Goal: Transaction & Acquisition: Obtain resource

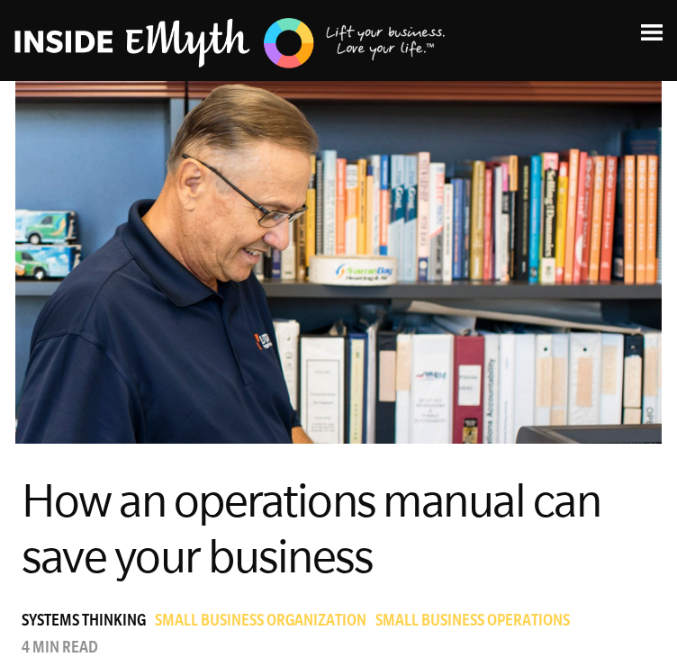
click at [658, 32] on img at bounding box center [652, 32] width 22 height 16
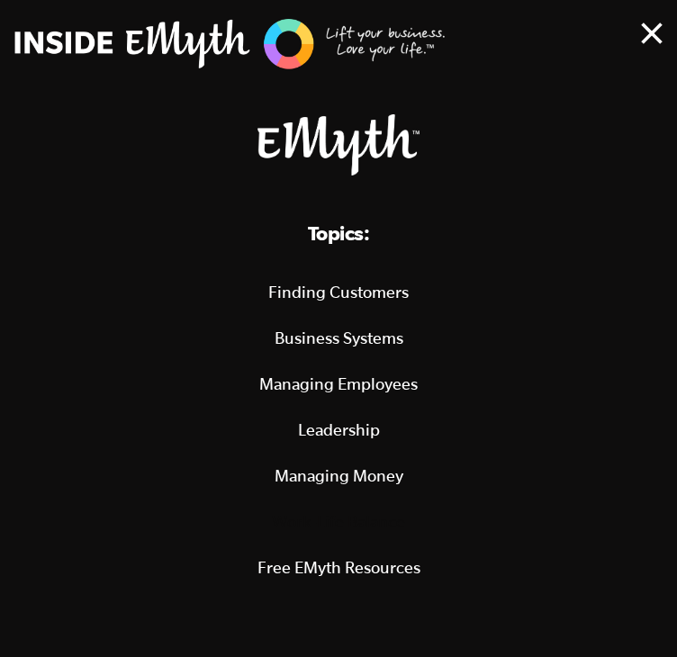
scroll to position [810, 0]
click at [656, 30] on img at bounding box center [652, 34] width 22 height 22
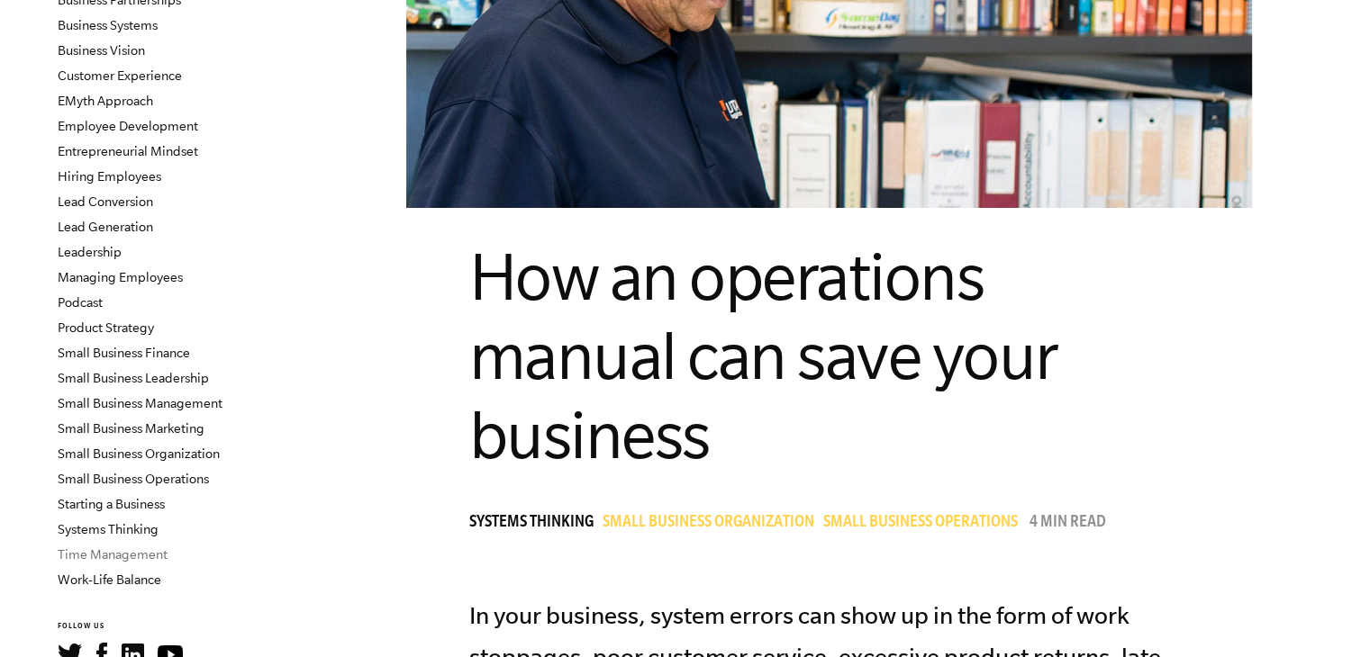
scroll to position [270, 0]
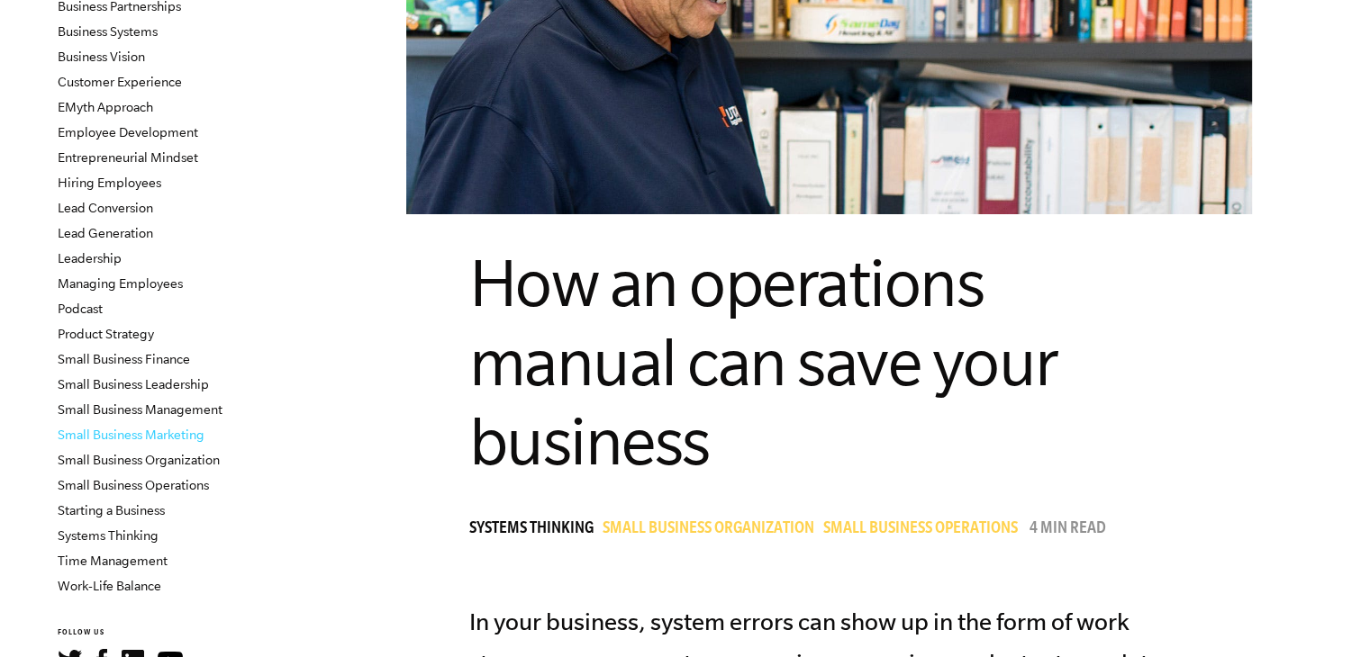
click at [187, 439] on link "Small Business Marketing" at bounding box center [131, 435] width 147 height 14
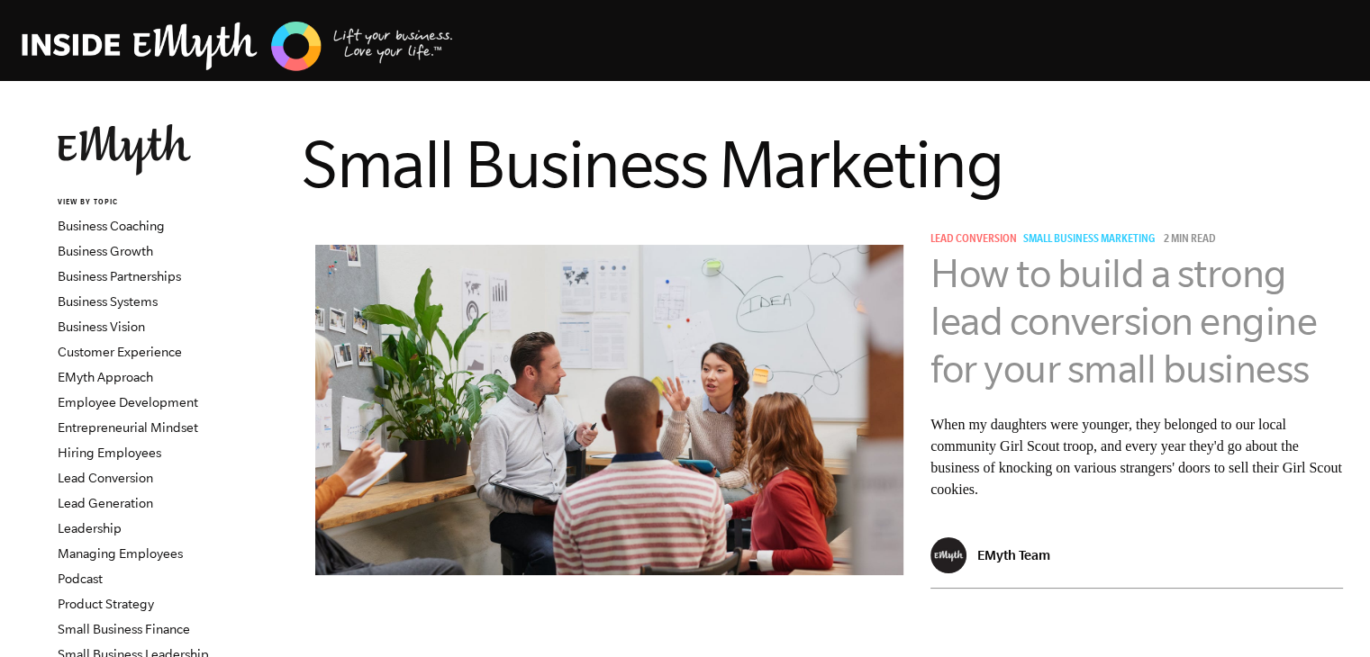
click at [1055, 311] on link "How to build a strong lead conversion engine for your small business" at bounding box center [1123, 321] width 386 height 140
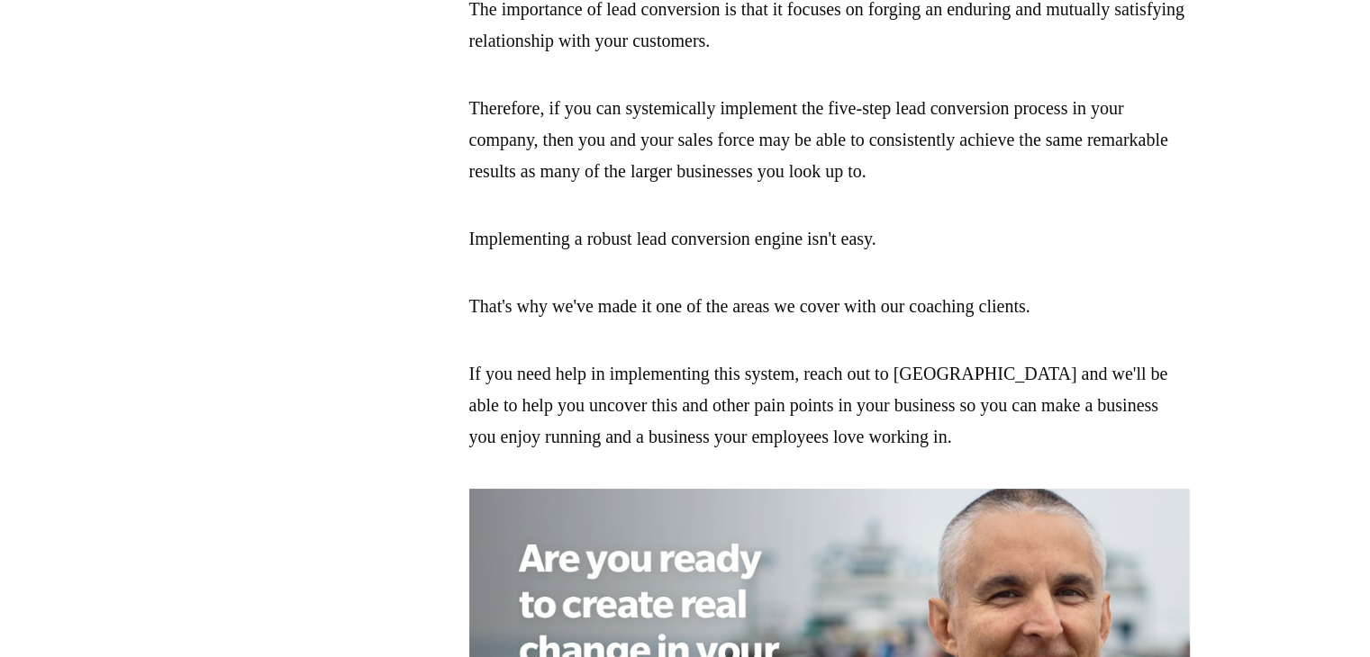
scroll to position [3692, 0]
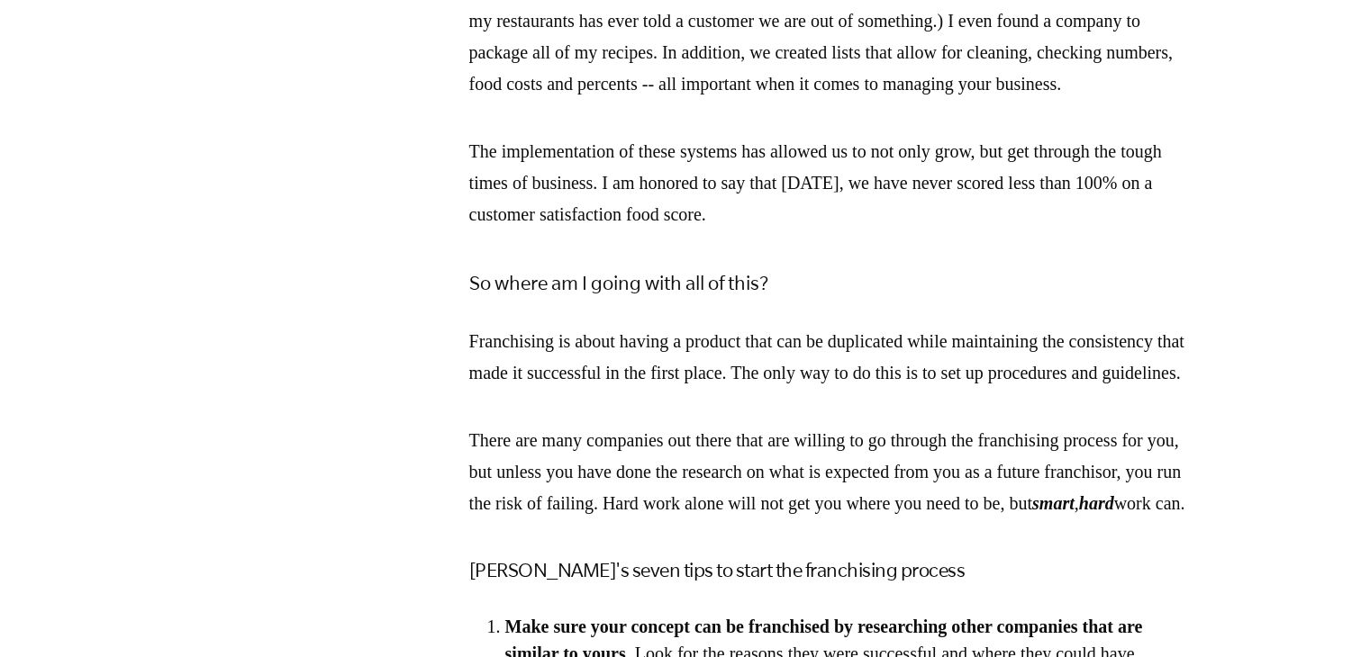
scroll to position [1351, 0]
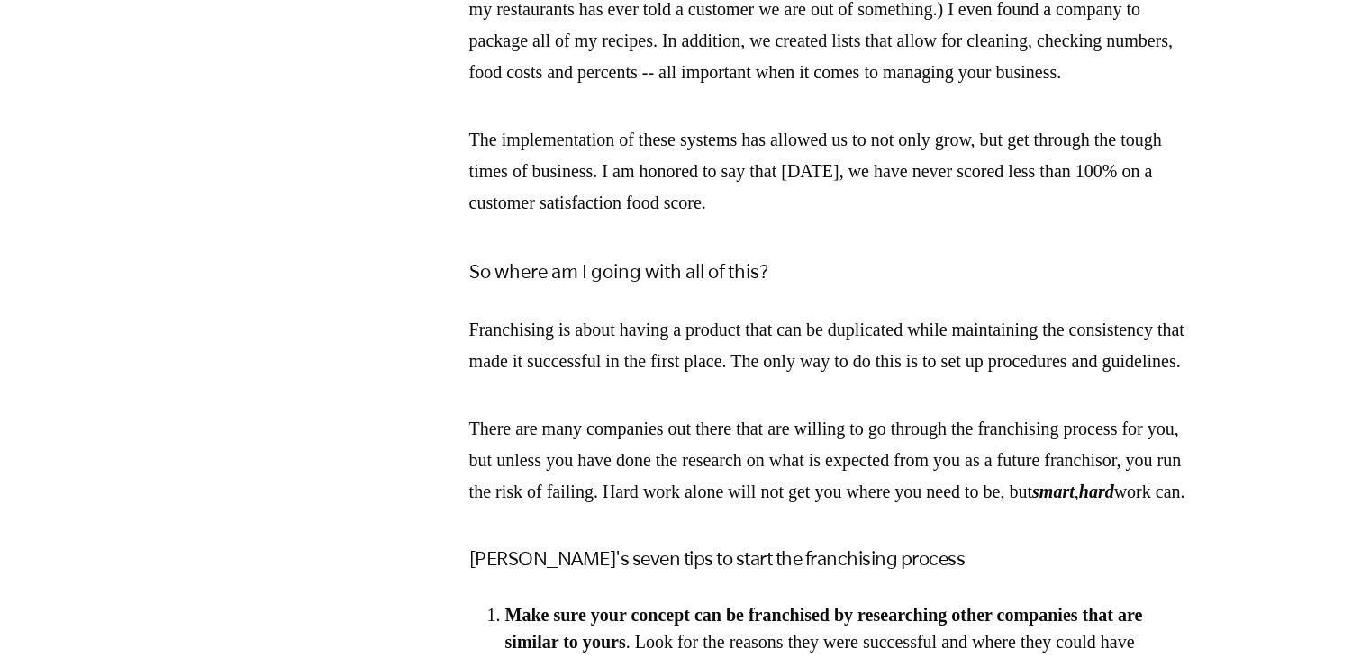
drag, startPoint x: 469, startPoint y: 328, endPoint x: 789, endPoint y: 314, distance: 319.9
click at [789, 314] on span "We recently received a request from one of our readers to write about how to ta…" at bounding box center [829, 477] width 720 height 2879
drag, startPoint x: 789, startPoint y: 314, endPoint x: 794, endPoint y: 281, distance: 33.8
click at [791, 287] on h4 "So where am I going with all of this?" at bounding box center [829, 271] width 720 height 32
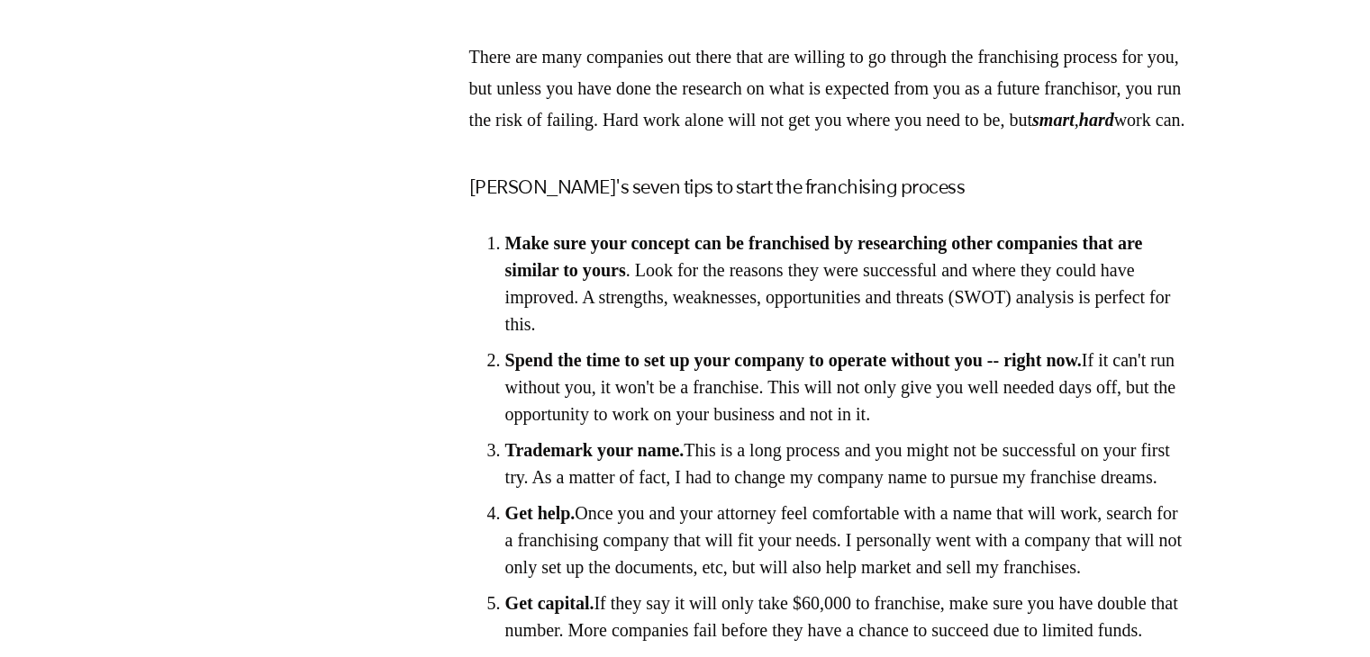
scroll to position [1801, 0]
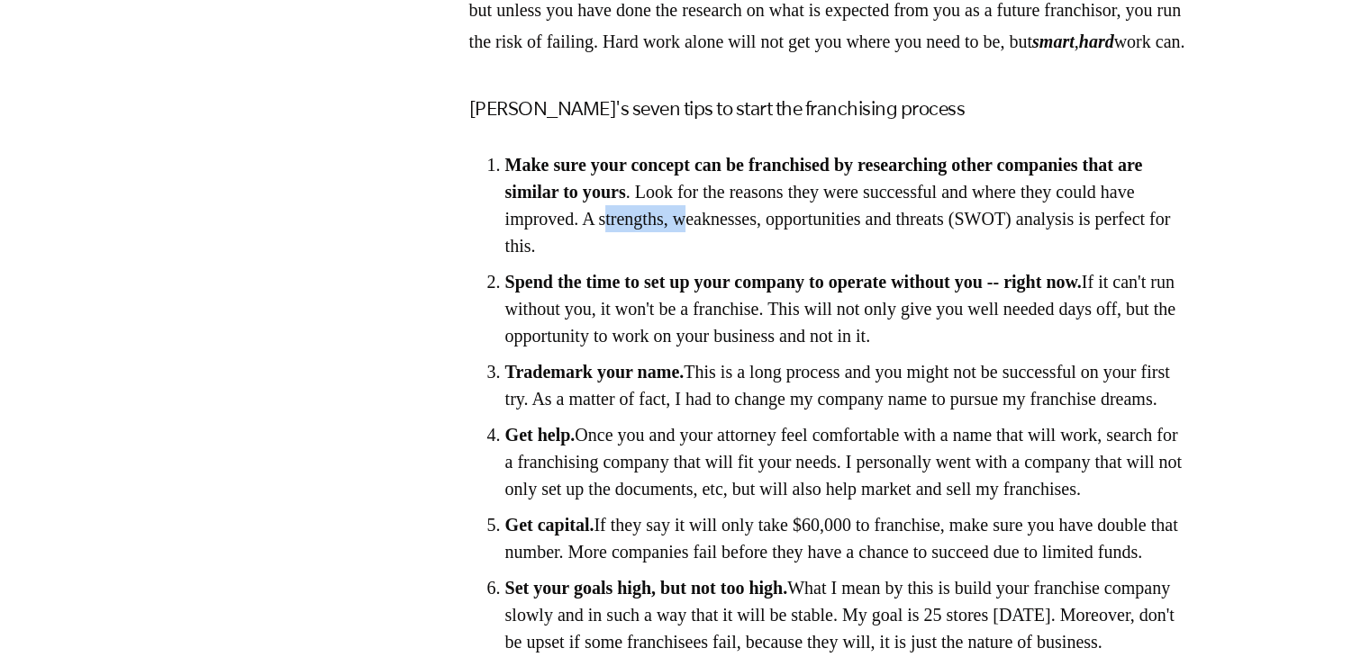
drag, startPoint x: 827, startPoint y: 311, endPoint x: 922, endPoint y: 318, distance: 95.7
click at [922, 259] on li "Make sure your concept can be franchised by researching other companies that ar…" at bounding box center [847, 205] width 684 height 108
drag, startPoint x: 919, startPoint y: 322, endPoint x: 864, endPoint y: 332, distance: 55.8
click at [880, 259] on li "Make sure your concept can be franchised by researching other companies that ar…" at bounding box center [847, 205] width 684 height 108
click at [877, 349] on li "Spend the time to set up your company to operate without you -- right now. If i…" at bounding box center [847, 308] width 684 height 81
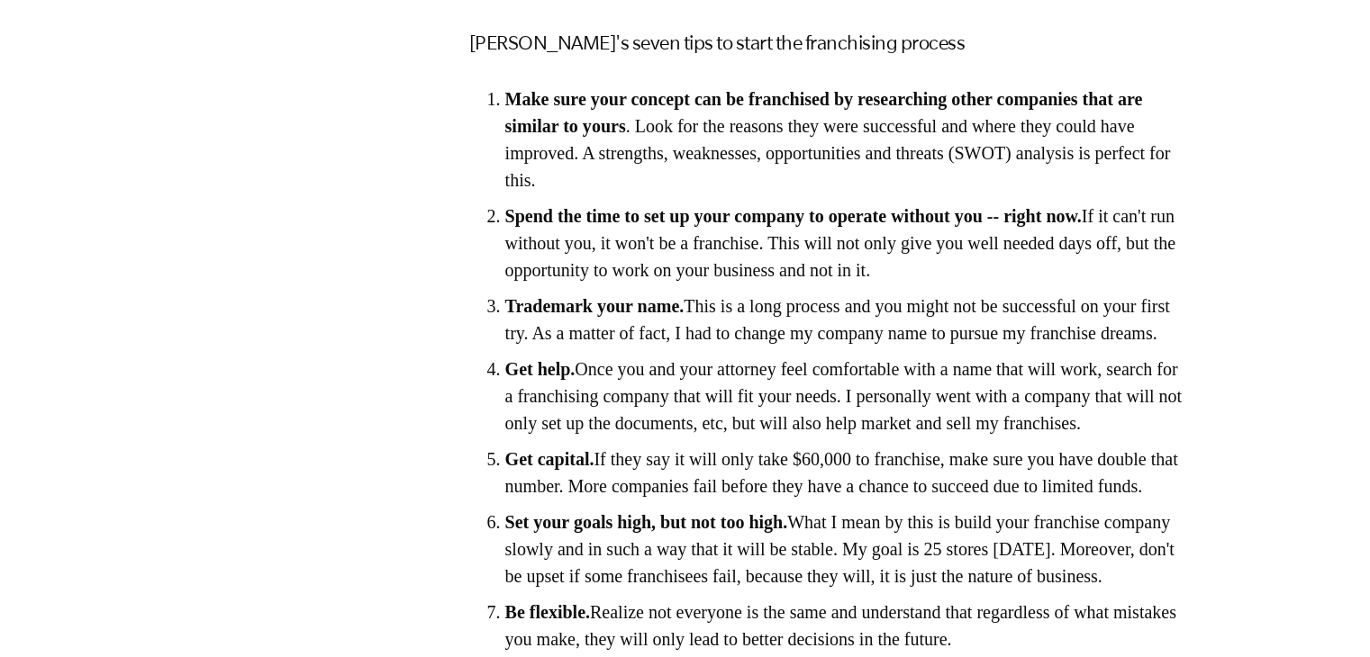
scroll to position [1981, 0]
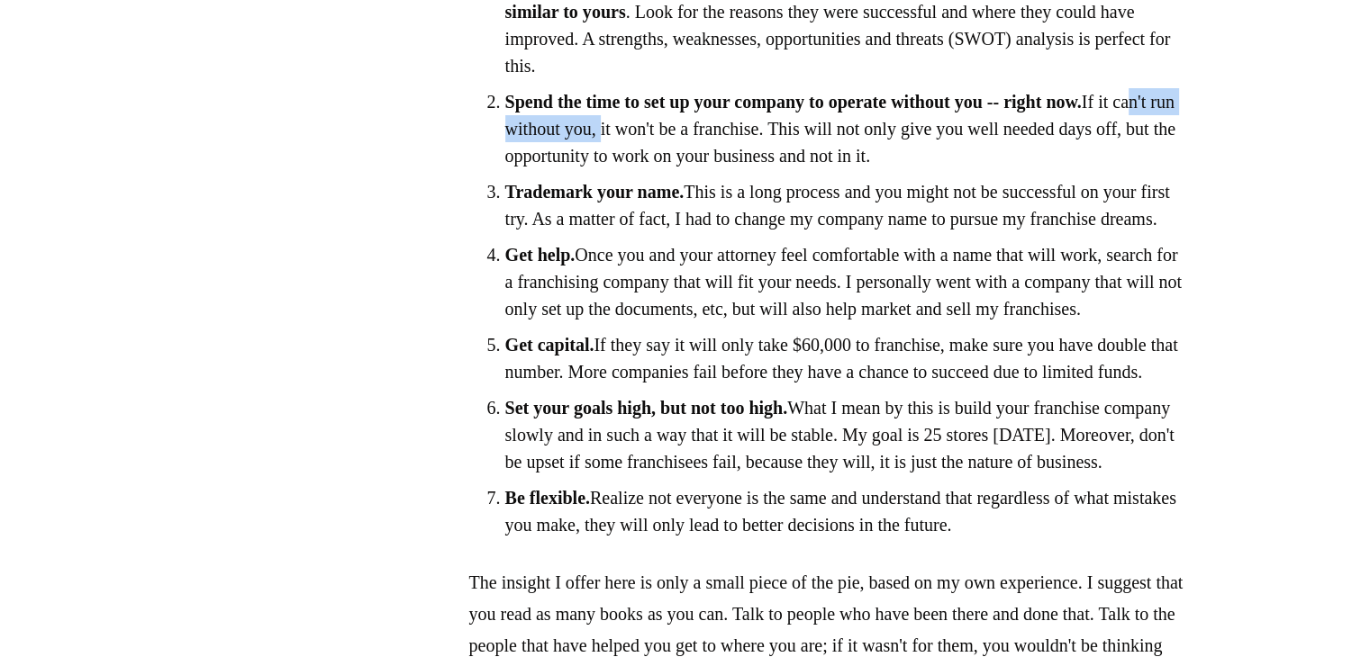
drag, startPoint x: 626, startPoint y: 212, endPoint x: 762, endPoint y: 214, distance: 136.0
click at [762, 169] on li "Spend the time to set up your company to operate without you -- right now. If i…" at bounding box center [847, 128] width 684 height 81
drag, startPoint x: 555, startPoint y: 222, endPoint x: 767, endPoint y: 221, distance: 212.5
click at [767, 169] on li "Spend the time to set up your company to operate without you -- right now. If i…" at bounding box center [847, 128] width 684 height 81
drag, startPoint x: 846, startPoint y: 245, endPoint x: 865, endPoint y: 245, distance: 18.9
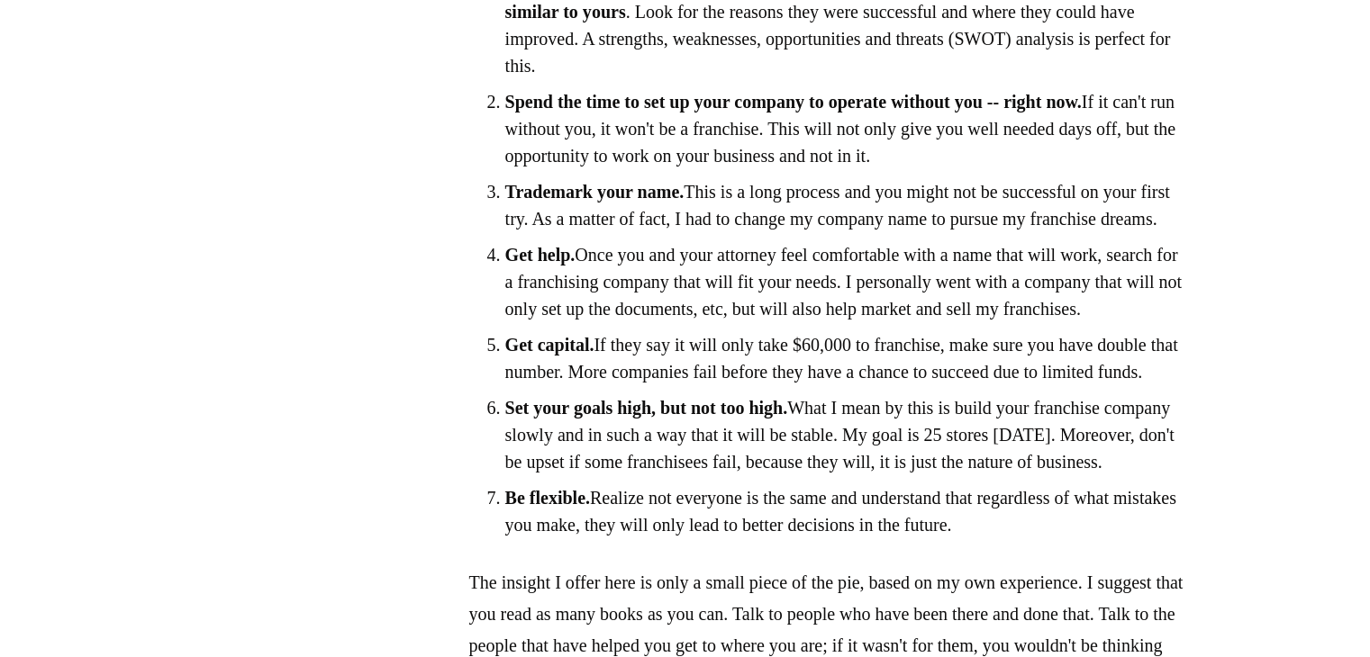
click at [854, 169] on li "Spend the time to set up your company to operate without you -- right now. If i…" at bounding box center [847, 128] width 684 height 81
click at [1039, 169] on li "Spend the time to set up your company to operate without you -- right now. If i…" at bounding box center [847, 128] width 684 height 81
drag, startPoint x: 1137, startPoint y: 258, endPoint x: 555, endPoint y: 220, distance: 583.9
click at [555, 169] on li "Spend the time to set up your company to operate without you -- right now. If i…" at bounding box center [847, 128] width 684 height 81
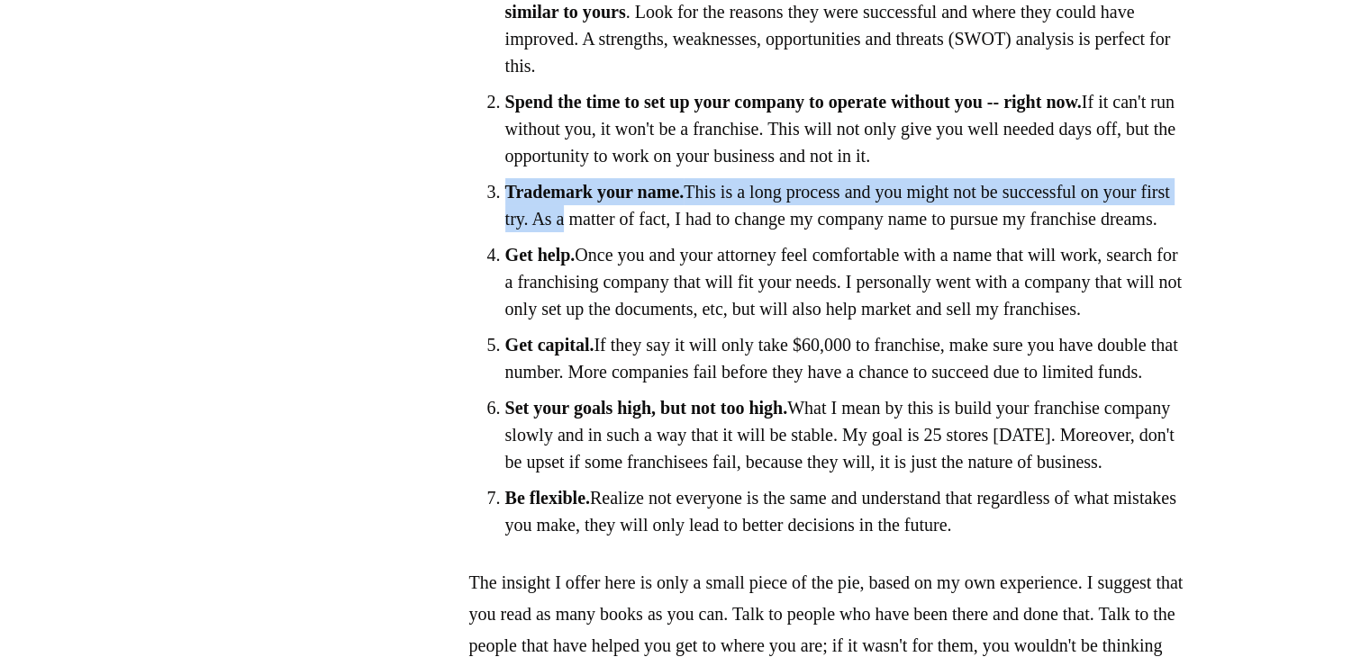
drag, startPoint x: 656, startPoint y: 313, endPoint x: 648, endPoint y: 355, distance: 42.0
click at [664, 232] on li "Trademark your name. This is a long process and you might not be successful on …" at bounding box center [847, 205] width 684 height 54
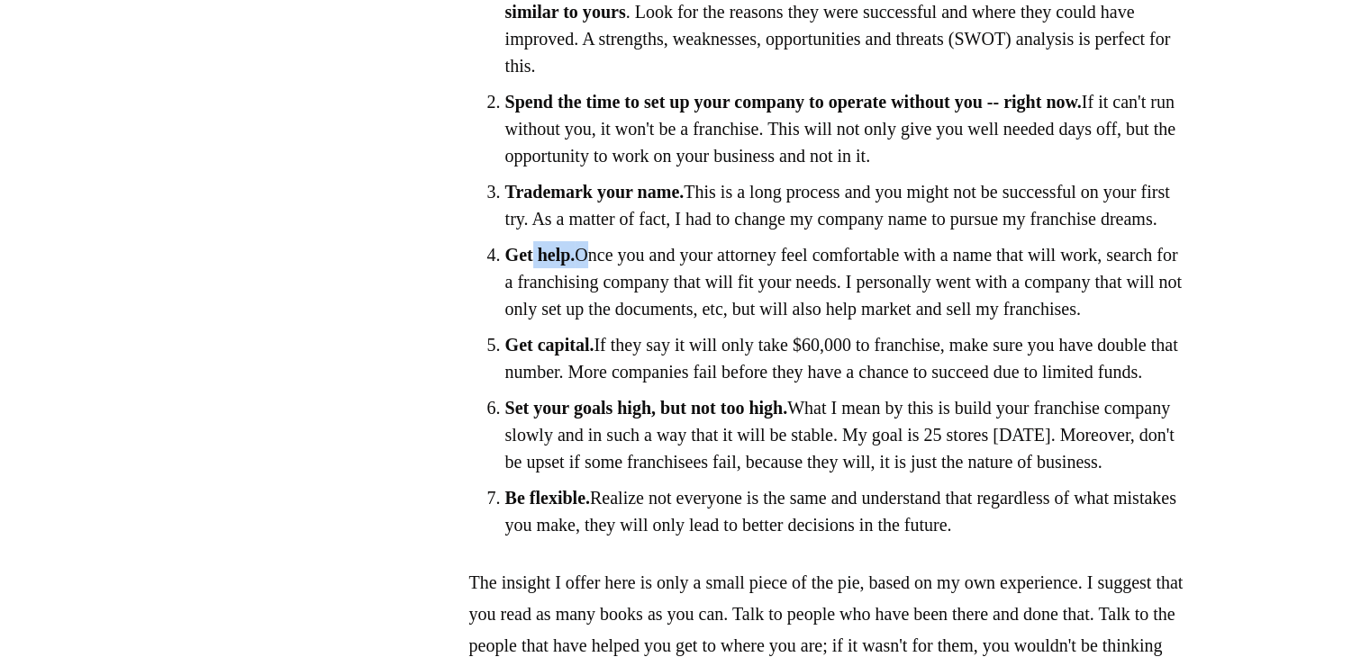
drag, startPoint x: 533, startPoint y: 383, endPoint x: 601, endPoint y: 389, distance: 67.8
click at [601, 322] on li "Get help. Once you and your attorney feel comfortable with a name that will wor…" at bounding box center [847, 281] width 684 height 81
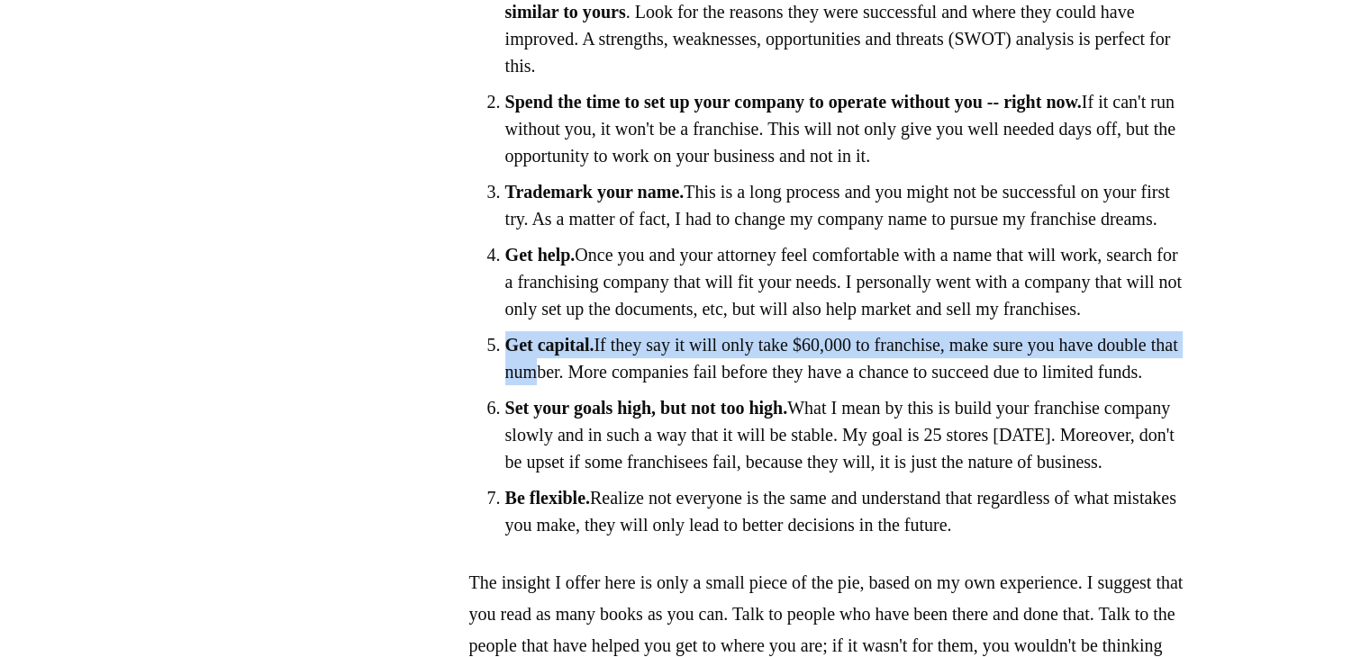
drag, startPoint x: 509, startPoint y: 509, endPoint x: 658, endPoint y: 474, distance: 153.5
click at [633, 385] on li "Get capital. If they say it will only take $60,000 to franchise, make sure you …" at bounding box center [847, 358] width 684 height 54
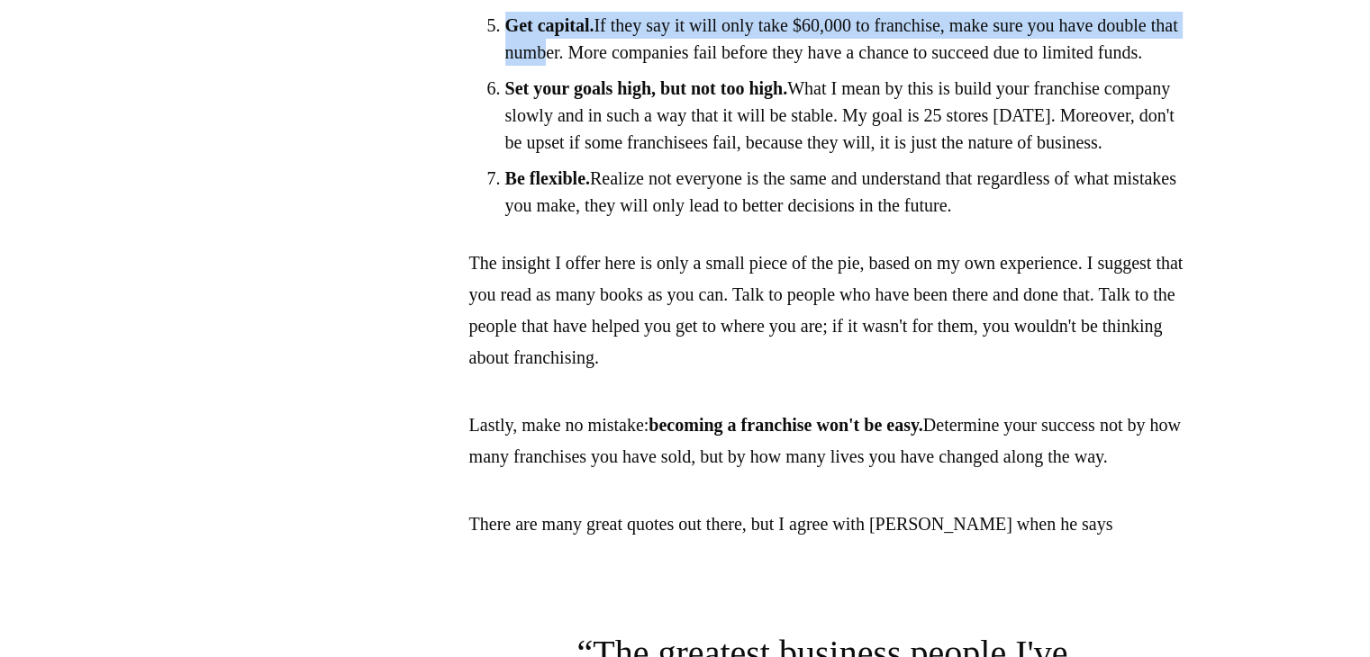
scroll to position [2431, 0]
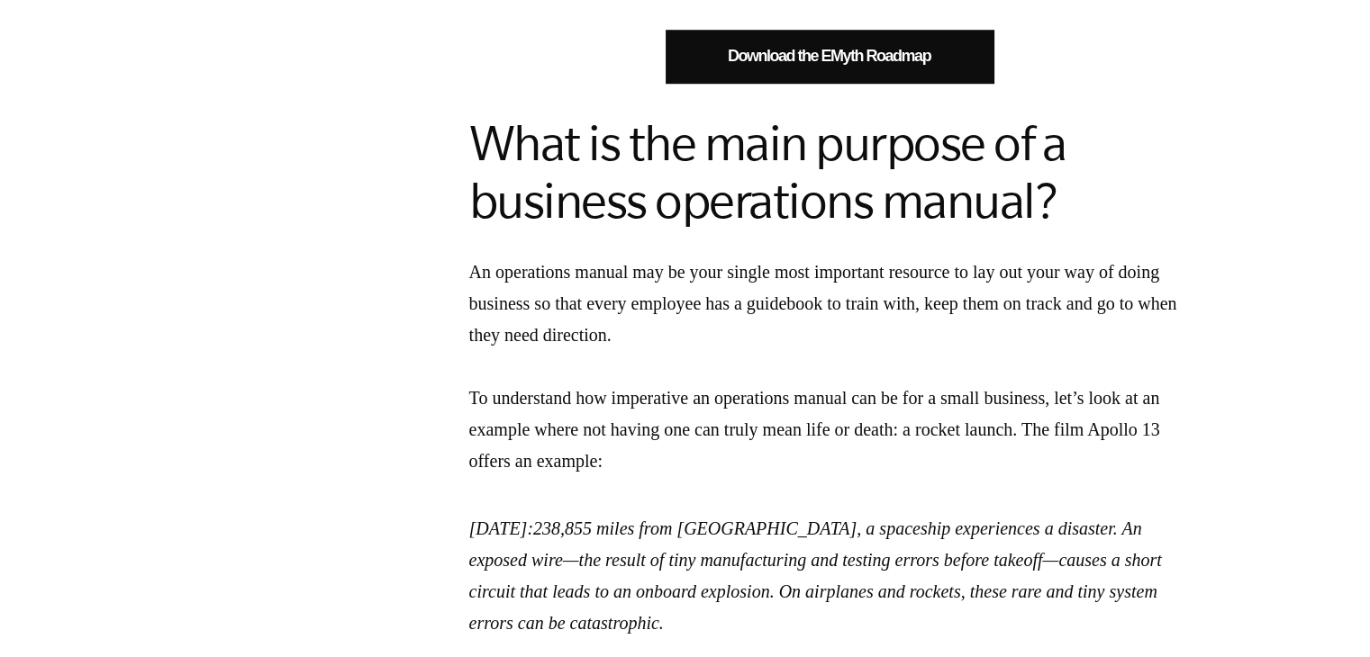
scroll to position [1531, 0]
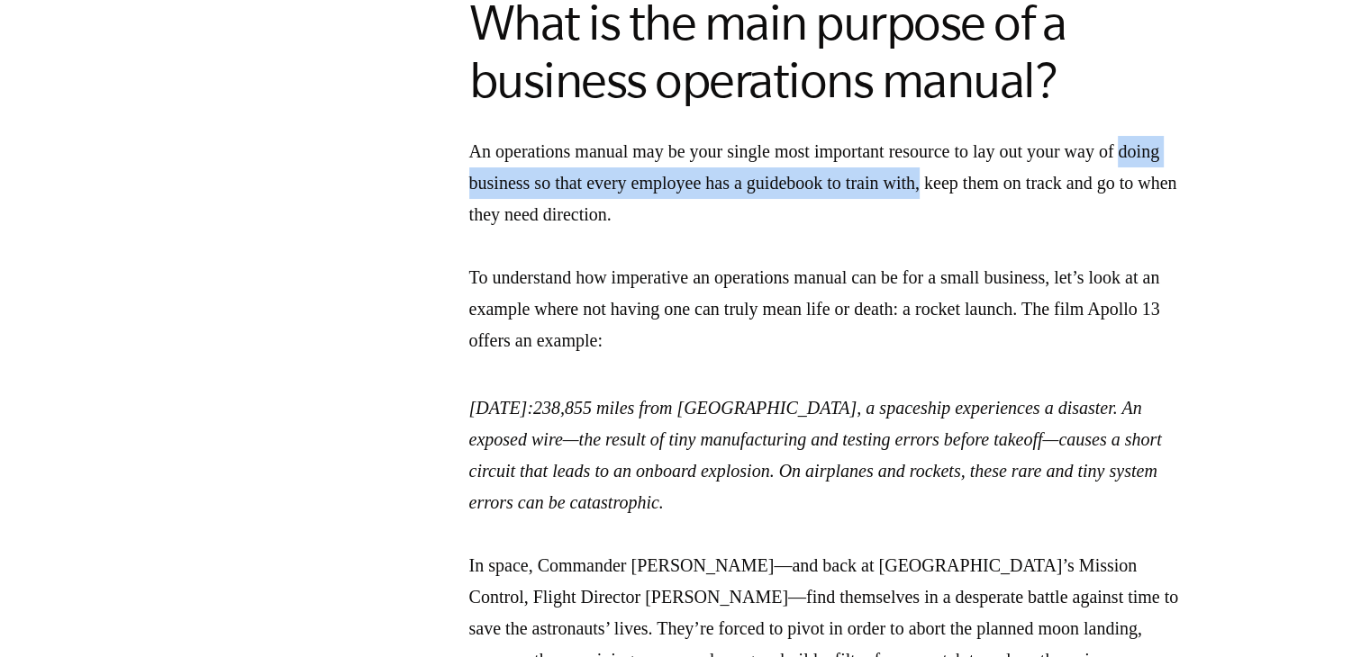
drag, startPoint x: 430, startPoint y: 176, endPoint x: 1015, endPoint y: 199, distance: 584.8
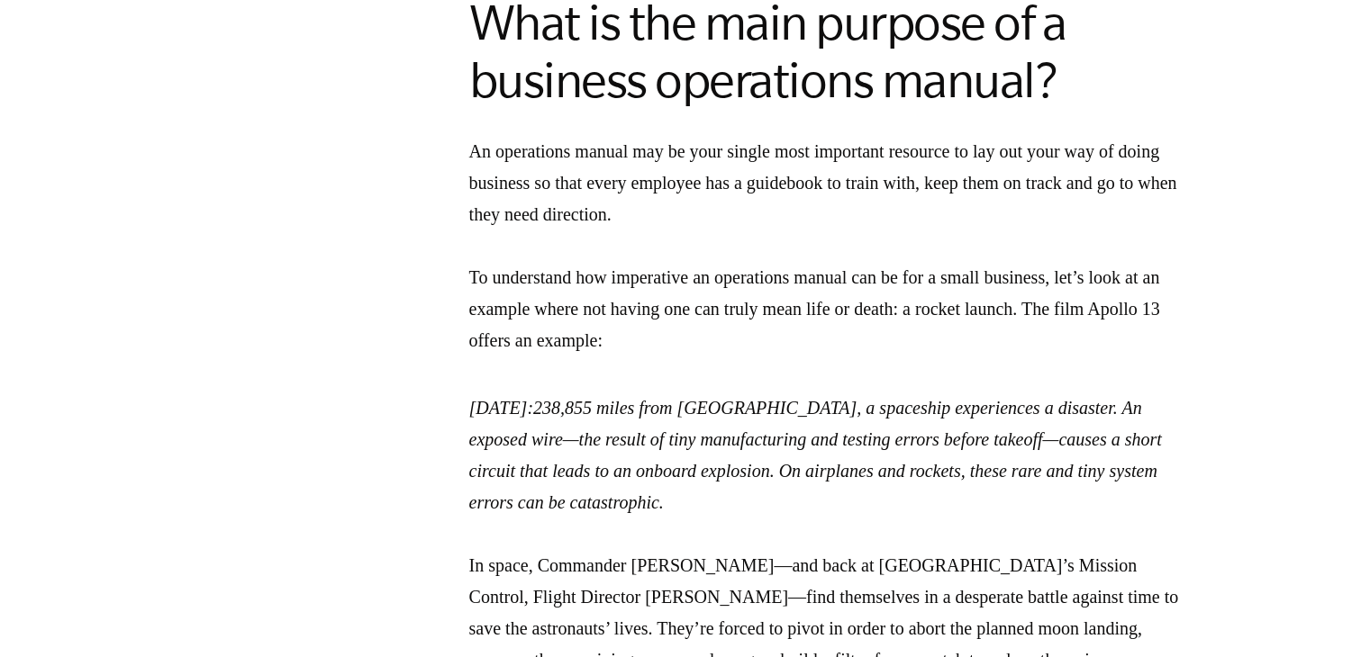
drag, startPoint x: 1017, startPoint y: 216, endPoint x: 949, endPoint y: 229, distance: 69.6
click at [1005, 222] on p "An operations manual may be your single most important resource to lay out your…" at bounding box center [829, 246] width 720 height 221
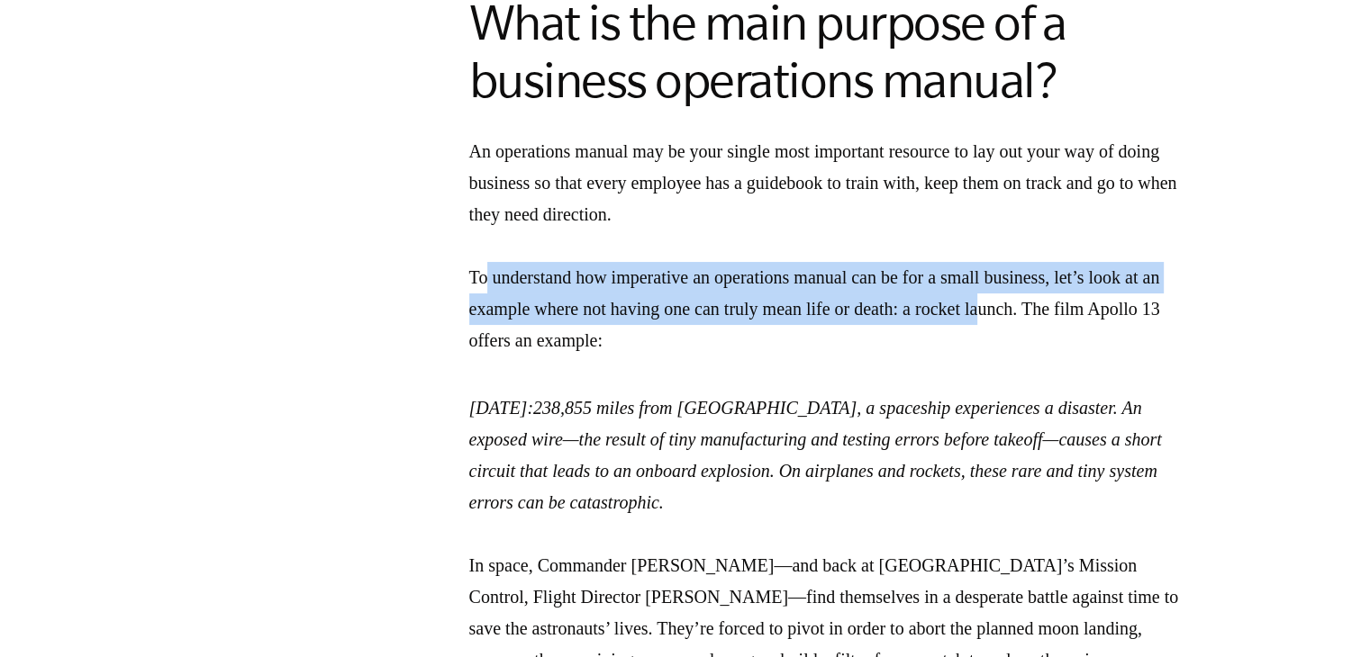
drag, startPoint x: 514, startPoint y: 264, endPoint x: 1017, endPoint y: 297, distance: 504.4
click at [1067, 296] on p "An operations manual may be your single most important resource to lay out your…" at bounding box center [829, 246] width 720 height 221
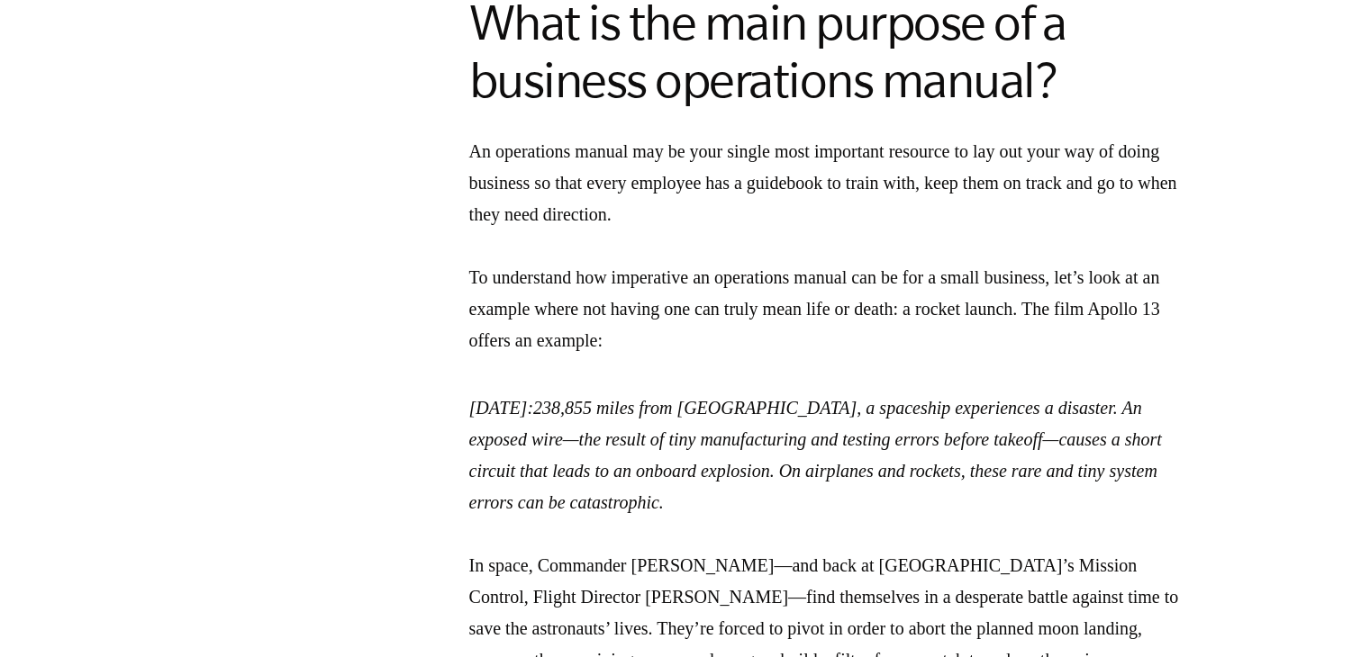
click at [815, 346] on p "An operations manual may be your single most important resource to lay out your…" at bounding box center [829, 246] width 720 height 221
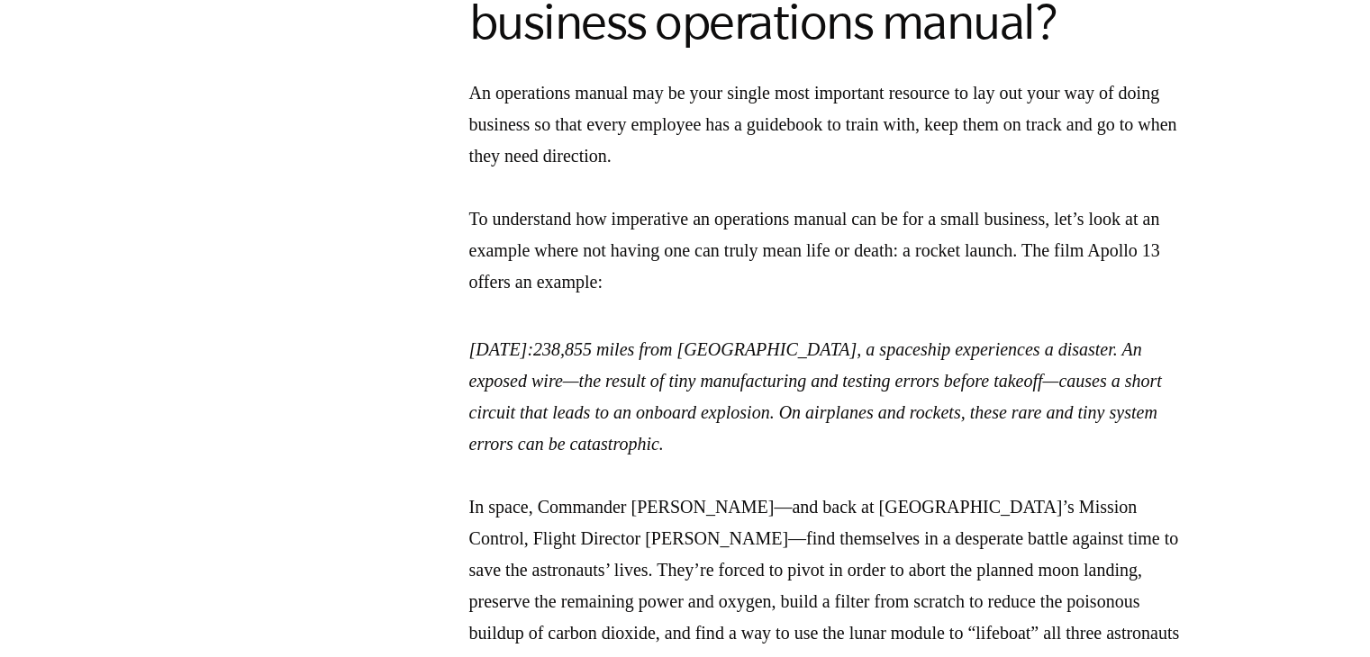
scroll to position [1711, 0]
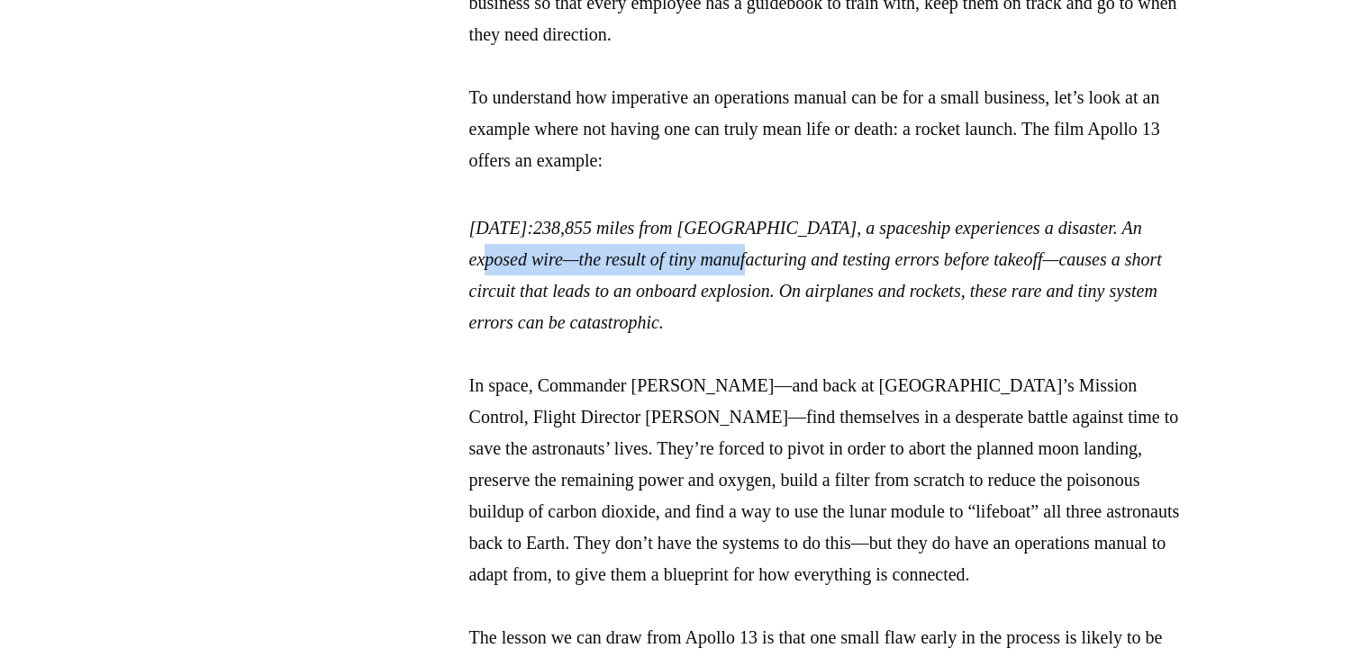
drag, startPoint x: 529, startPoint y: 257, endPoint x: 814, endPoint y: 267, distance: 285.6
click at [814, 267] on em "238,855 miles from [GEOGRAPHIC_DATA], a spaceship experiences a disaster. An ex…" at bounding box center [815, 275] width 692 height 114
click at [815, 313] on p "April 13, 1970: 238,855 miles from Earth, a spaceship experiences a disaster. A…" at bounding box center [829, 464] width 720 height 504
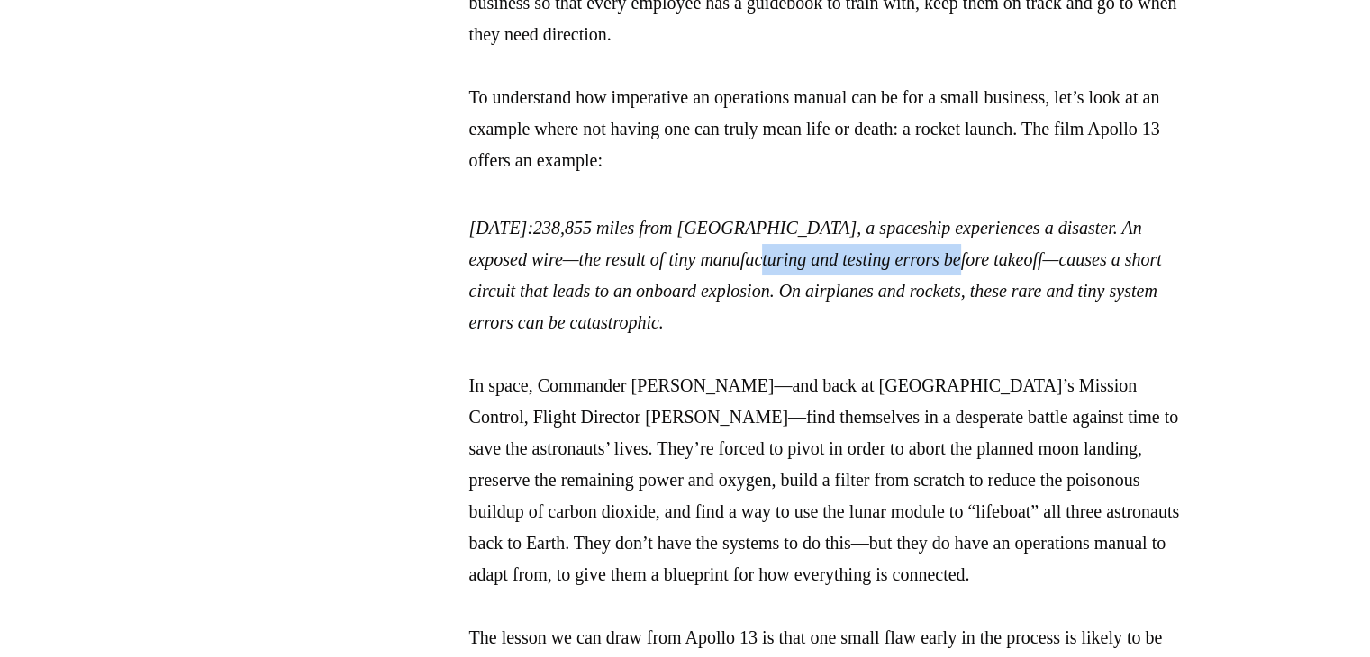
drag, startPoint x: 827, startPoint y: 269, endPoint x: 1044, endPoint y: 267, distance: 217.9
click at [1044, 267] on p "April 13, 1970: 238,855 miles from Earth, a spaceship experiences a disaster. A…" at bounding box center [829, 464] width 720 height 504
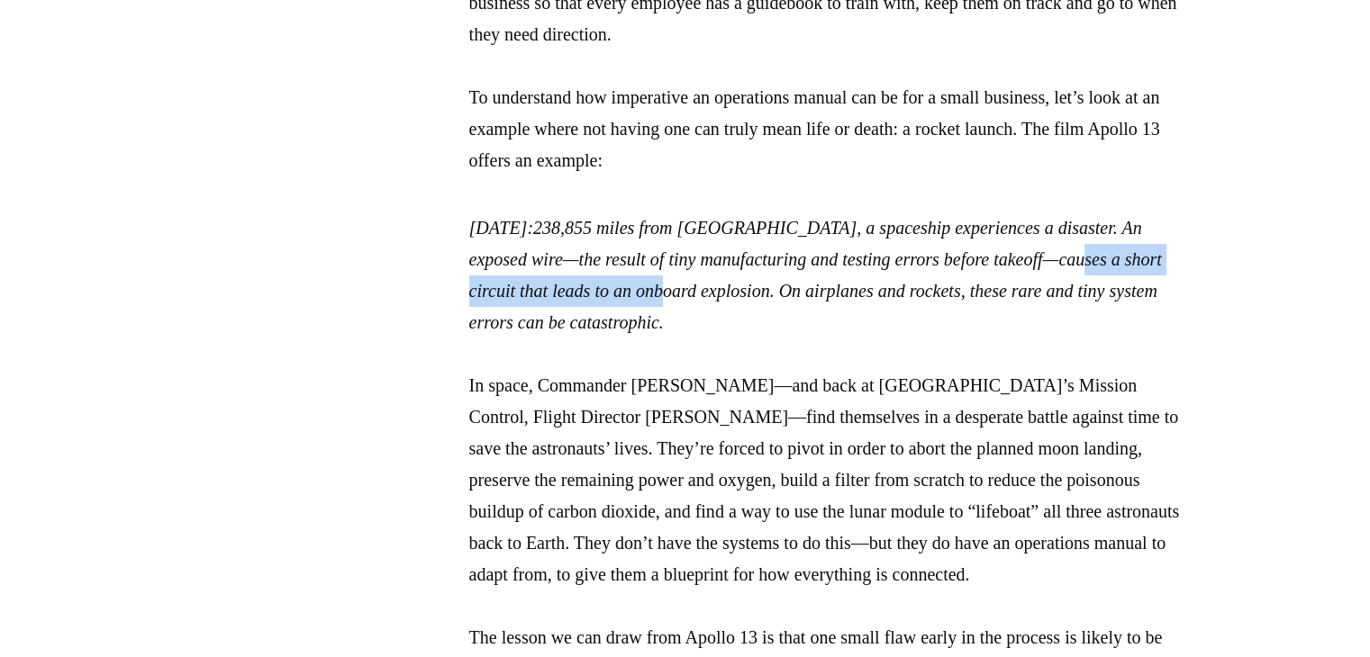
drag, startPoint x: 472, startPoint y: 294, endPoint x: 852, endPoint y: 330, distance: 381.8
click at [783, 292] on em "238,855 miles from Earth, a spaceship experiences a disaster. An exposed wire—t…" at bounding box center [815, 275] width 692 height 114
click at [902, 346] on p "April 13, 1970: 238,855 miles from Earth, a spaceship experiences a disaster. A…" at bounding box center [829, 464] width 720 height 504
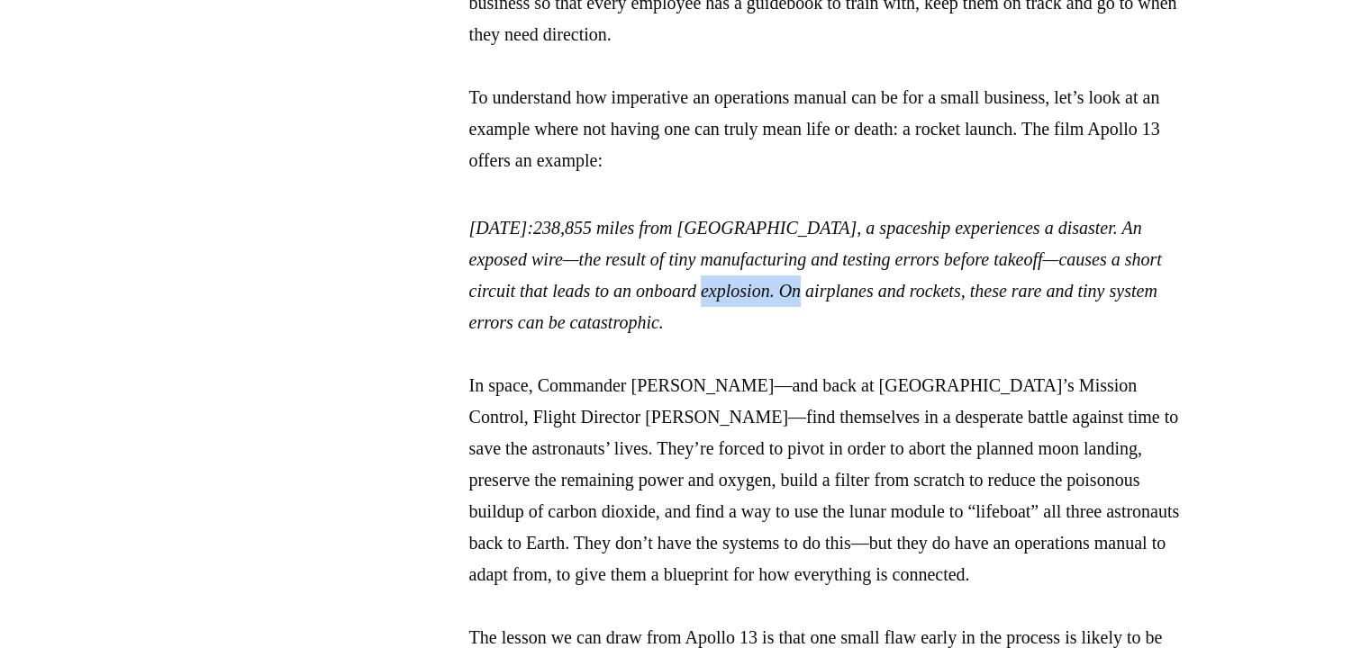
drag, startPoint x: 824, startPoint y: 289, endPoint x: 972, endPoint y: 304, distance: 149.4
click at [933, 300] on p "April 13, 1970: 238,855 miles from Earth, a spaceship experiences a disaster. A…" at bounding box center [829, 464] width 720 height 504
click at [1029, 313] on p "April 13, 1970: 238,855 miles from Earth, a spaceship experiences a disaster. A…" at bounding box center [829, 464] width 720 height 504
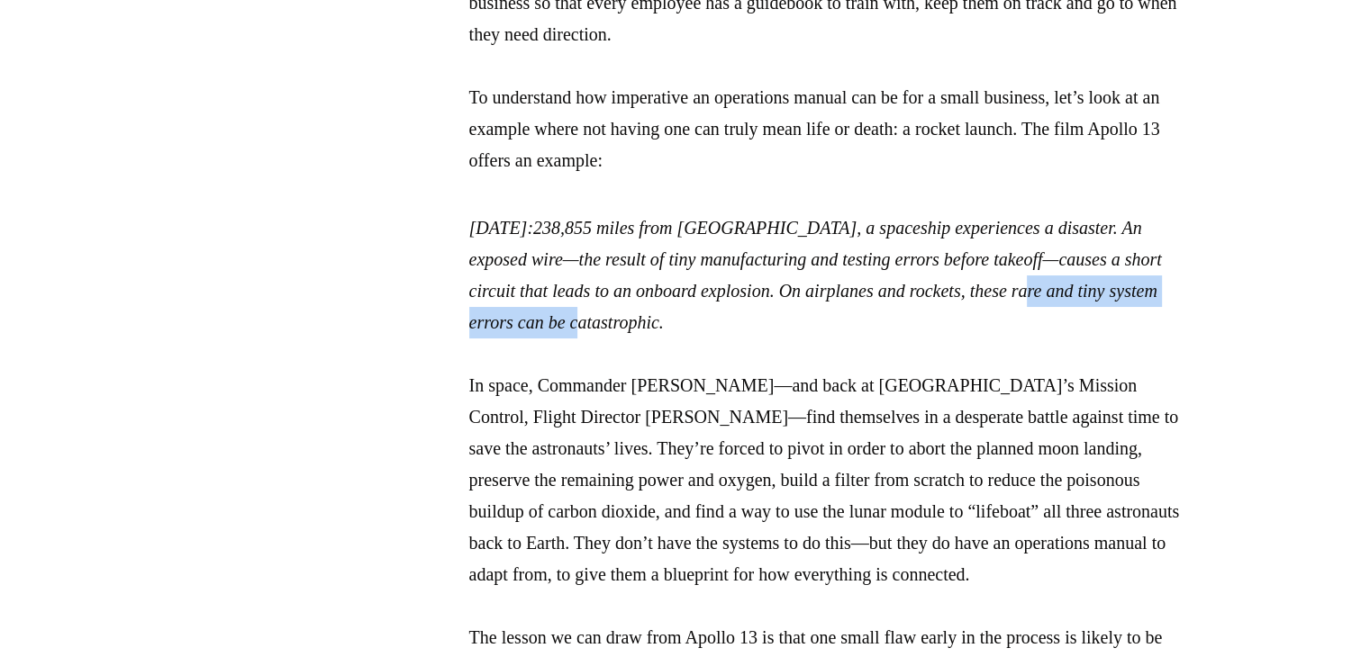
drag, startPoint x: 468, startPoint y: 321, endPoint x: 783, endPoint y: 348, distance: 316.3
click at [774, 329] on p "April 13, 1970: 238,855 miles from Earth, a spaceship experiences a disaster. A…" at bounding box center [829, 464] width 720 height 504
drag, startPoint x: 742, startPoint y: 391, endPoint x: 678, endPoint y: 384, distance: 64.2
click at [731, 392] on p "April 13, 1970: 238,855 miles from Earth, a spaceship experiences a disaster. A…" at bounding box center [829, 464] width 720 height 504
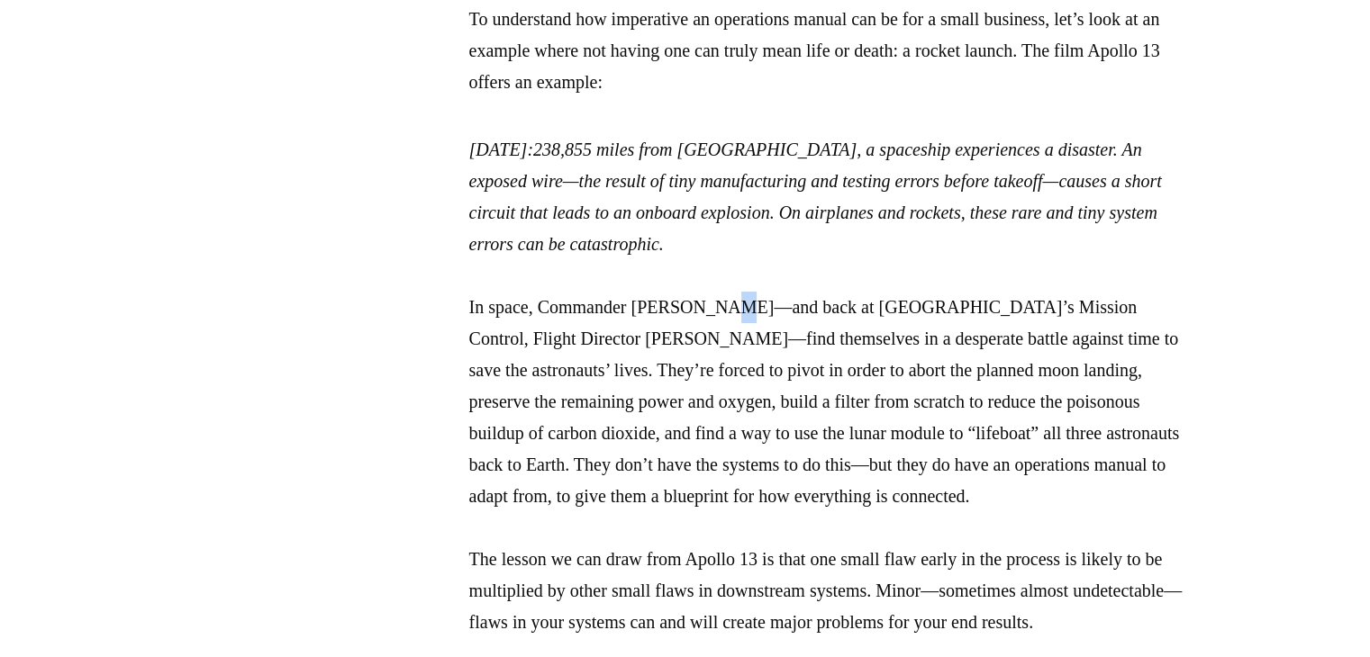
scroll to position [1891, 0]
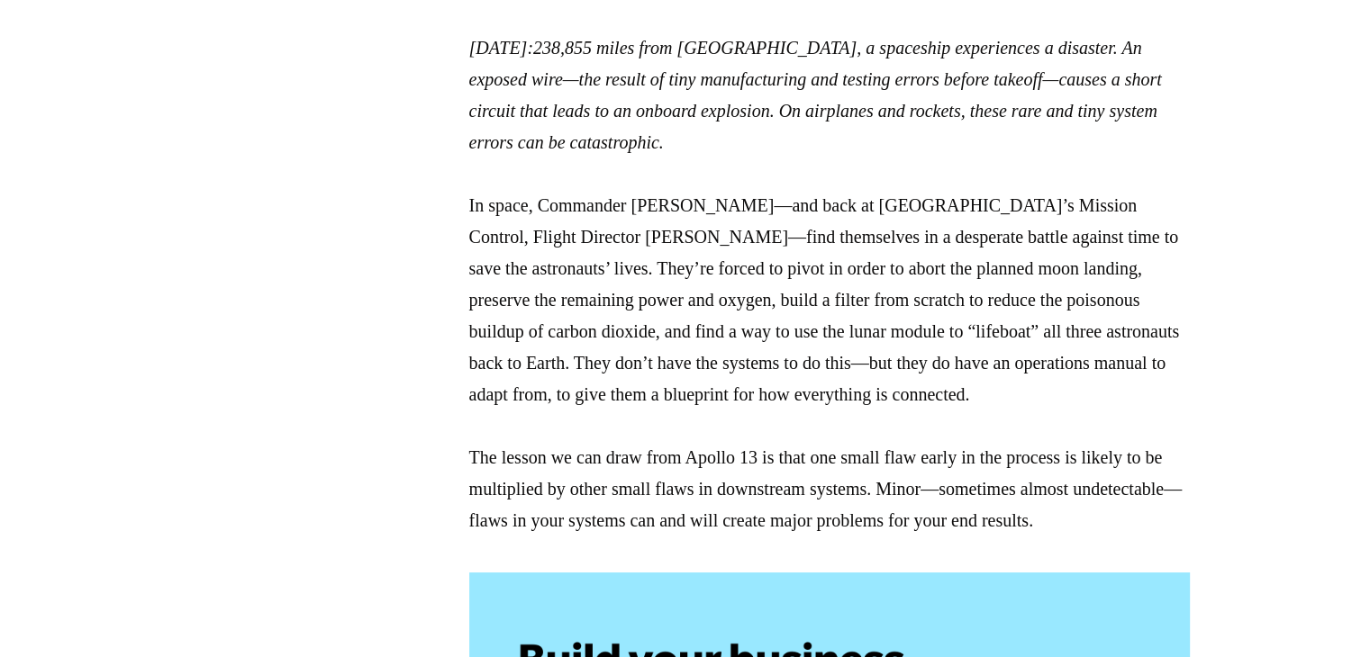
click at [796, 199] on p "April 13, 1970: 238,855 miles from Earth, a spaceship experiences a disaster. A…" at bounding box center [829, 284] width 720 height 504
drag, startPoint x: 727, startPoint y: 215, endPoint x: 922, endPoint y: 214, distance: 195.4
click at [910, 213] on p "April 13, 1970: 238,855 miles from Earth, a spaceship experiences a disaster. A…" at bounding box center [829, 284] width 720 height 504
click at [922, 214] on p "April 13, 1970: 238,855 miles from Earth, a spaceship experiences a disaster. A…" at bounding box center [829, 284] width 720 height 504
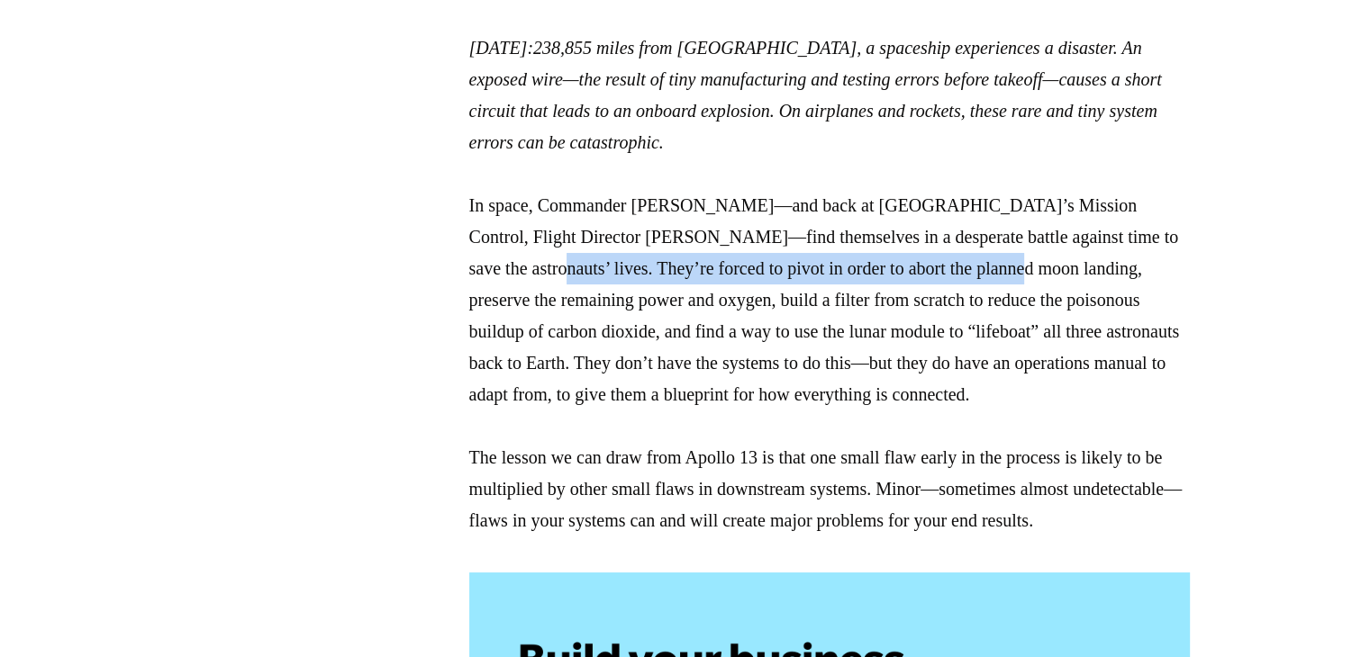
drag, startPoint x: 531, startPoint y: 275, endPoint x: 1051, endPoint y: 264, distance: 519.7
click at [1051, 264] on p "April 13, 1970: 238,855 miles from Earth, a spaceship experiences a disaster. A…" at bounding box center [829, 284] width 720 height 504
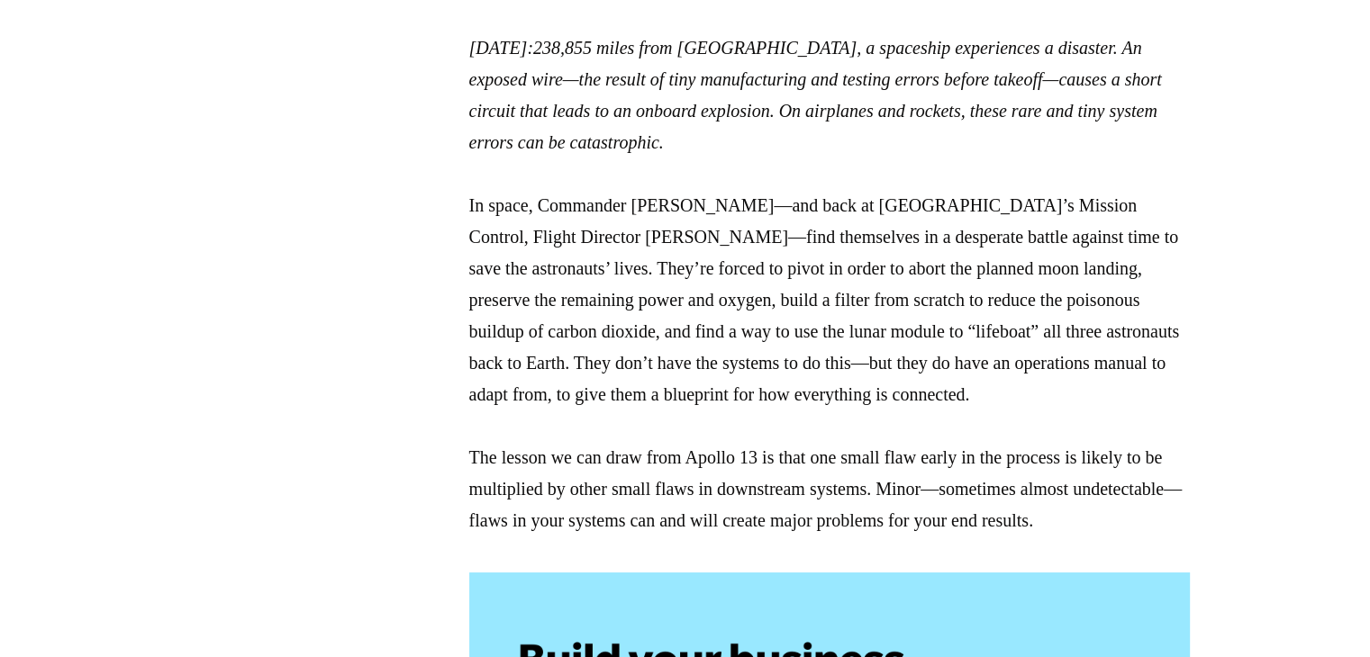
click at [656, 315] on p "April 13, 1970: 238,855 miles from Earth, a spaceship experiences a disaster. A…" at bounding box center [829, 284] width 720 height 504
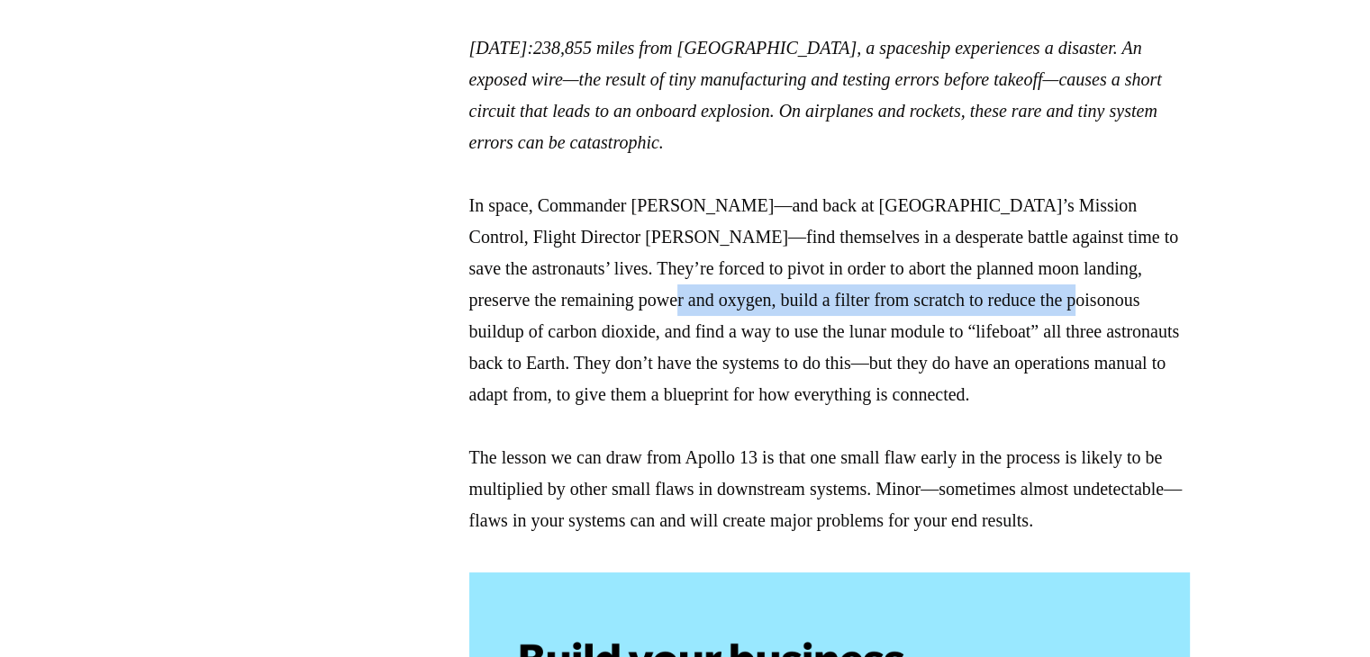
drag, startPoint x: 743, startPoint y: 300, endPoint x: 1178, endPoint y: 297, distance: 434.9
click at [1178, 297] on p "April 13, 1970: 238,855 miles from Earth, a spaceship experiences a disaster. A…" at bounding box center [829, 284] width 720 height 504
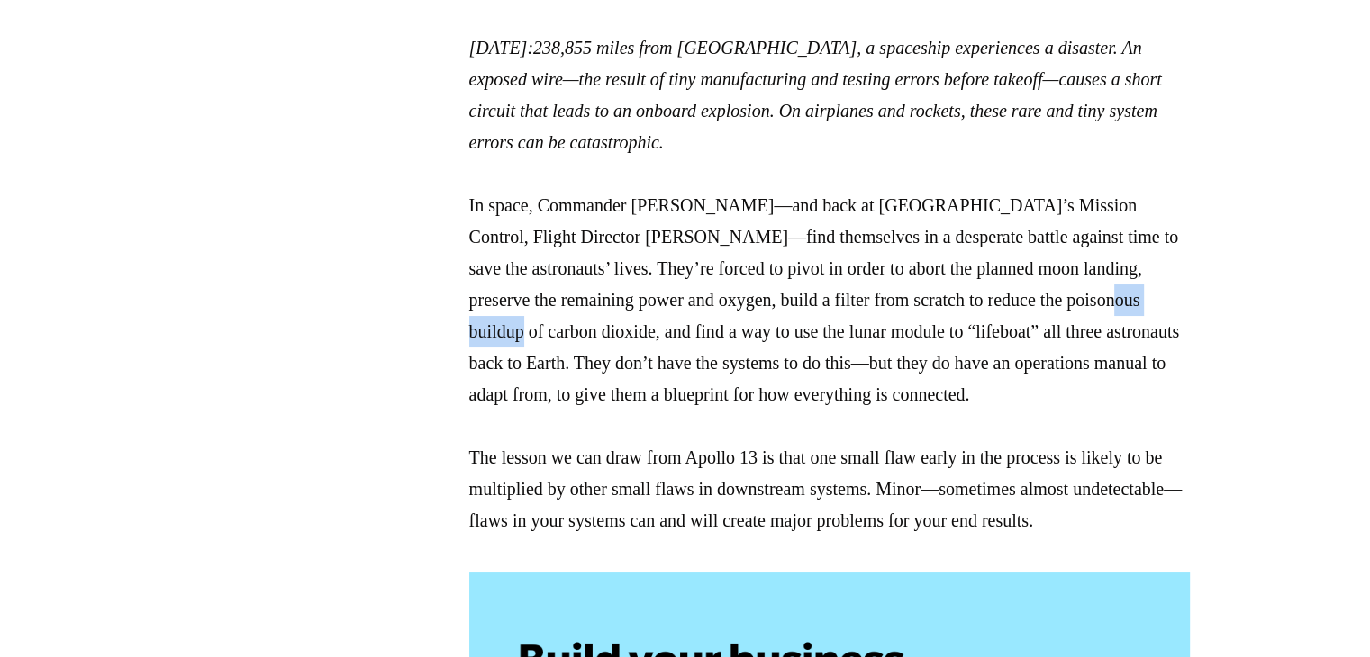
drag, startPoint x: 496, startPoint y: 334, endPoint x: 592, endPoint y: 334, distance: 95.4
click at [592, 334] on p "April 13, 1970: 238,855 miles from Earth, a spaceship experiences a disaster. A…" at bounding box center [829, 284] width 720 height 504
click at [795, 335] on p "April 13, 1970: 238,855 miles from Earth, a spaceship experiences a disaster. A…" at bounding box center [829, 284] width 720 height 504
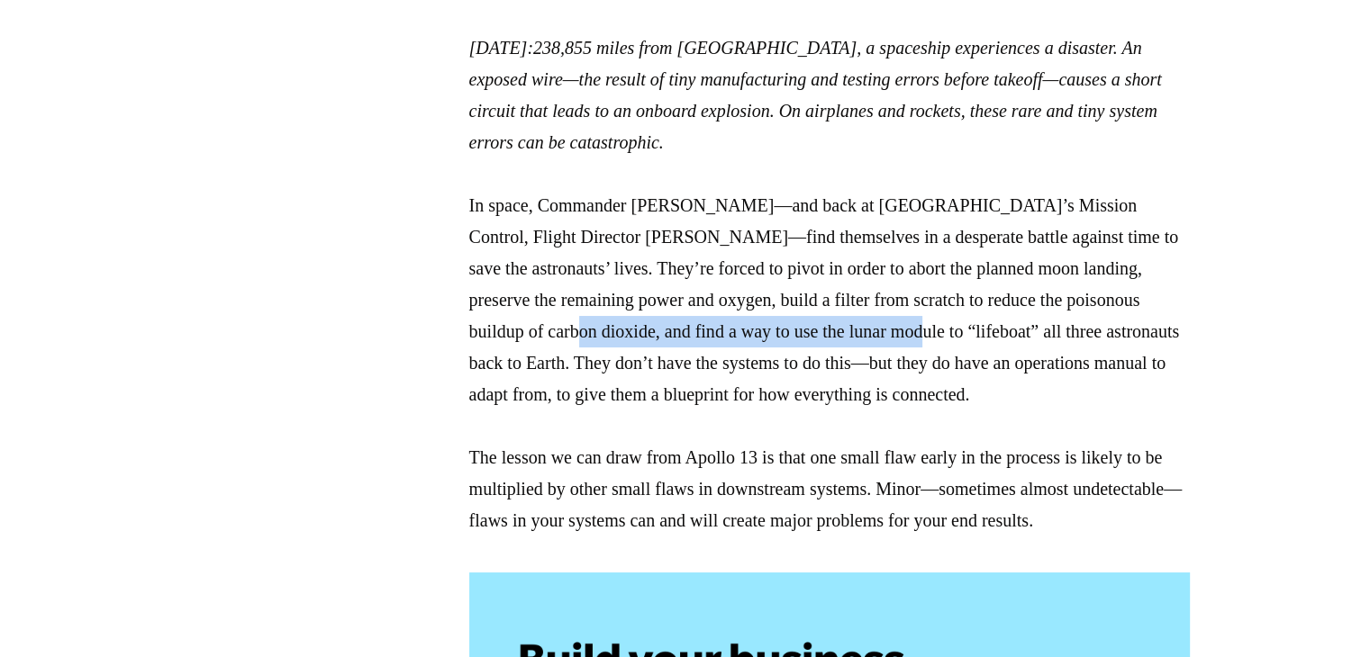
drag, startPoint x: 650, startPoint y: 345, endPoint x: 1020, endPoint y: 339, distance: 370.1
click at [1021, 339] on p "April 13, 1970: 238,855 miles from Earth, a spaceship experiences a disaster. A…" at bounding box center [829, 284] width 720 height 504
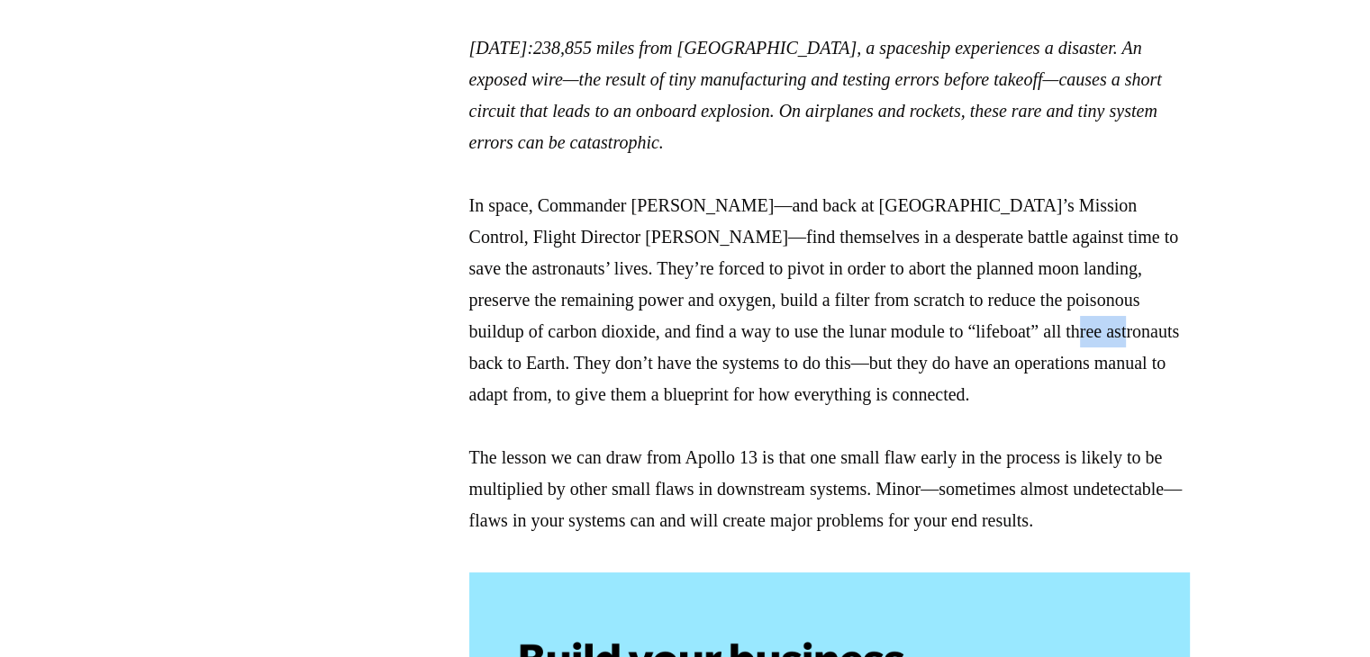
drag, startPoint x: 483, startPoint y: 366, endPoint x: 576, endPoint y: 374, distance: 93.9
click at [540, 366] on p "April 13, 1970: 238,855 miles from Earth, a spaceship experiences a disaster. A…" at bounding box center [829, 284] width 720 height 504
click at [683, 392] on p "April 13, 1970: 238,855 miles from Earth, a spaceship experiences a disaster. A…" at bounding box center [829, 284] width 720 height 504
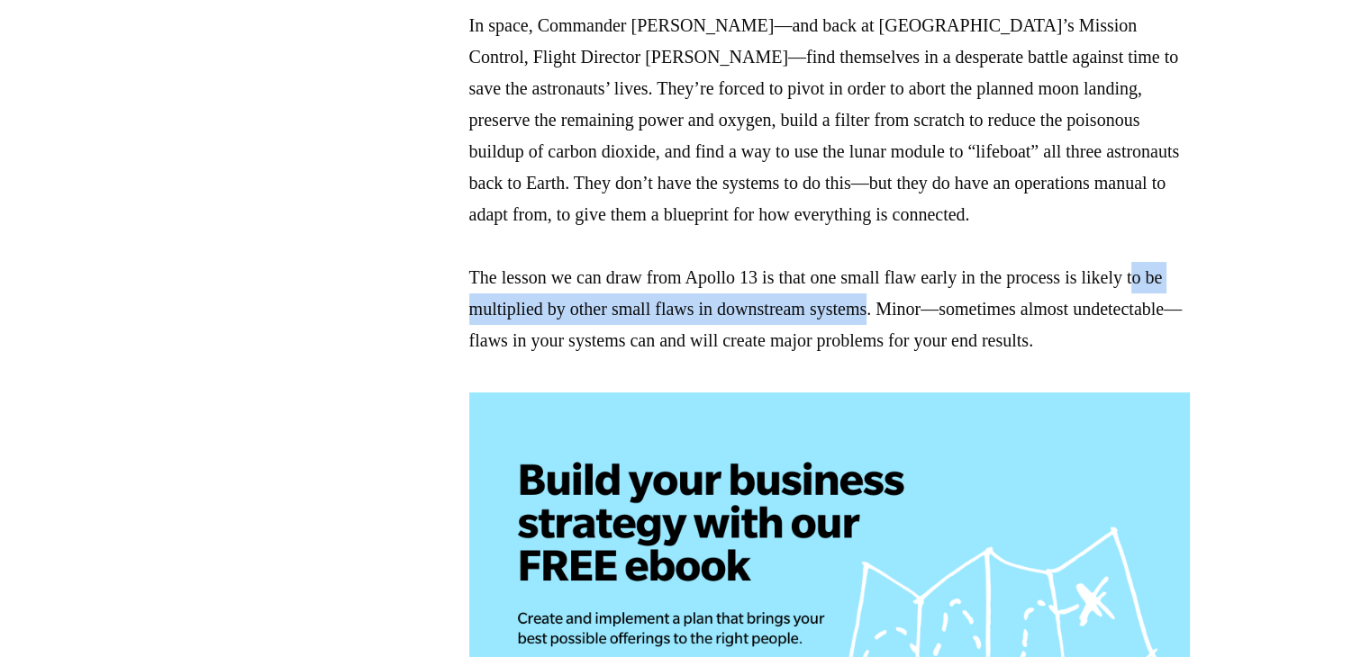
drag, startPoint x: 475, startPoint y: 311, endPoint x: 964, endPoint y: 325, distance: 490.0
click at [951, 321] on p "April 13, 1970: 238,855 miles from Earth, a spaceship experiences a disaster. A…" at bounding box center [829, 104] width 720 height 504
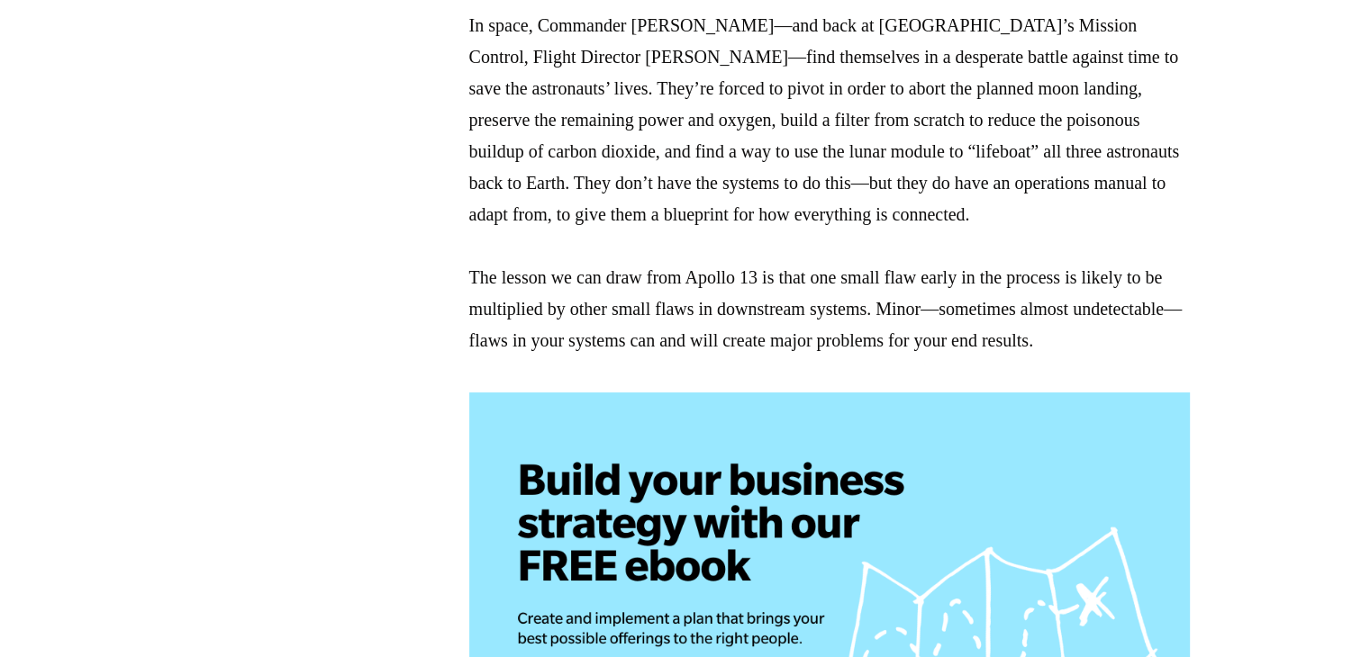
click at [979, 343] on p "April 13, 1970: 238,855 miles from Earth, a spaceship experiences a disaster. A…" at bounding box center [829, 104] width 720 height 504
drag, startPoint x: 488, startPoint y: 337, endPoint x: 568, endPoint y: 334, distance: 80.2
click at [559, 334] on p "April 13, 1970: 238,855 miles from Earth, a spaceship experiences a disaster. A…" at bounding box center [829, 104] width 720 height 504
drag, startPoint x: 646, startPoint y: 357, endPoint x: 637, endPoint y: 359, distance: 9.4
click at [648, 357] on p "April 13, 1970: 238,855 miles from Earth, a spaceship experiences a disaster. A…" at bounding box center [829, 104] width 720 height 504
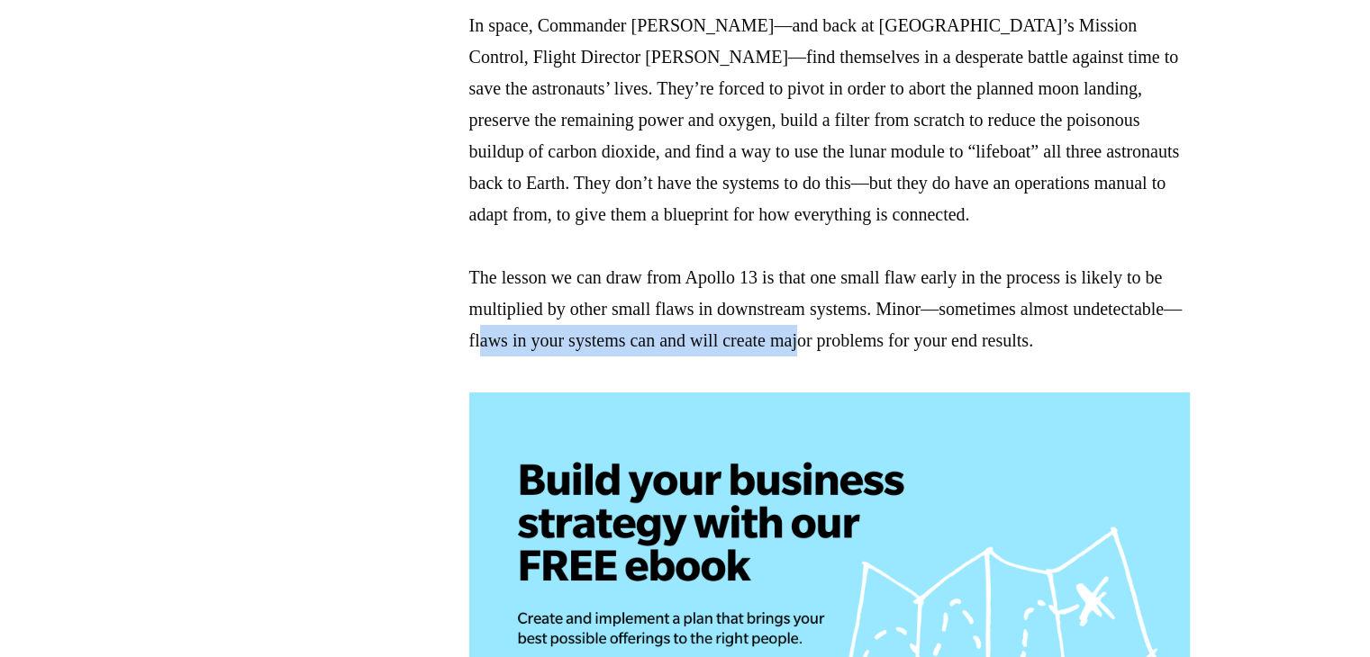
drag, startPoint x: 796, startPoint y: 354, endPoint x: 962, endPoint y: 354, distance: 165.7
click at [962, 354] on p "April 13, 1970: 238,855 miles from Earth, a spaceship experiences a disaster. A…" at bounding box center [829, 104] width 720 height 504
click at [964, 354] on p "April 13, 1970: 238,855 miles from Earth, a spaceship experiences a disaster. A…" at bounding box center [829, 104] width 720 height 504
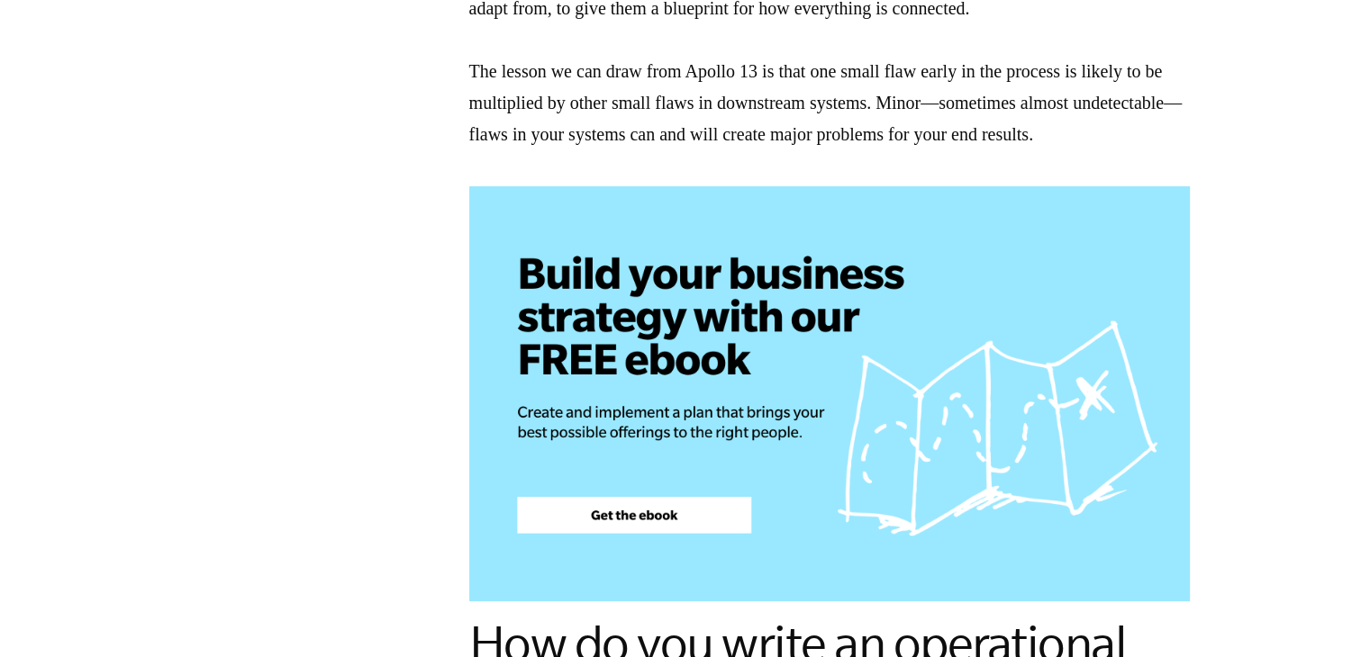
scroll to position [2521, 0]
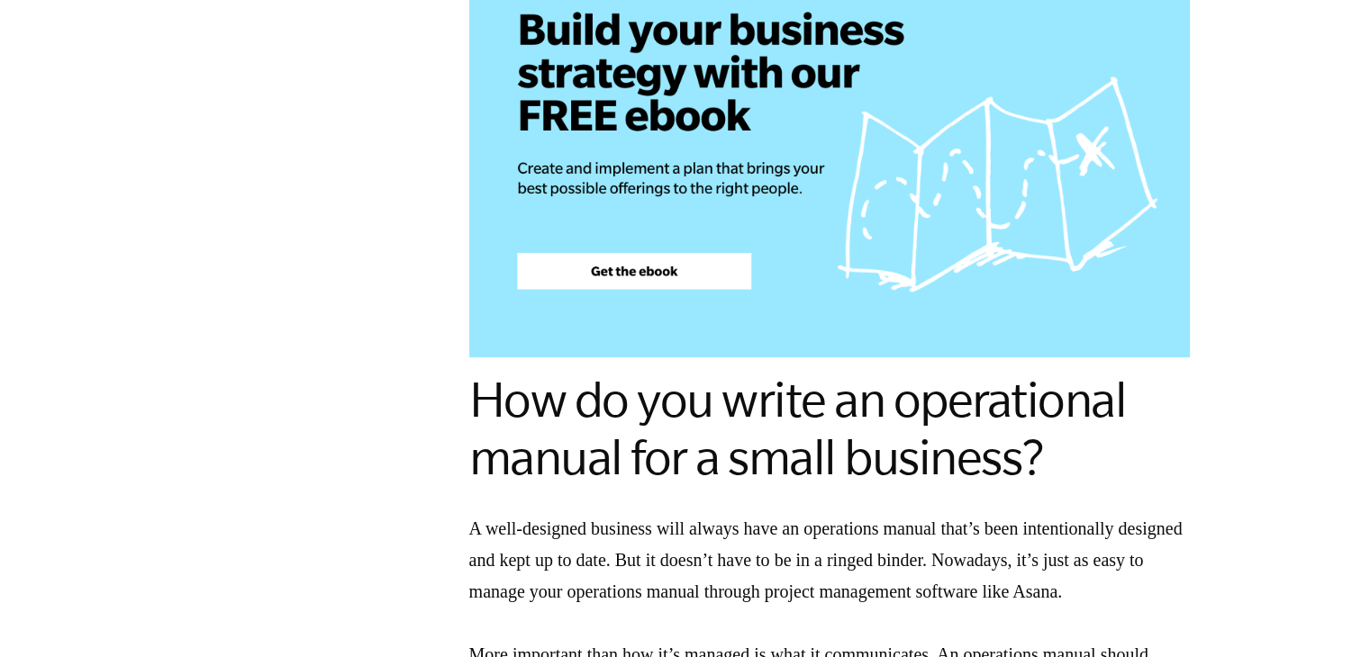
click at [624, 306] on img at bounding box center [829, 149] width 720 height 415
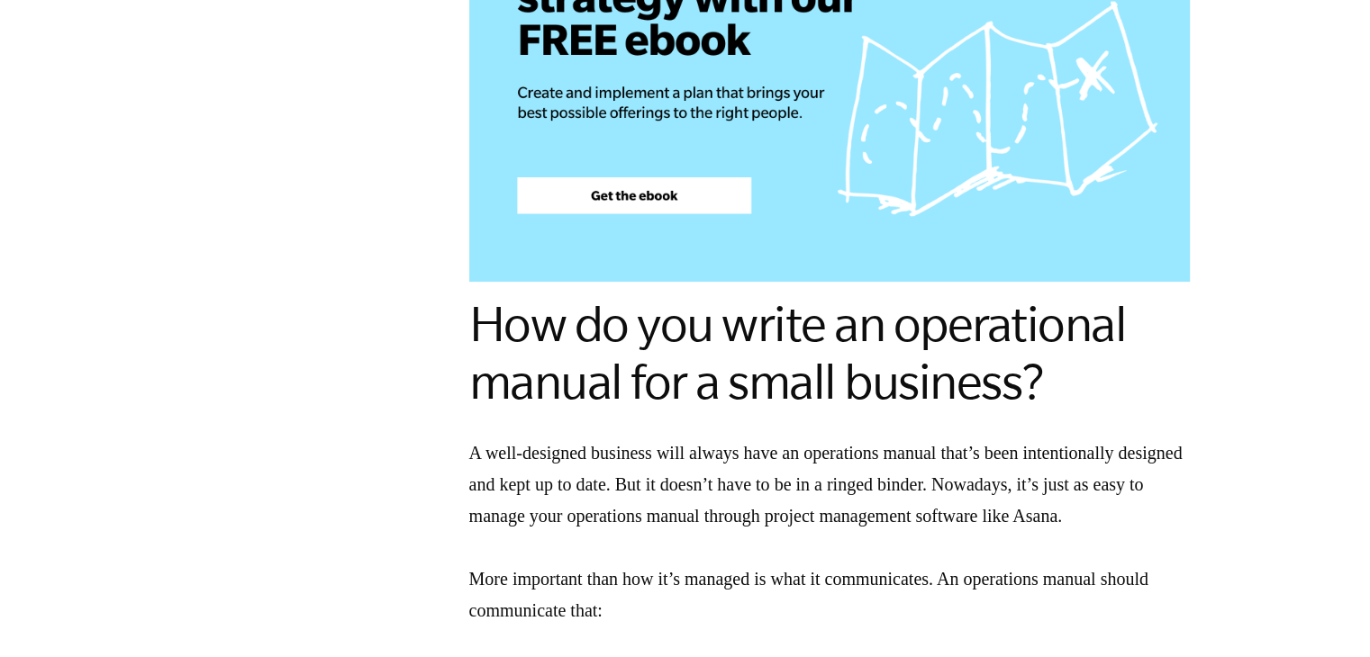
scroll to position [2791, 0]
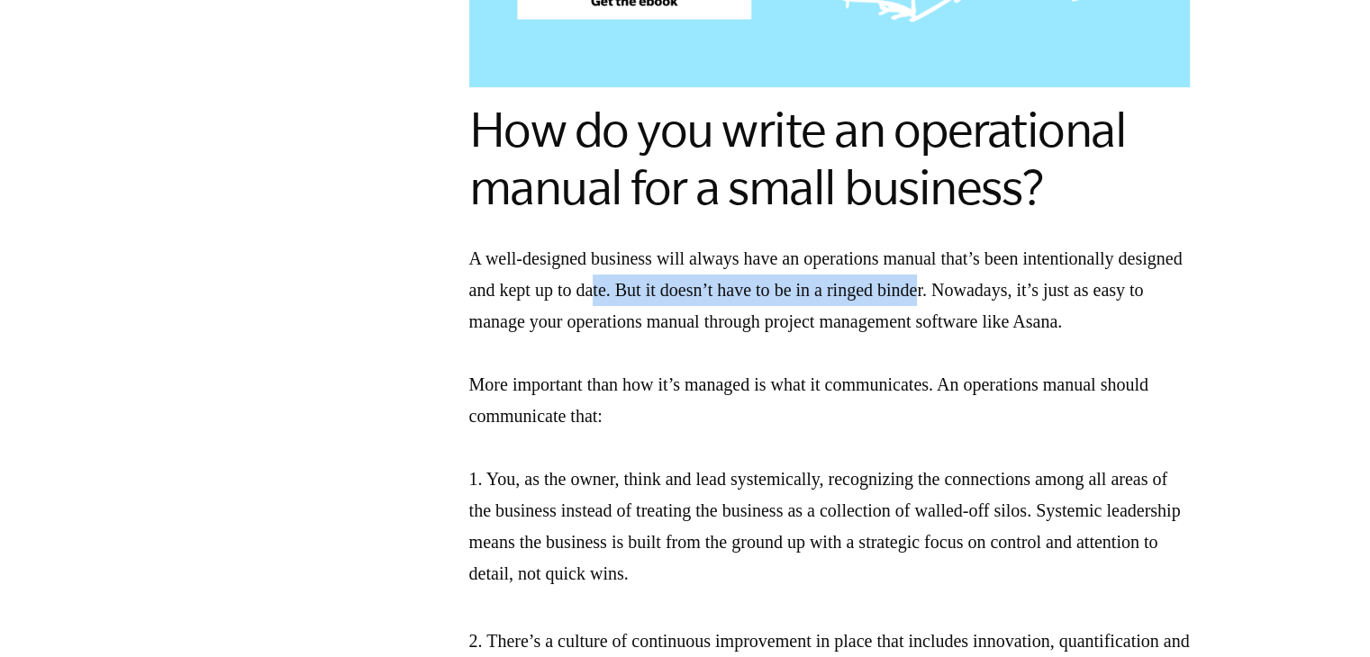
drag, startPoint x: 683, startPoint y: 330, endPoint x: 1033, endPoint y: 328, distance: 350.3
click at [1033, 328] on p "A well-designed business will always have an operations manual that’s been inte…" at bounding box center [829, 416] width 720 height 347
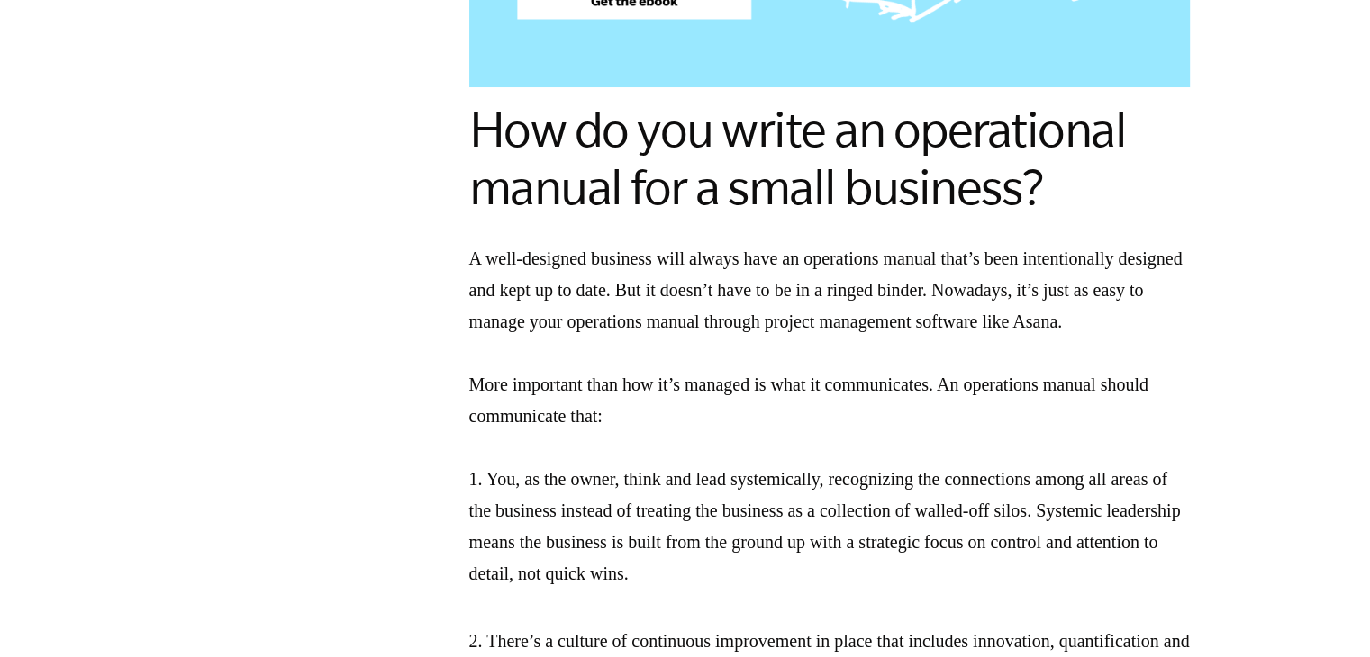
click at [1027, 413] on p "A well-designed business will always have an operations manual that’s been inte…" at bounding box center [829, 416] width 720 height 347
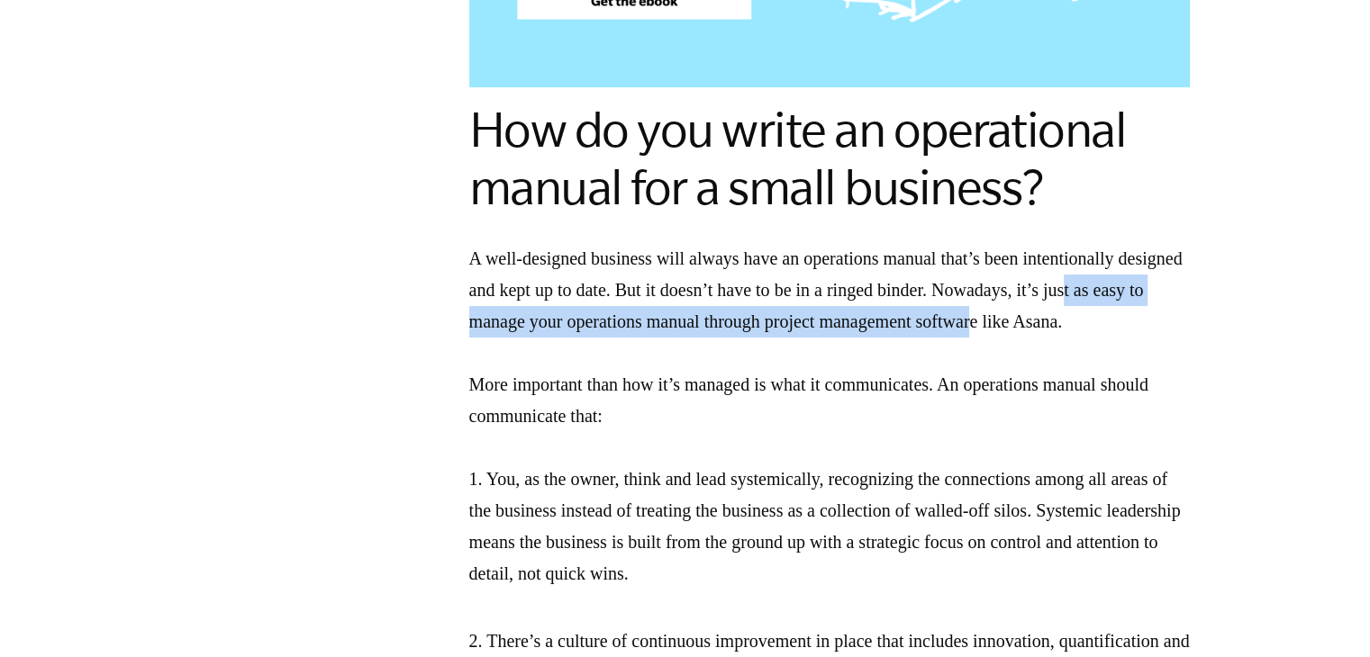
drag, startPoint x: 491, startPoint y: 358, endPoint x: 1140, endPoint y: 367, distance: 649.3
click at [1140, 367] on p "A well-designed business will always have an operations manual that’s been inte…" at bounding box center [829, 416] width 720 height 347
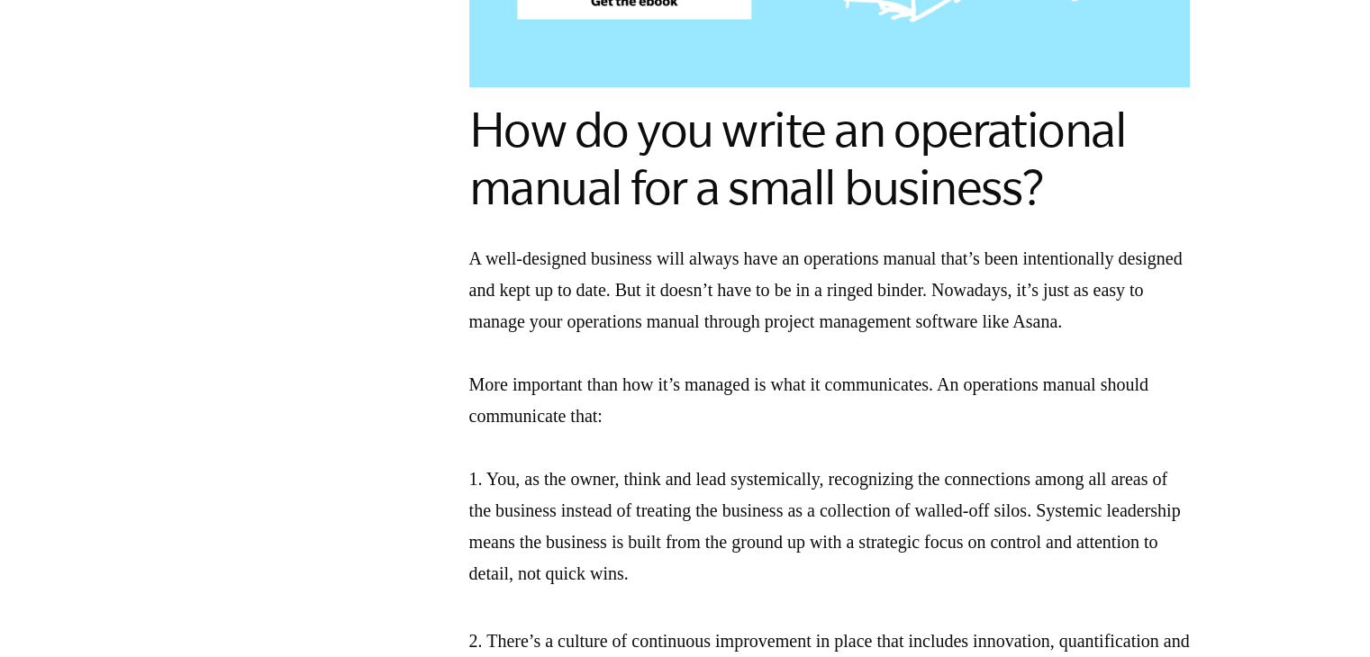
drag, startPoint x: 602, startPoint y: 402, endPoint x: 531, endPoint y: 397, distance: 71.3
click at [593, 402] on p "A well-designed business will always have an operations manual that’s been inte…" at bounding box center [829, 416] width 720 height 347
click at [493, 391] on p "A well-designed business will always have an operations manual that’s been inte…" at bounding box center [829, 416] width 720 height 347
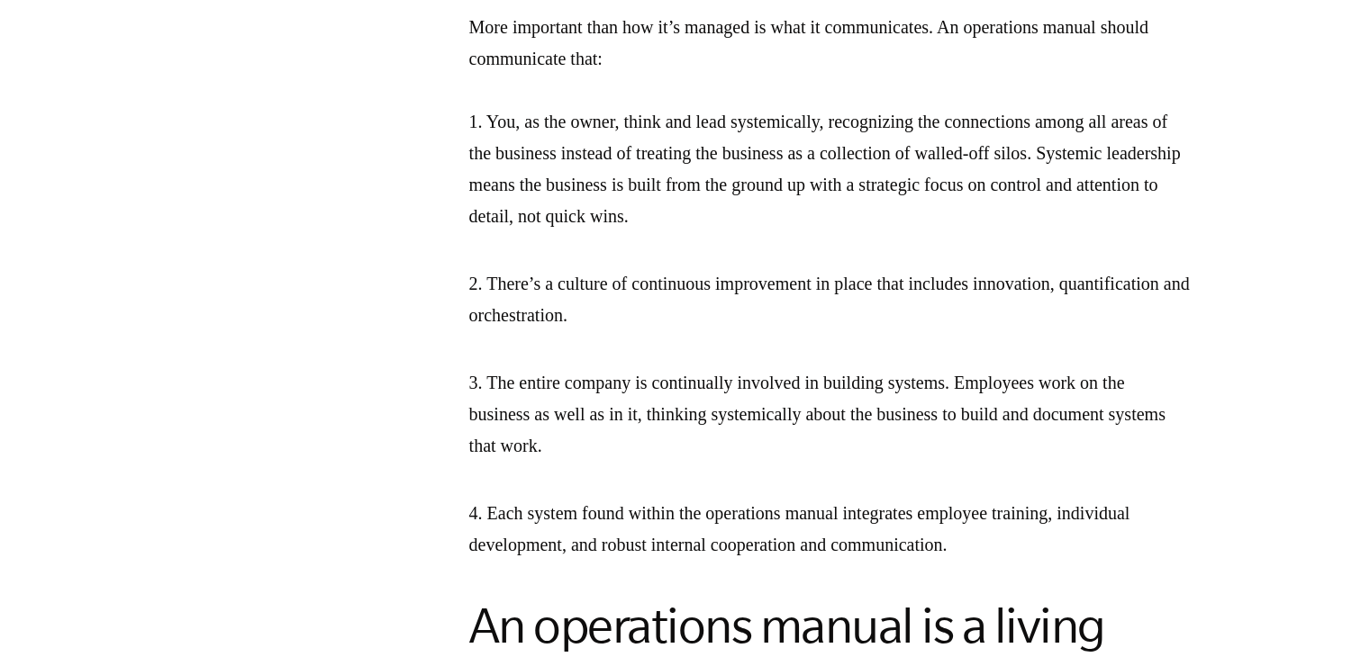
scroll to position [3151, 0]
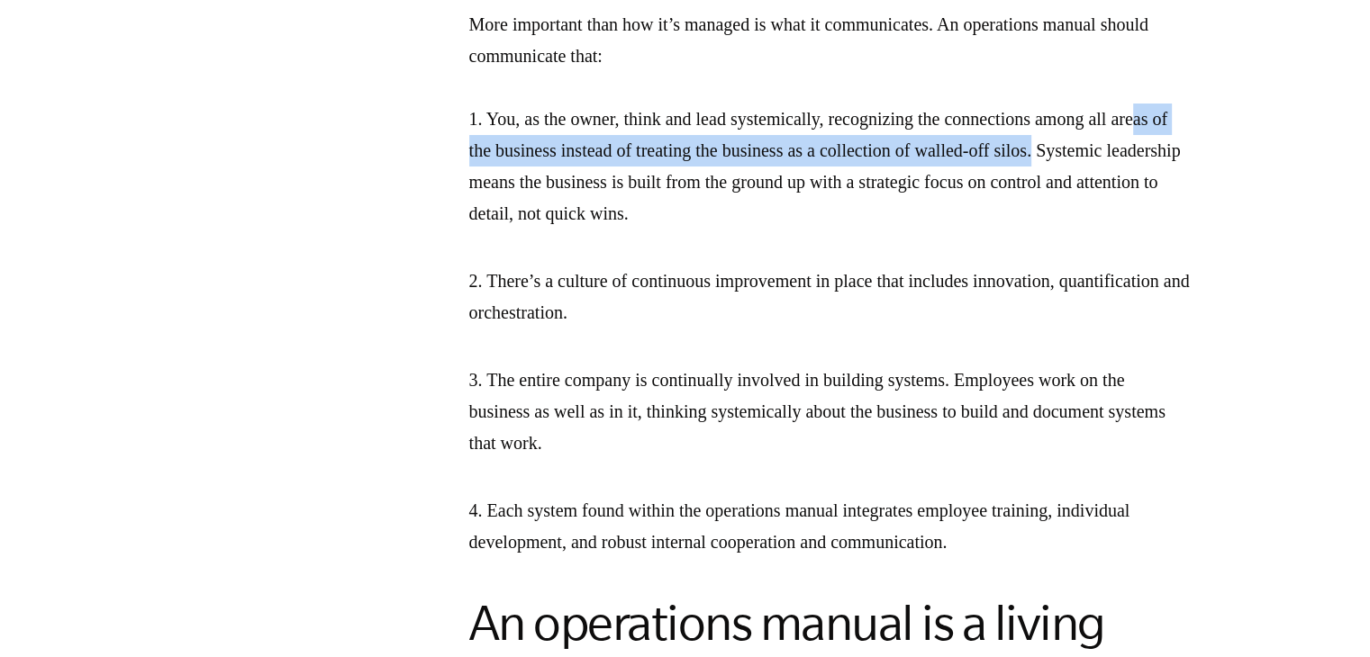
drag, startPoint x: 492, startPoint y: 223, endPoint x: 1192, endPoint y: 193, distance: 701.2
click at [1185, 196] on p "A well-designed business will always have an operations manual that’s been inte…" at bounding box center [829, 56] width 720 height 347
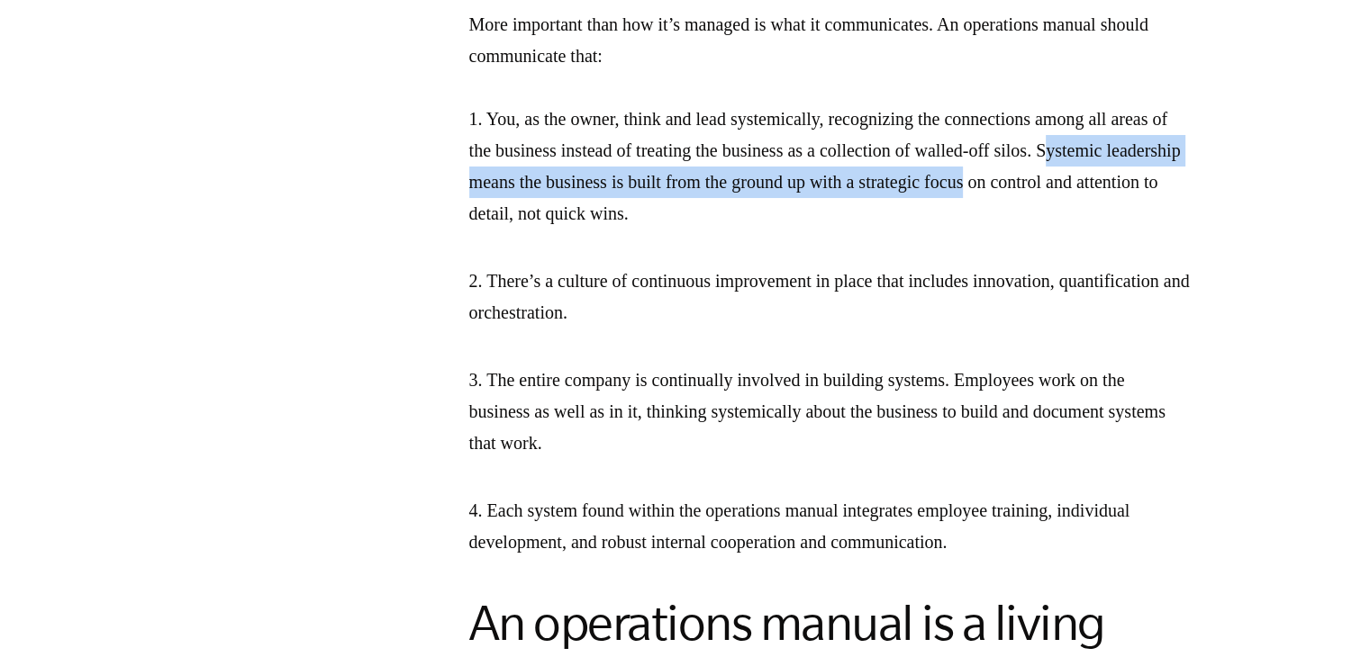
drag, startPoint x: 476, startPoint y: 249, endPoint x: 1001, endPoint y: 265, distance: 525.2
click at [1181, 230] on p "A well-designed business will always have an operations manual that’s been inte…" at bounding box center [829, 56] width 720 height 347
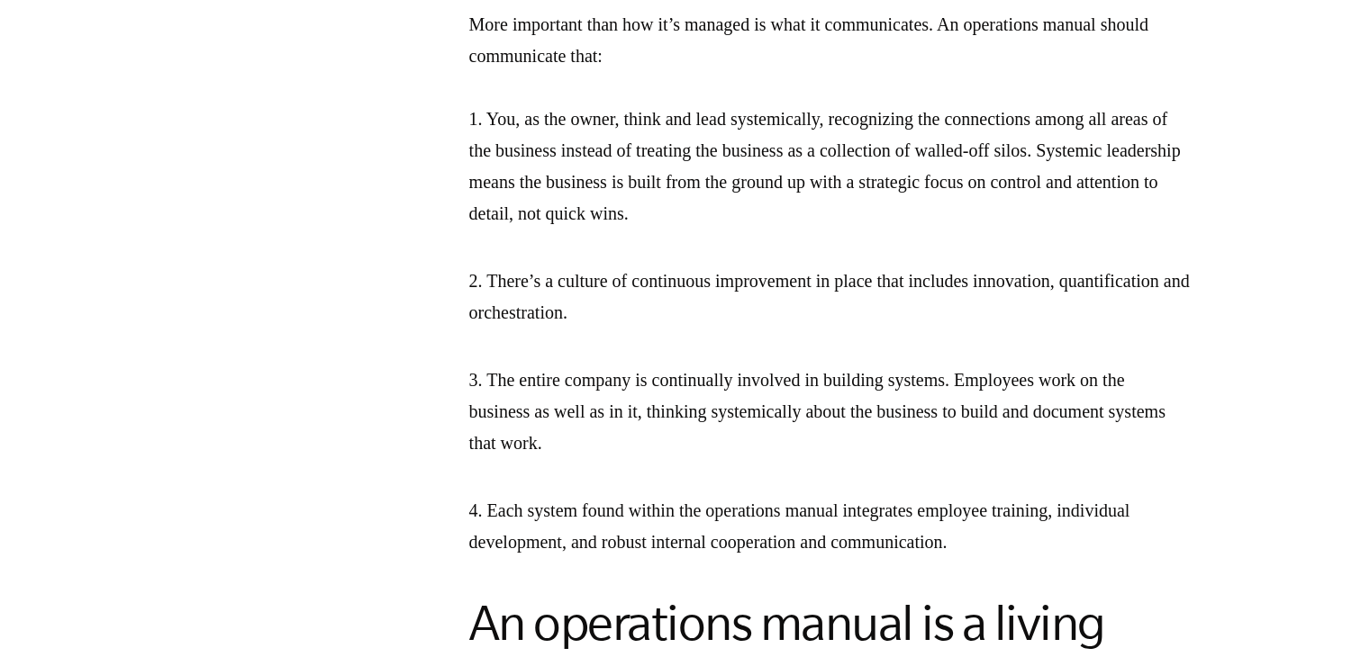
click at [765, 307] on div "Download the EMyth Roadmap What is the main purpose of a business operations ma…" at bounding box center [829, 140] width 720 height 3741
drag, startPoint x: 474, startPoint y: 282, endPoint x: 735, endPoint y: 289, distance: 261.2
click at [731, 230] on p "A well-designed business will always have an operations manual that’s been inte…" at bounding box center [829, 56] width 720 height 347
click at [800, 329] on p "2. There’s a culture of continuous improvement in place that includes innovatio…" at bounding box center [829, 297] width 720 height 63
drag, startPoint x: 460, startPoint y: 270, endPoint x: 782, endPoint y: 290, distance: 322.1
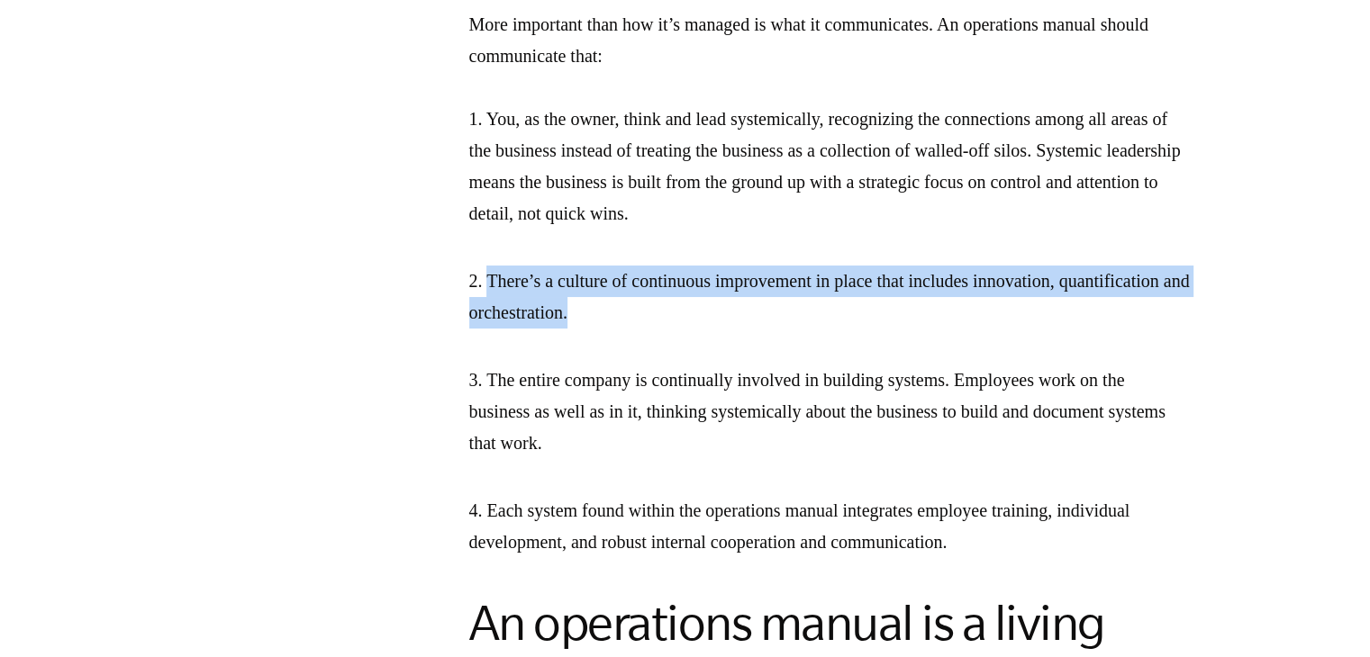
drag, startPoint x: 486, startPoint y: 330, endPoint x: 1086, endPoint y: 361, distance: 600.5
click at [1085, 329] on p "2. There’s a culture of continuous improvement in place that includes innovatio…" at bounding box center [829, 297] width 720 height 63
click at [556, 329] on p "2. There’s a culture of continuous improvement in place that includes innovatio…" at bounding box center [829, 297] width 720 height 63
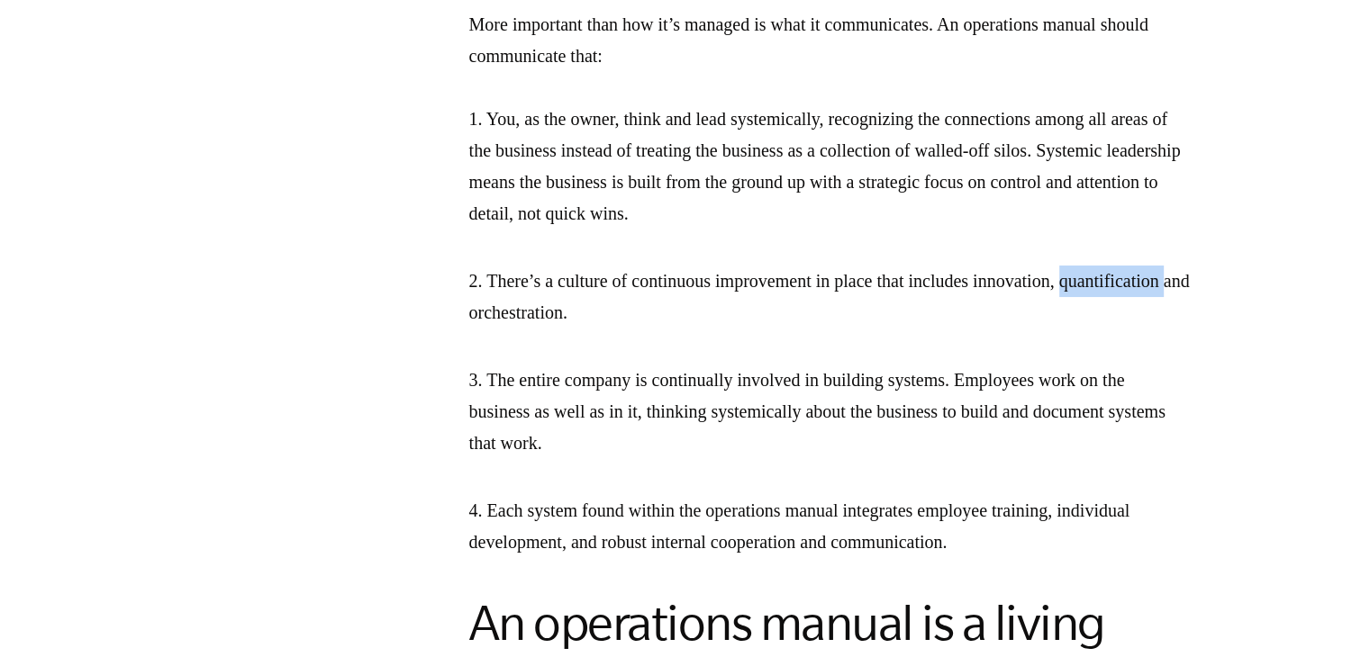
click at [556, 329] on p "2. There’s a culture of continuous improvement in place that includes innovatio…" at bounding box center [829, 297] width 720 height 63
click at [835, 395] on div "Download the EMyth Roadmap What is the main purpose of a business operations ma…" at bounding box center [829, 140] width 720 height 3741
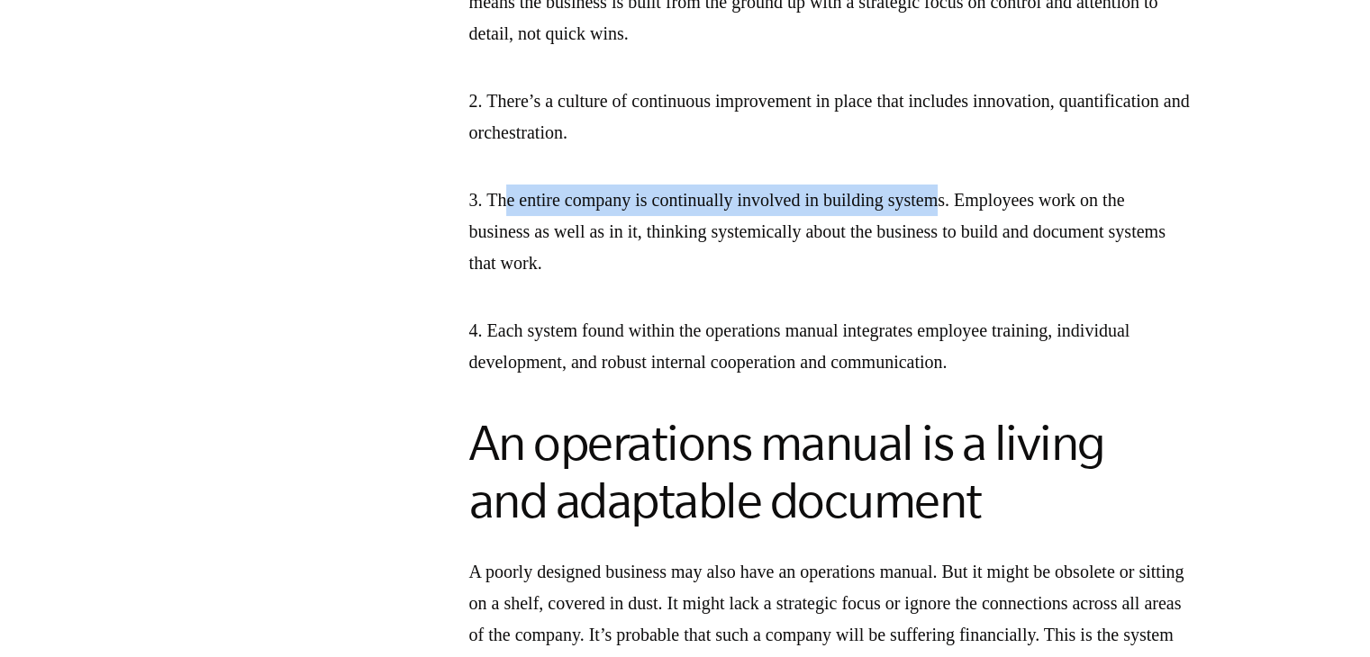
drag, startPoint x: 507, startPoint y: 258, endPoint x: 976, endPoint y: 268, distance: 469.2
click at [976, 268] on p "3. The entire company is continually involved in building systems. Employees wo…" at bounding box center [829, 232] width 720 height 95
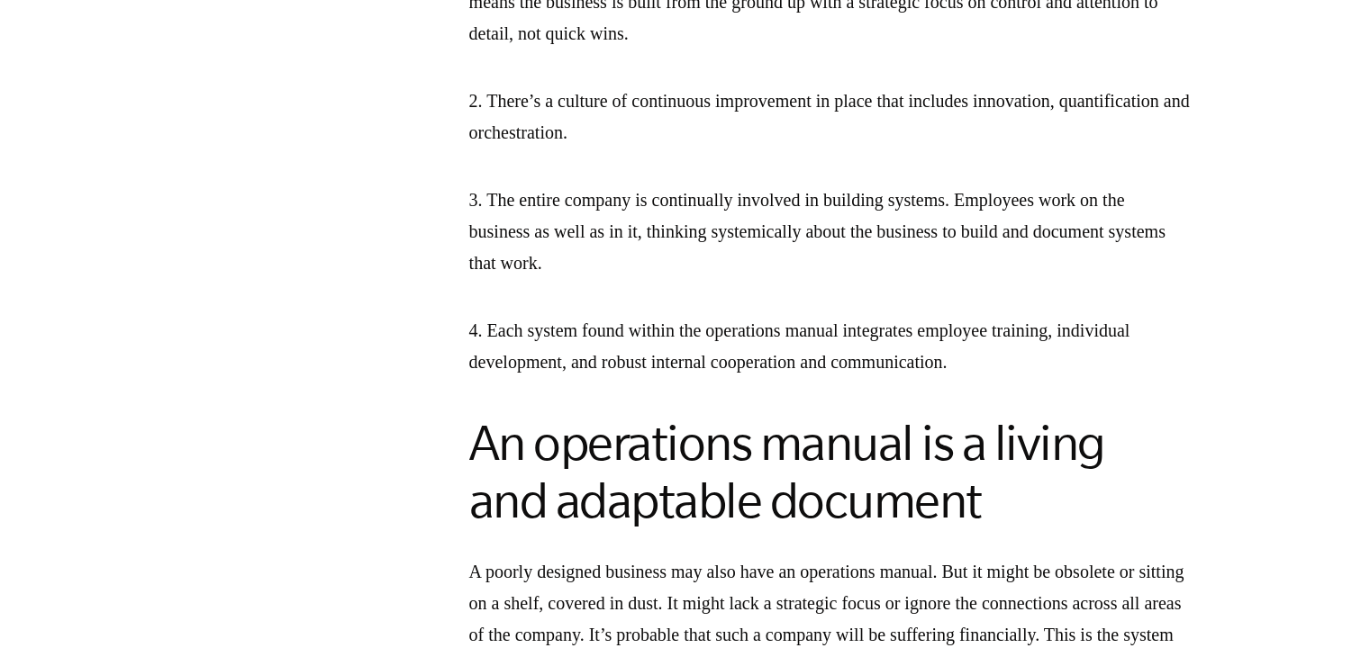
click at [1056, 279] on p "3. The entire company is continually involved in building systems. Employees wo…" at bounding box center [829, 232] width 720 height 95
drag, startPoint x: 1015, startPoint y: 267, endPoint x: 1216, endPoint y: 343, distance: 214.6
drag, startPoint x: 1210, startPoint y: 350, endPoint x: 1157, endPoint y: 355, distance: 53.3
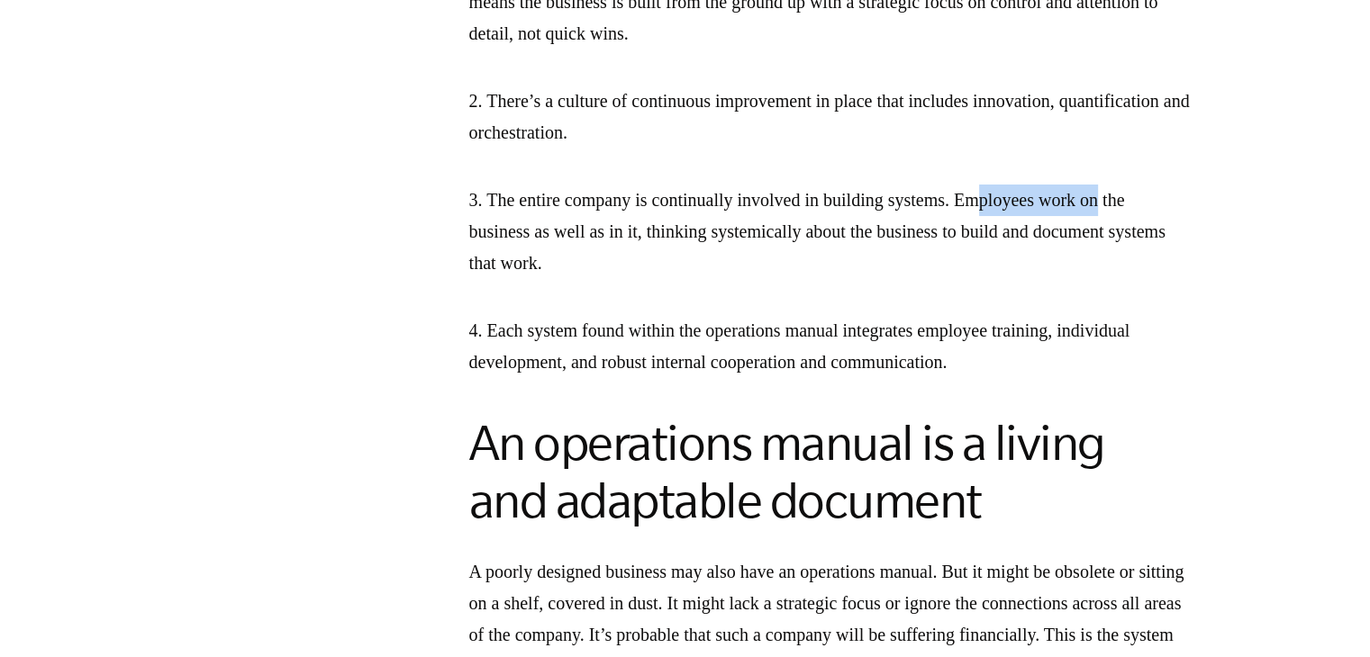
drag, startPoint x: 1017, startPoint y: 256, endPoint x: 1162, endPoint y: 277, distance: 145.7
click at [1157, 273] on p "3. The entire company is continually involved in building systems. Employees wo…" at bounding box center [829, 232] width 720 height 95
drag, startPoint x: 491, startPoint y: 298, endPoint x: 698, endPoint y: 333, distance: 210.1
click at [656, 279] on p "3. The entire company is continually involved in building systems. Employees wo…" at bounding box center [829, 232] width 720 height 95
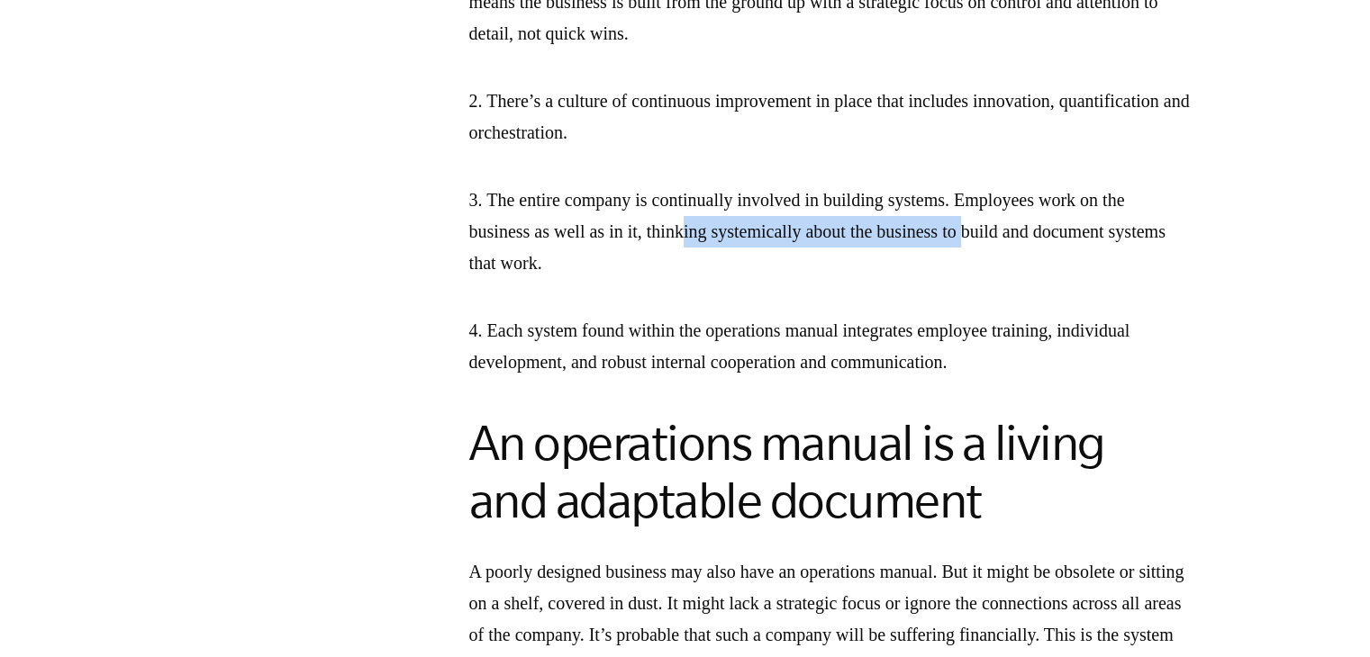
drag, startPoint x: 758, startPoint y: 307, endPoint x: 966, endPoint y: 338, distance: 210.2
click at [1010, 279] on p "3. The entire company is continually involved in building systems. Employees wo…" at bounding box center [829, 232] width 720 height 95
click at [958, 279] on p "3. The entire company is continually involved in building systems. Employees wo…" at bounding box center [829, 232] width 720 height 95
click at [761, 279] on p "3. The entire company is continually involved in building systems. Employees wo…" at bounding box center [829, 232] width 720 height 95
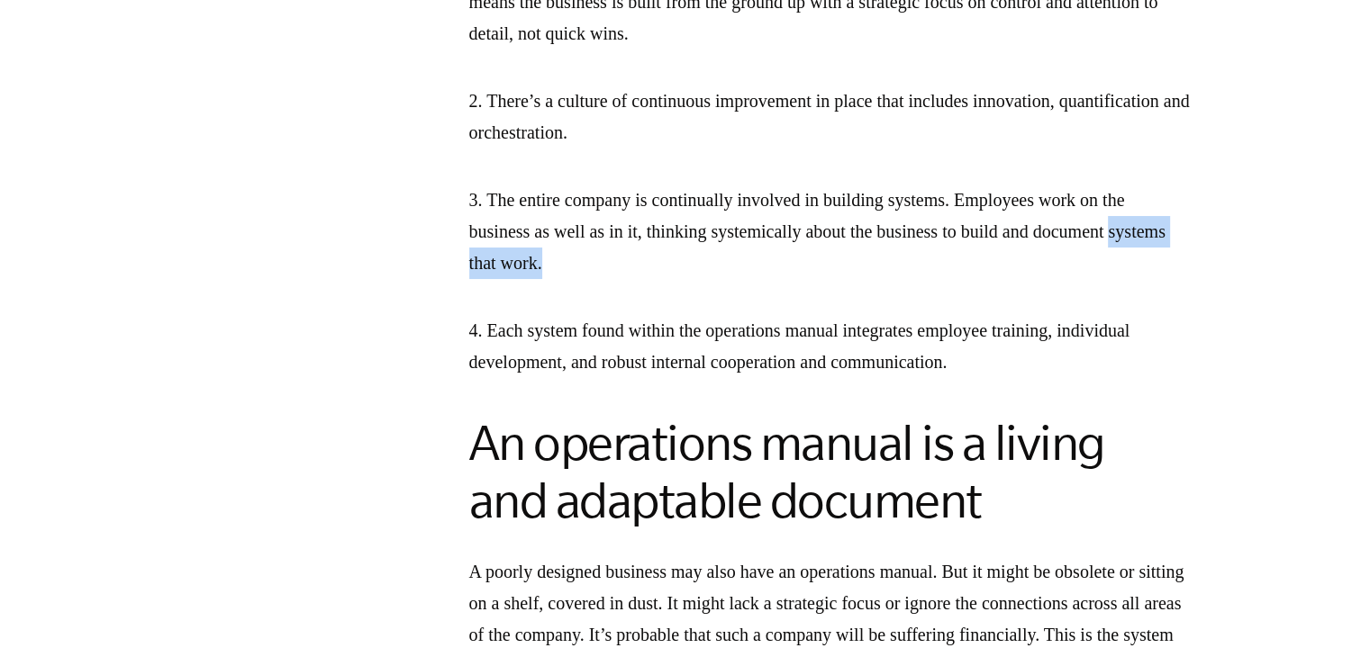
drag, startPoint x: 463, startPoint y: 328, endPoint x: 630, endPoint y: 330, distance: 167.5
click at [725, 279] on p "3. The entire company is continually involved in building systems. Employees wo…" at bounding box center [829, 232] width 720 height 95
drag, startPoint x: 848, startPoint y: 293, endPoint x: 881, endPoint y: 293, distance: 32.4
click at [881, 279] on p "3. The entire company is continually involved in building systems. Employees wo…" at bounding box center [829, 232] width 720 height 95
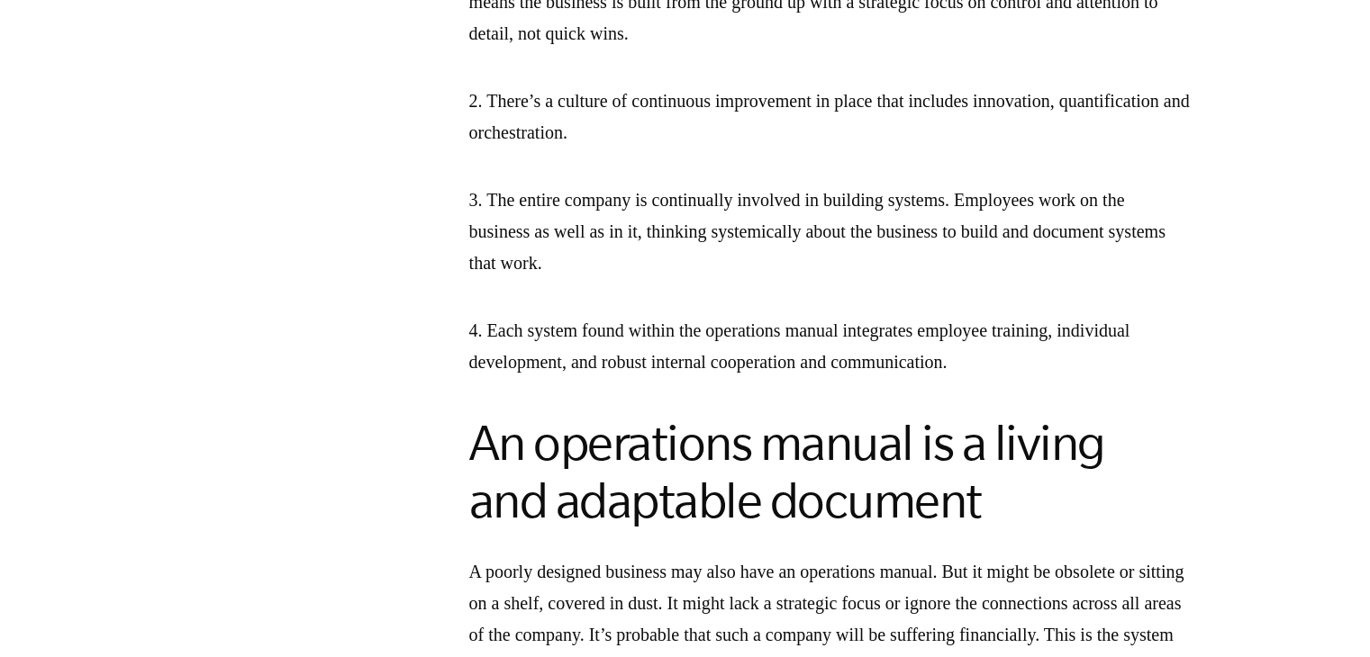
click at [963, 279] on p "3. The entire company is continually involved in building systems. Employees wo…" at bounding box center [829, 232] width 720 height 95
drag, startPoint x: 963, startPoint y: 293, endPoint x: 1037, endPoint y: 307, distance: 75.2
click at [971, 279] on p "3. The entire company is continually involved in building systems. Employees wo…" at bounding box center [829, 232] width 720 height 95
drag, startPoint x: 491, startPoint y: 395, endPoint x: 637, endPoint y: 396, distance: 146.8
click at [637, 378] on p "4. Each system found within the operations manual integrates employee training,…" at bounding box center [829, 346] width 720 height 63
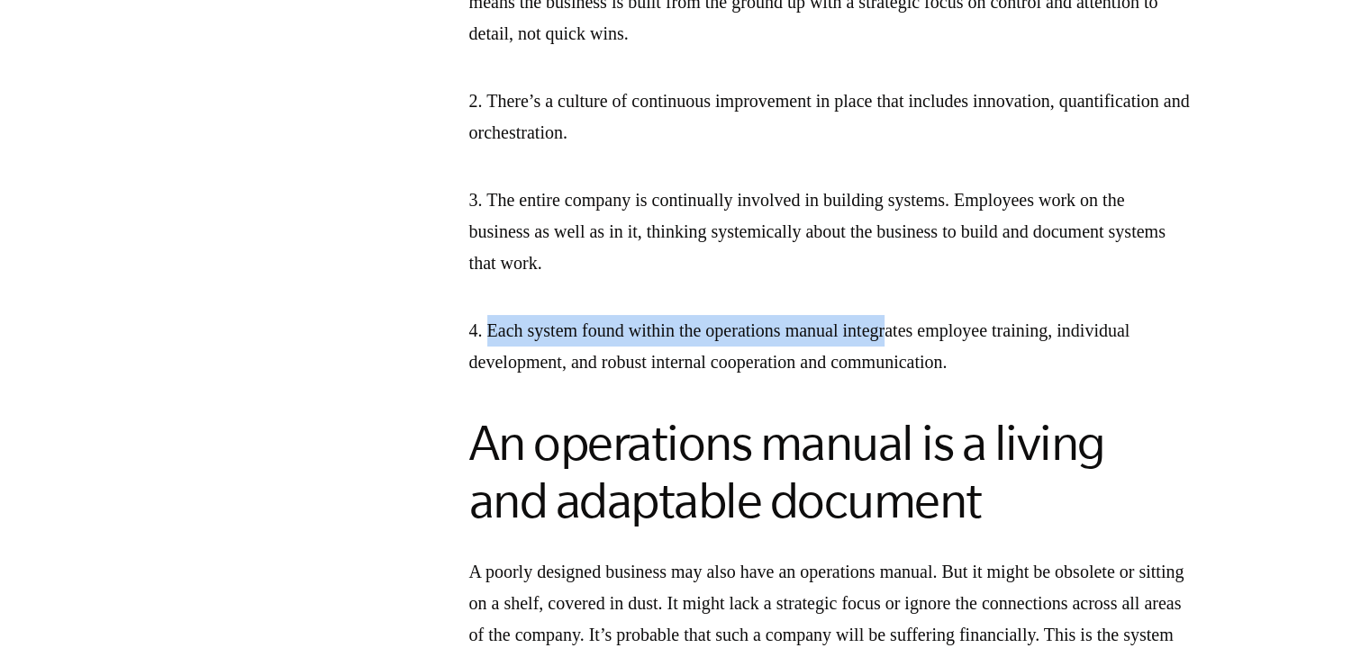
drag, startPoint x: 493, startPoint y: 390, endPoint x: 875, endPoint y: 408, distance: 383.1
click at [894, 378] on p "4. Each system found within the operations manual integrates employee training,…" at bounding box center [829, 346] width 720 height 63
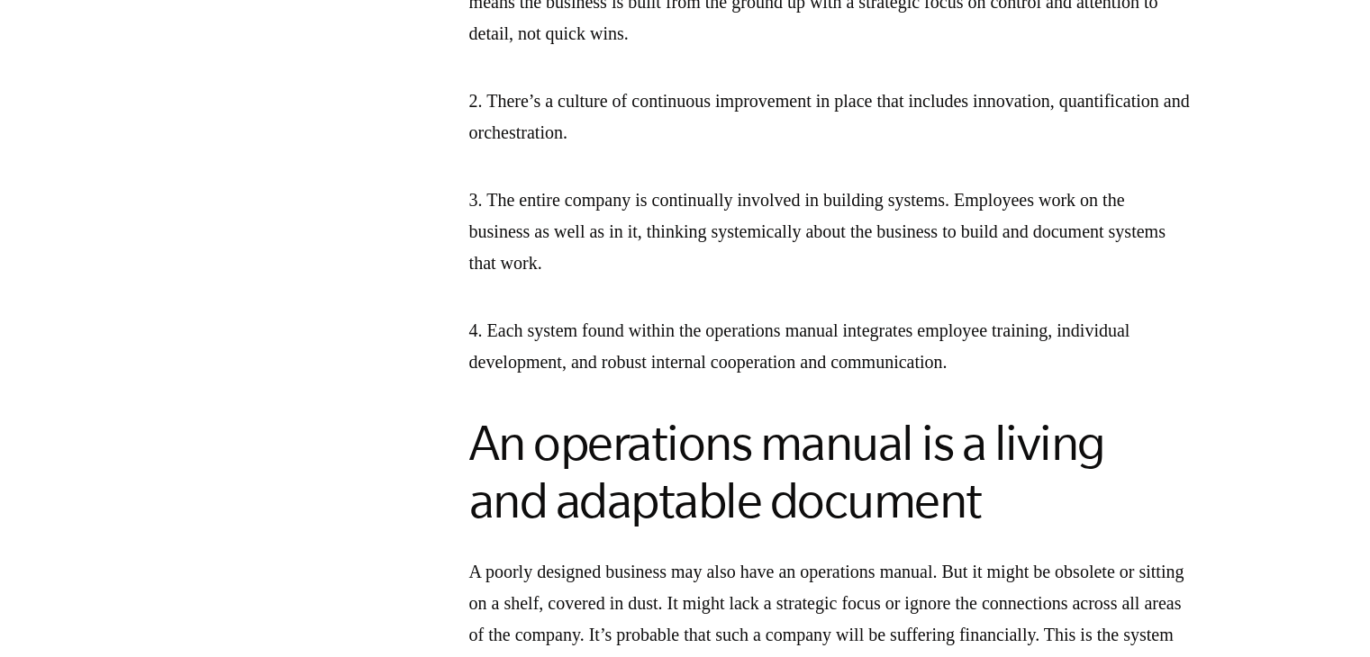
click at [759, 378] on p "4. Each system found within the operations manual integrates employee training,…" at bounding box center [829, 346] width 720 height 63
drag, startPoint x: 501, startPoint y: 430, endPoint x: 678, endPoint y: 459, distance: 179.9
click at [637, 378] on p "4. Each system found within the operations manual integrates employee training,…" at bounding box center [829, 346] width 720 height 63
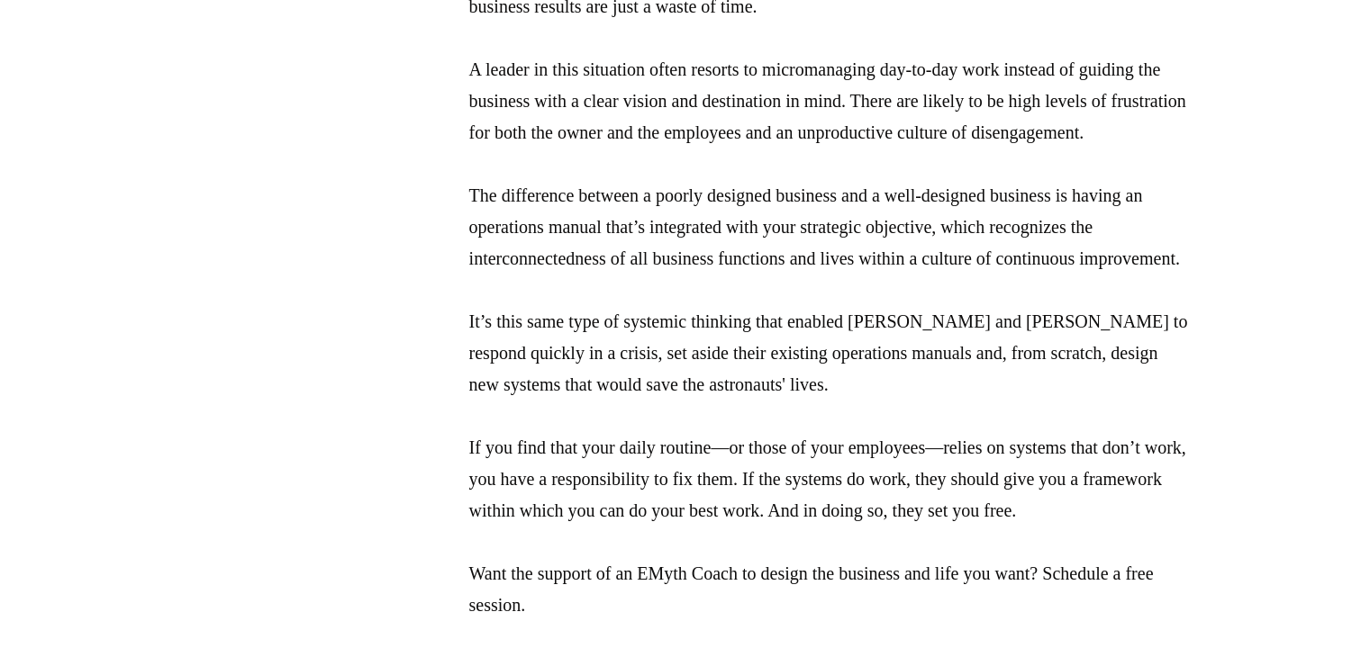
scroll to position [3872, 0]
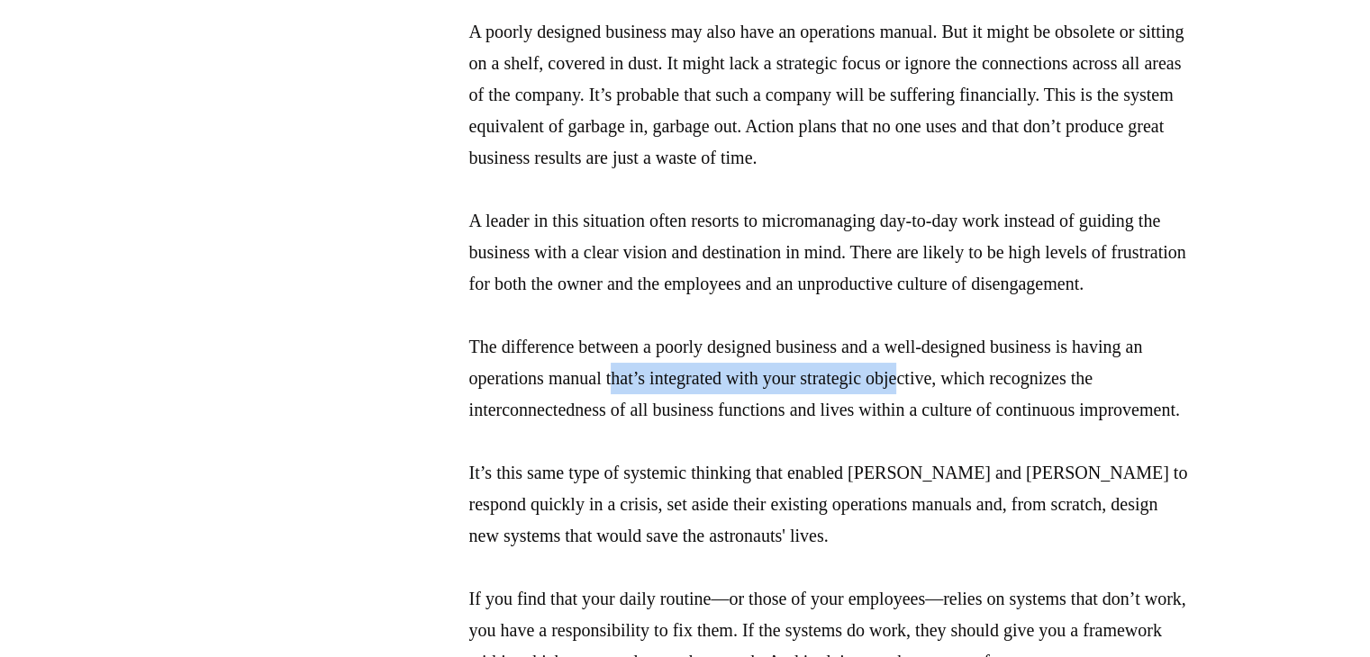
drag, startPoint x: 695, startPoint y: 484, endPoint x: 965, endPoint y: 486, distance: 270.1
click at [972, 484] on p "A poorly designed business may also have an operations manual. But it might be …" at bounding box center [829, 394] width 720 height 756
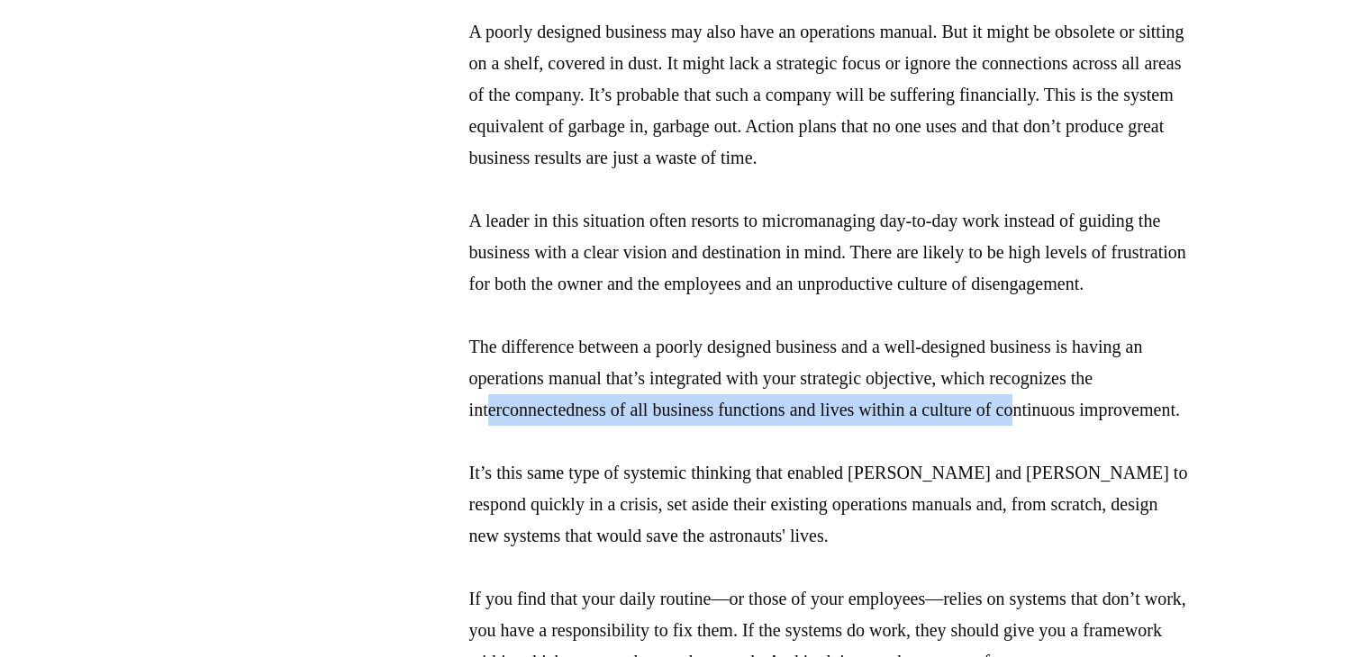
drag, startPoint x: 492, startPoint y: 504, endPoint x: 1062, endPoint y: 509, distance: 570.9
click at [1062, 509] on p "A poorly designed business may also have an operations manual. But it might be …" at bounding box center [829, 394] width 720 height 756
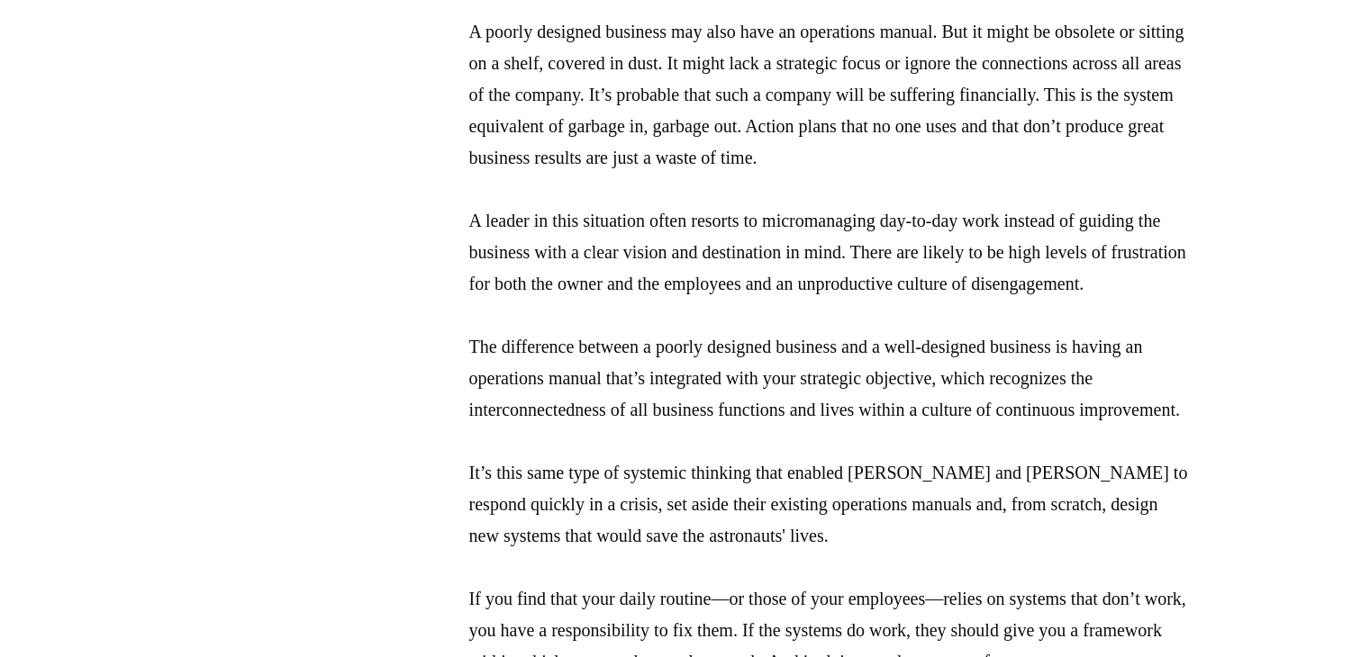
drag, startPoint x: 1021, startPoint y: 526, endPoint x: 980, endPoint y: 532, distance: 41.9
click at [1017, 527] on p "A poorly designed business may also have an operations manual. But it might be …" at bounding box center [829, 394] width 720 height 756
drag, startPoint x: 624, startPoint y: 122, endPoint x: 748, endPoint y: 127, distance: 124.3
click at [722, 126] on p "A poorly designed business may also have an operations manual. But it might be …" at bounding box center [829, 394] width 720 height 756
drag, startPoint x: 862, startPoint y: 139, endPoint x: 888, endPoint y: 141, distance: 26.3
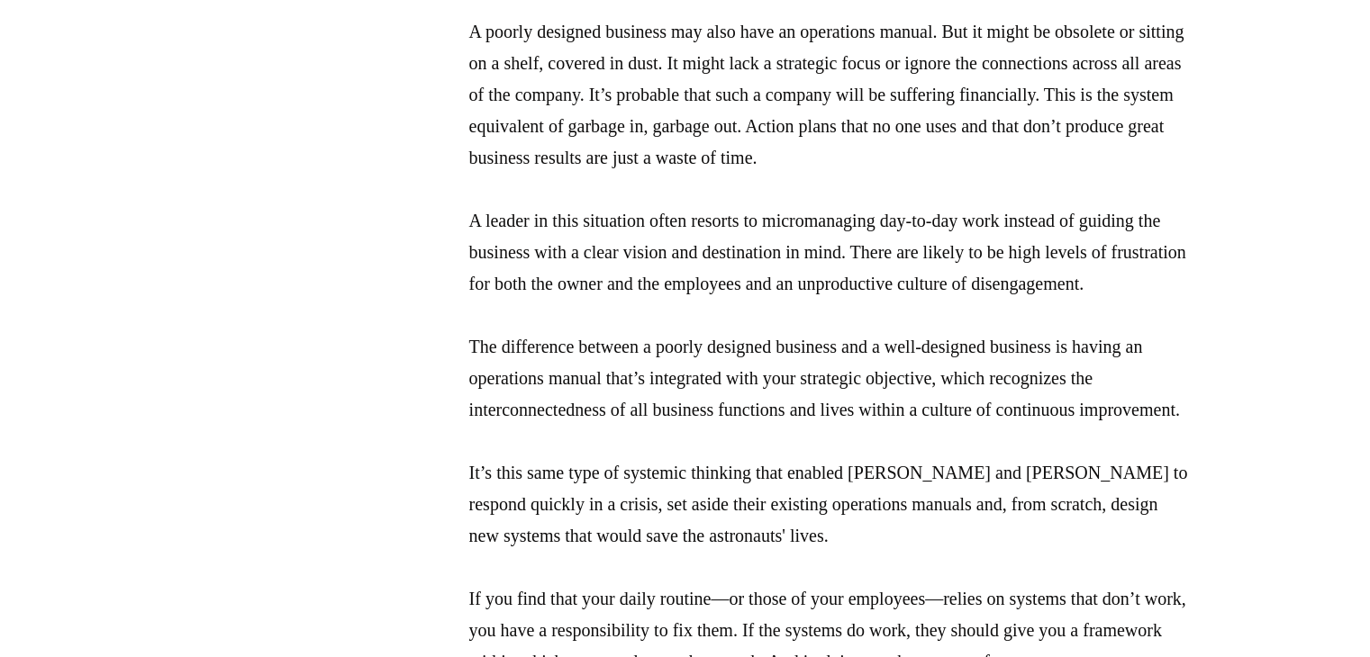
click at [888, 141] on p "A poorly designed business may also have an operations manual. But it might be …" at bounding box center [829, 394] width 720 height 756
click at [1062, 152] on p "A poorly designed business may also have an operations manual. But it might be …" at bounding box center [829, 394] width 720 height 756
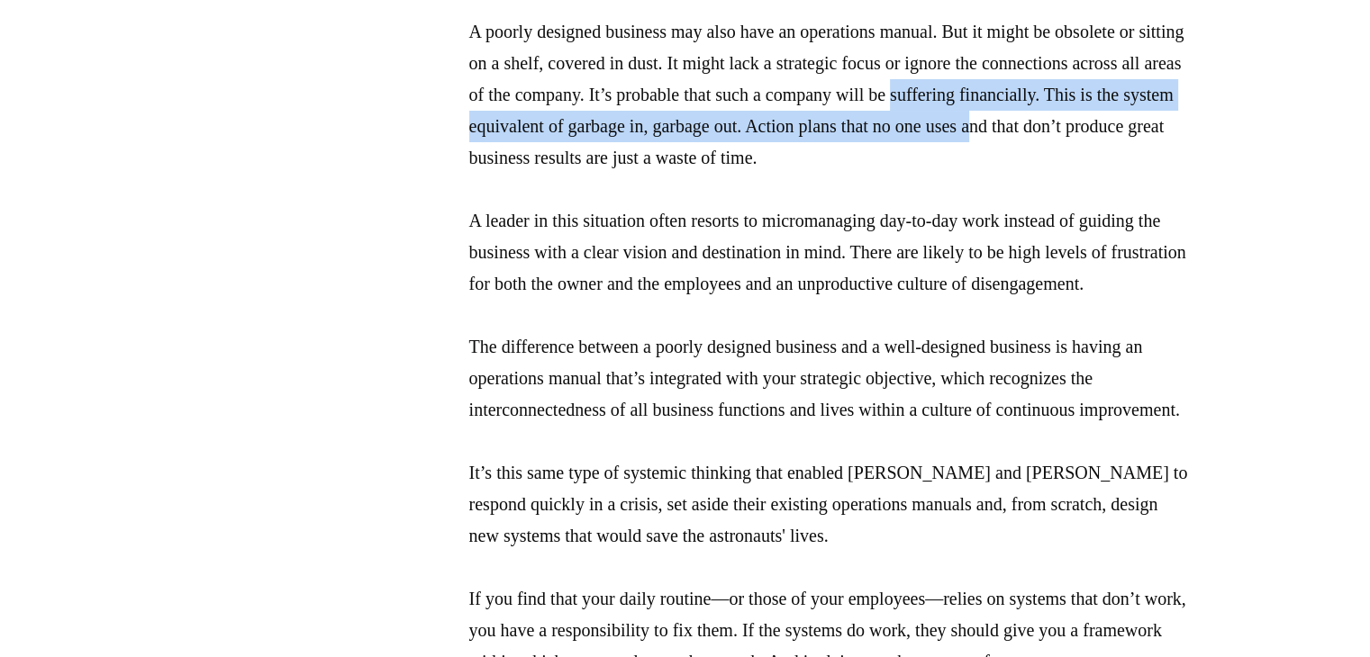
drag, startPoint x: 472, startPoint y: 201, endPoint x: 609, endPoint y: 206, distance: 137.0
click at [609, 206] on p "A poorly designed business may also have an operations manual. But it might be …" at bounding box center [829, 394] width 720 height 756
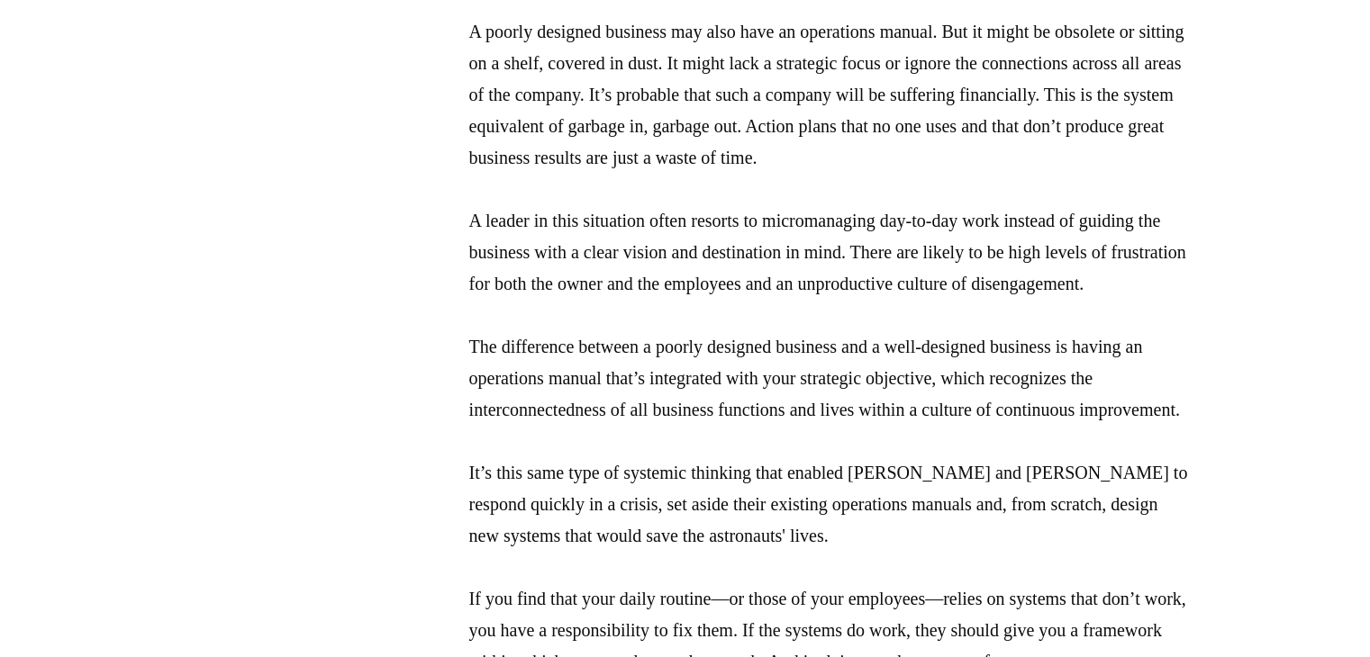
click at [773, 224] on p "A poorly designed business may also have an operations manual. But it might be …" at bounding box center [829, 394] width 720 height 756
drag, startPoint x: 827, startPoint y: 149, endPoint x: 1111, endPoint y: 181, distance: 285.5
click at [1162, 163] on p "A poorly designed business may also have an operations manual. But it might be …" at bounding box center [829, 394] width 720 height 756
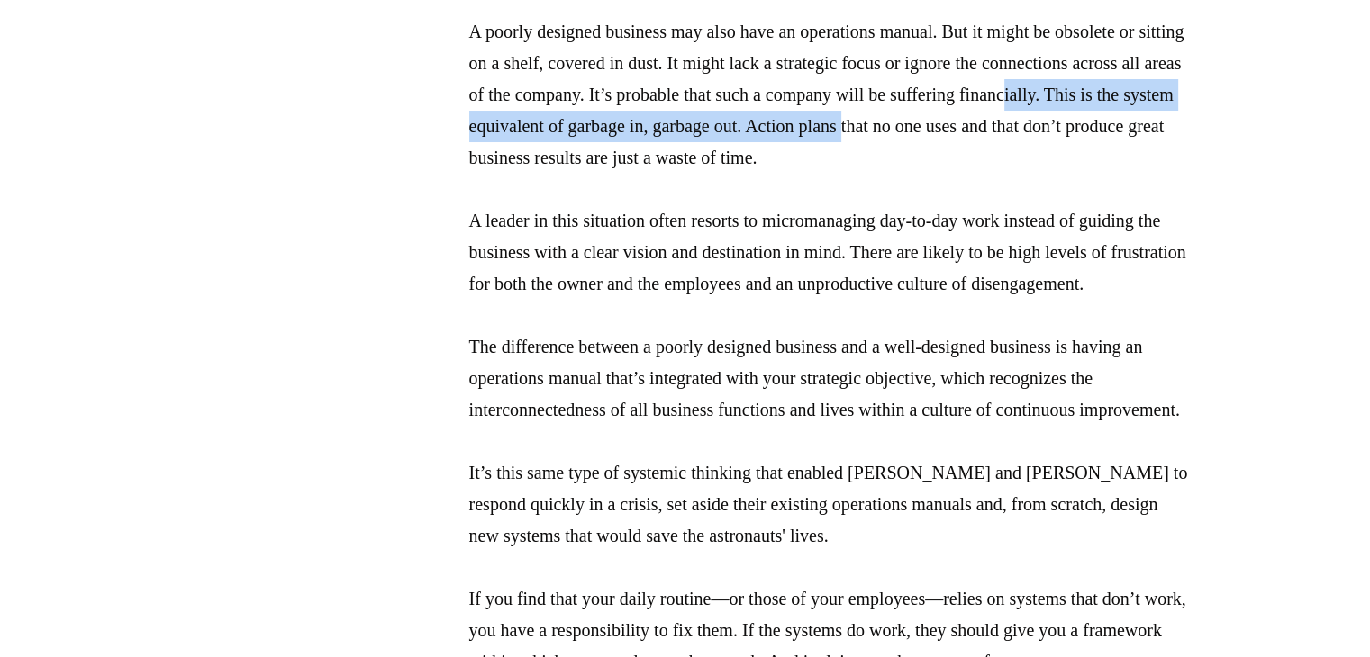
drag, startPoint x: 446, startPoint y: 207, endPoint x: 695, endPoint y: 214, distance: 249.5
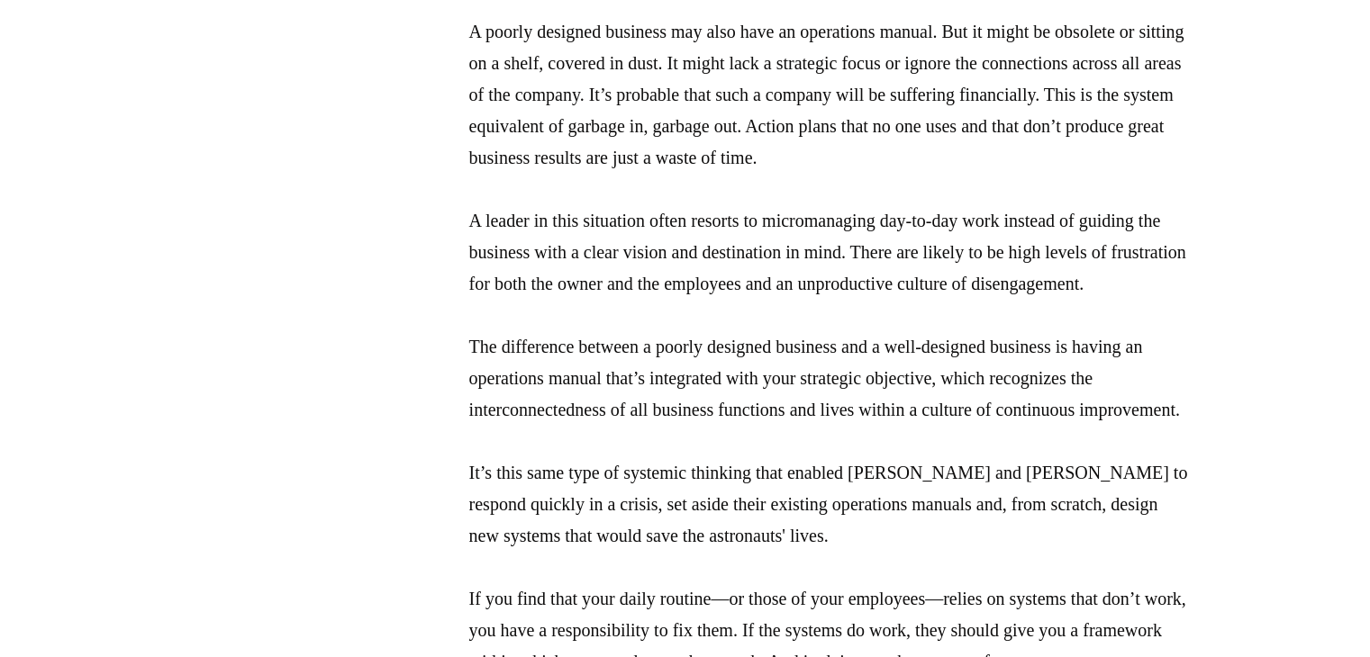
click at [742, 227] on p "A poorly designed business may also have an operations manual. But it might be …" at bounding box center [829, 394] width 720 height 756
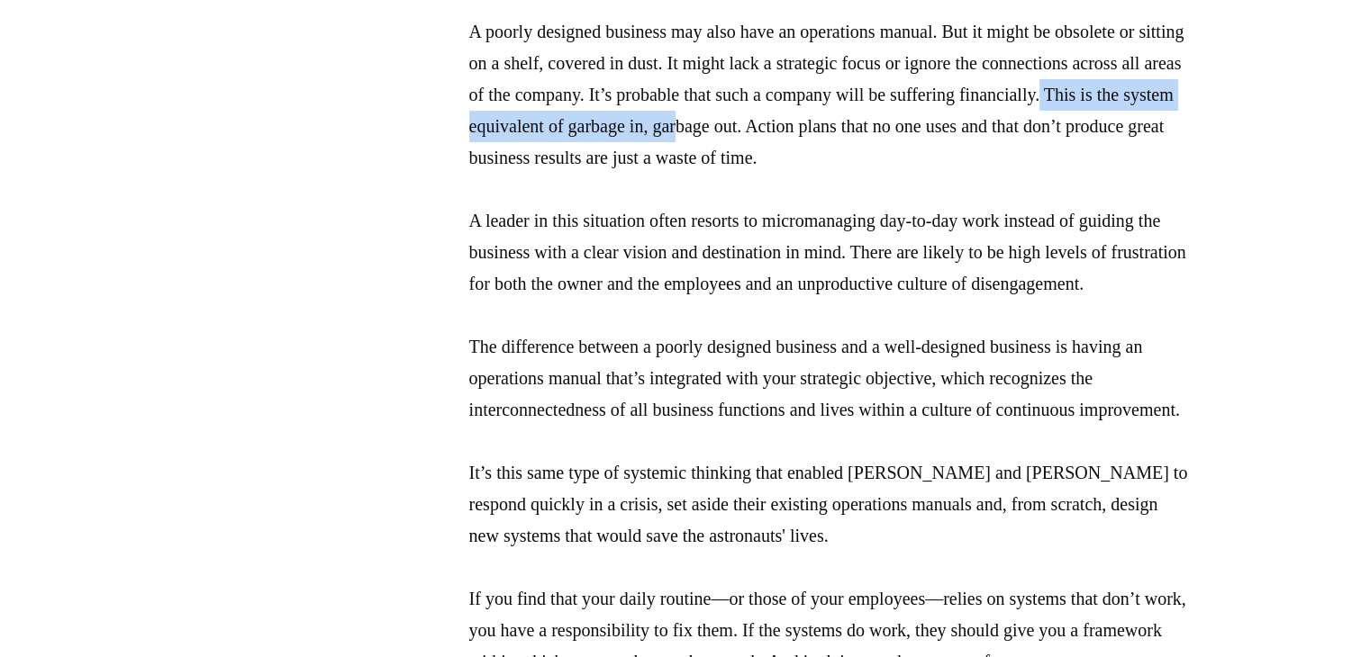
drag, startPoint x: 629, startPoint y: 204, endPoint x: 1008, endPoint y: 192, distance: 379.3
click at [1008, 192] on p "A poorly designed business may also have an operations manual. But it might be …" at bounding box center [829, 394] width 720 height 756
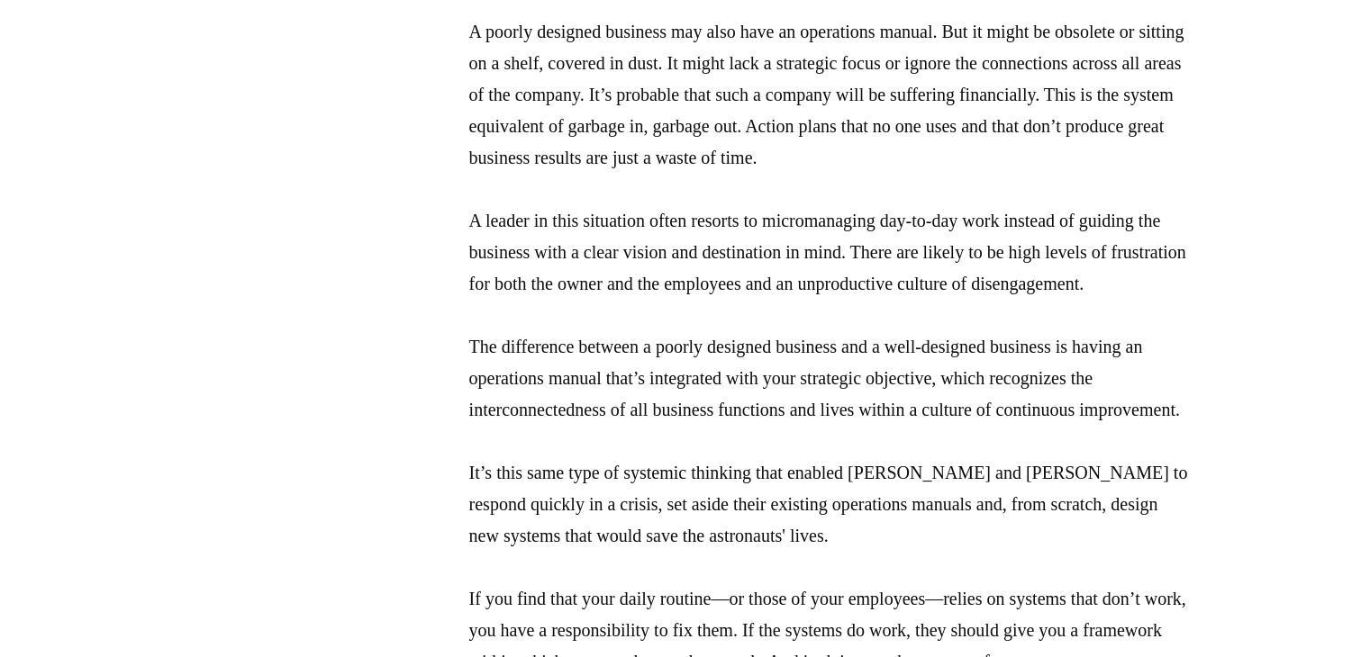
drag, startPoint x: 1008, startPoint y: 239, endPoint x: 886, endPoint y: 226, distance: 122.2
click at [1000, 241] on p "A poorly designed business may also have an operations manual. But it might be …" at bounding box center [829, 394] width 720 height 756
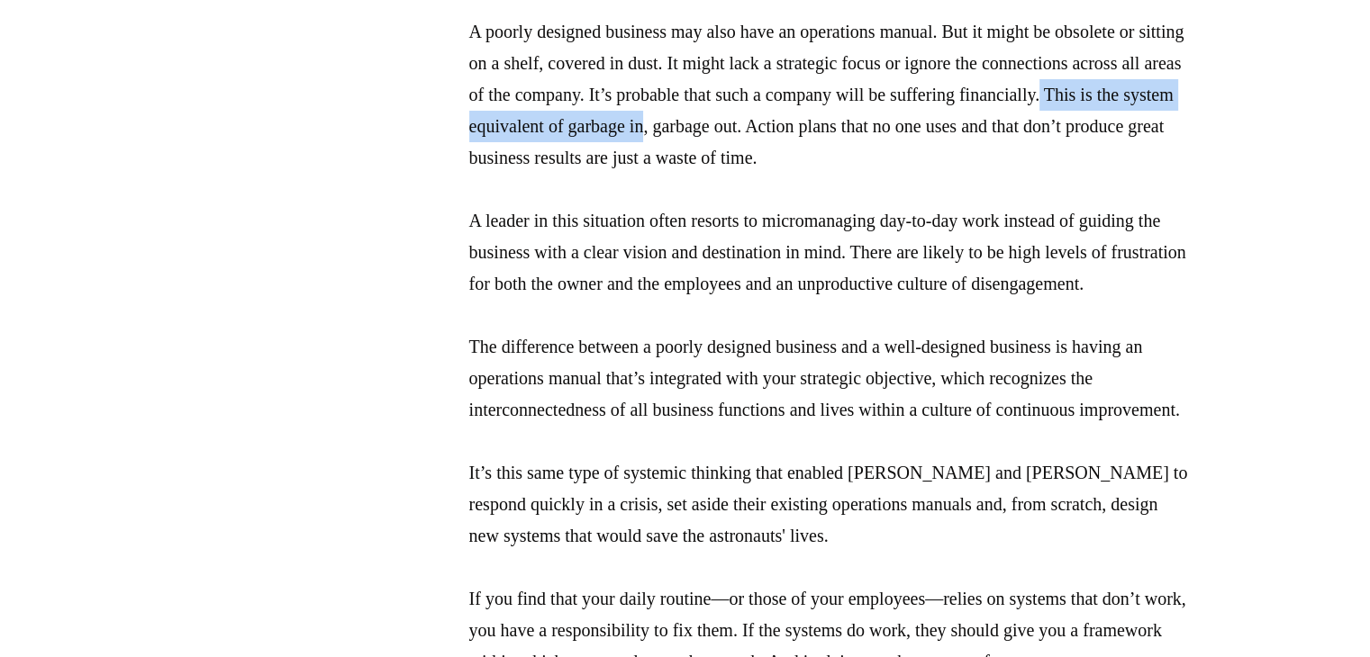
drag, startPoint x: 634, startPoint y: 195, endPoint x: 983, endPoint y: 185, distance: 349.5
click at [981, 185] on p "A poorly designed business may also have an operations manual. But it might be …" at bounding box center [829, 394] width 720 height 756
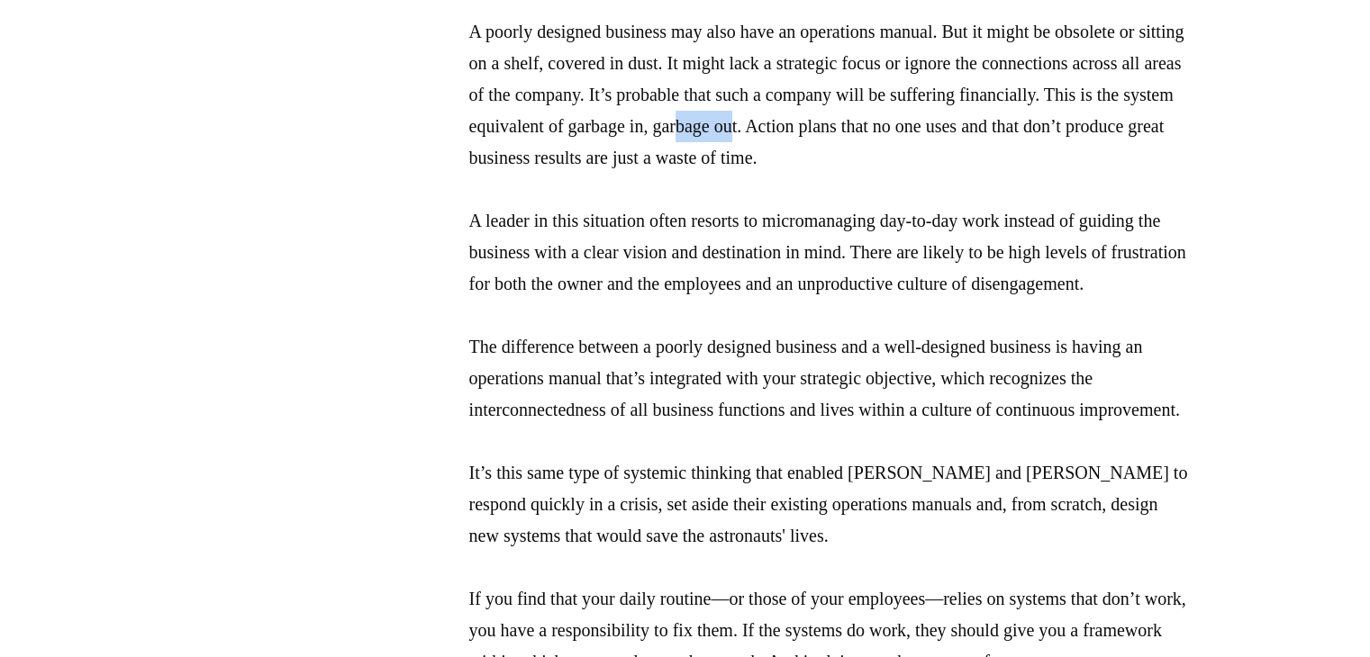
drag, startPoint x: 1070, startPoint y: 188, endPoint x: 998, endPoint y: 187, distance: 72.0
click at [998, 187] on p "A poorly designed business may also have an operations manual. But it might be …" at bounding box center [829, 394] width 720 height 756
drag, startPoint x: 480, startPoint y: 239, endPoint x: 641, endPoint y: 242, distance: 161.2
click at [698, 239] on p "A poorly designed business may also have an operations manual. But it might be …" at bounding box center [829, 394] width 720 height 756
drag, startPoint x: 458, startPoint y: 223, endPoint x: 756, endPoint y: 271, distance: 301.8
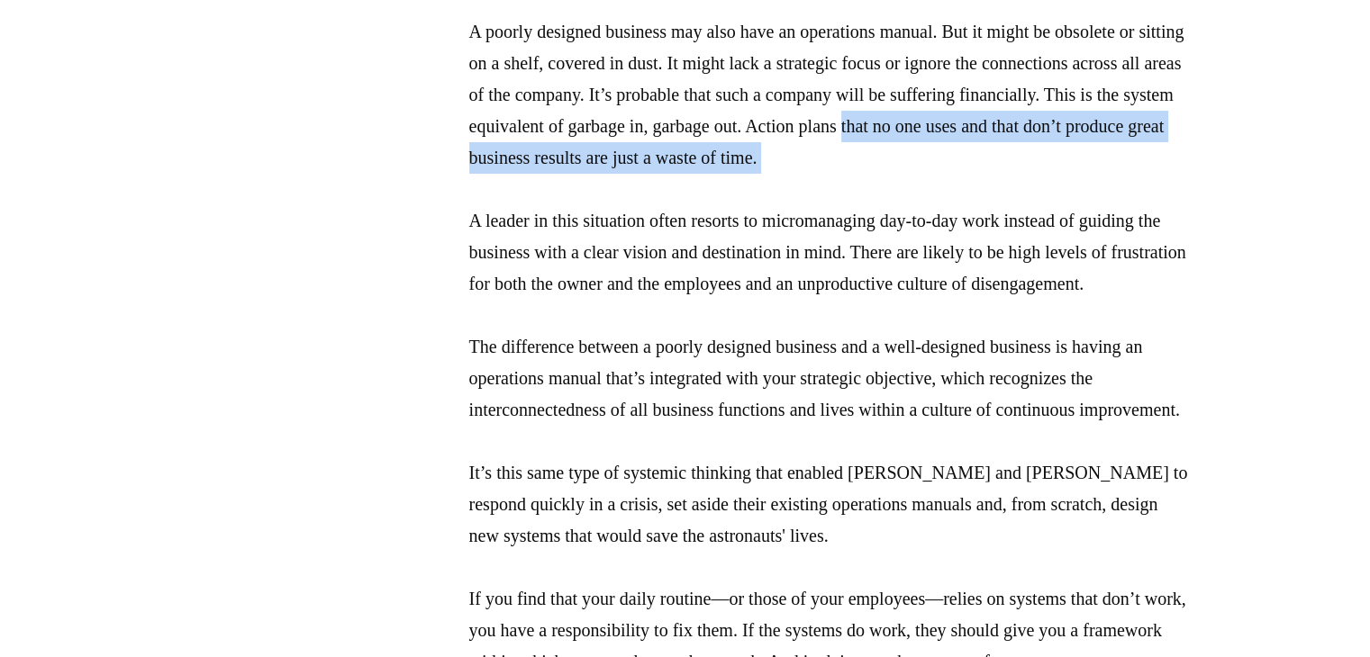
drag, startPoint x: 804, startPoint y: 245, endPoint x: 833, endPoint y: 244, distance: 28.8
click at [803, 244] on p "A poorly designed business may also have an operations manual. But it might be …" at bounding box center [829, 394] width 720 height 756
click at [1109, 237] on p "A poorly designed business may also have an operations manual. But it might be …" at bounding box center [829, 394] width 720 height 756
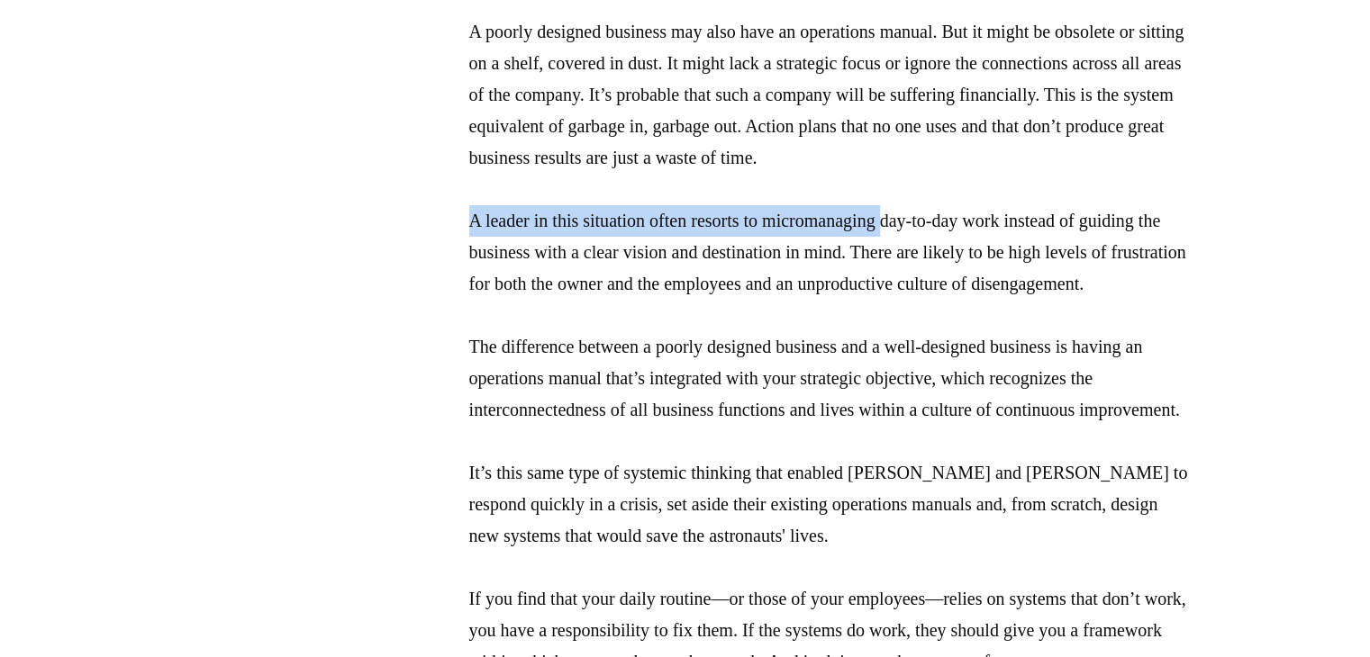
drag, startPoint x: 457, startPoint y: 285, endPoint x: 924, endPoint y: 278, distance: 467.4
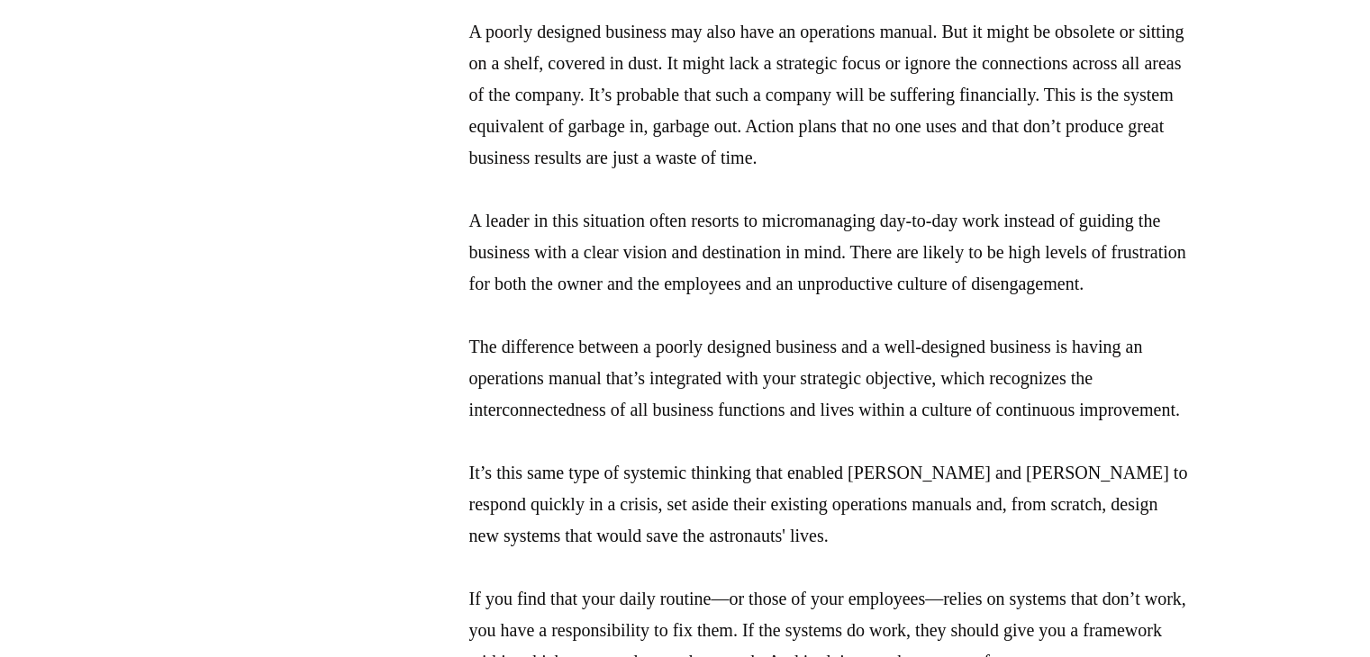
click at [931, 242] on p "A poorly designed business may also have an operations manual. But it might be …" at bounding box center [829, 394] width 720 height 756
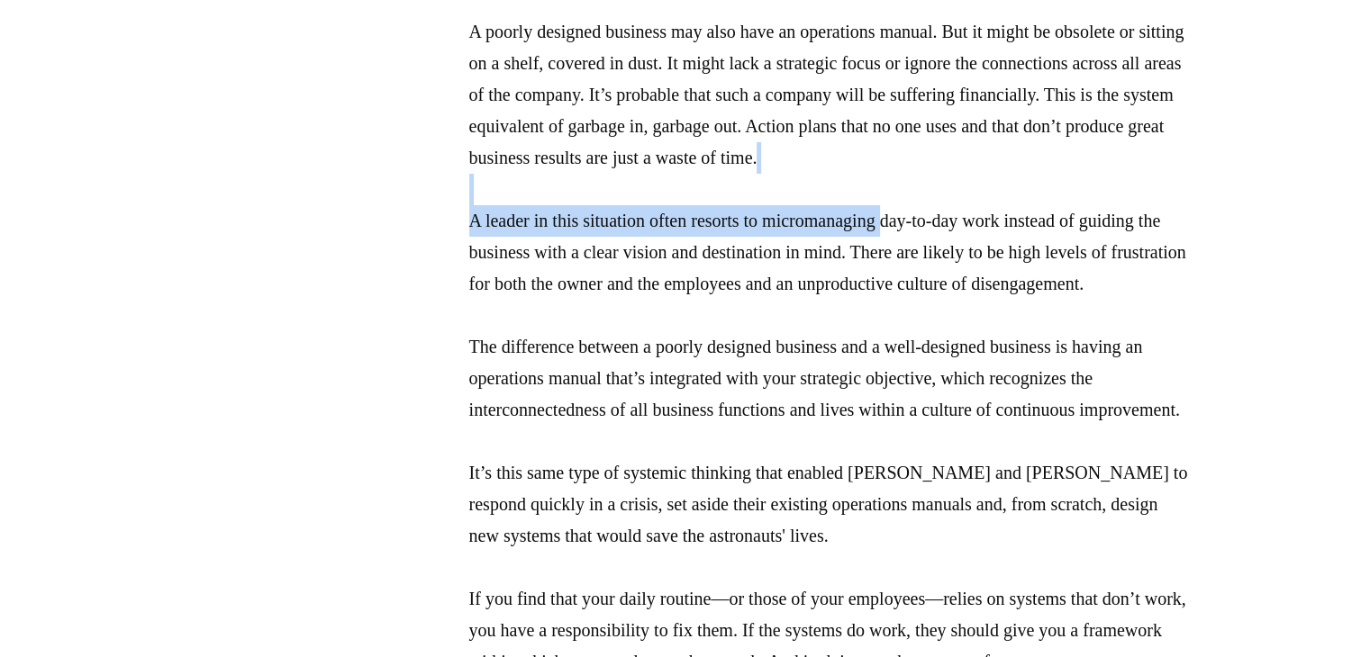
drag, startPoint x: 922, startPoint y: 288, endPoint x: 432, endPoint y: 267, distance: 490.3
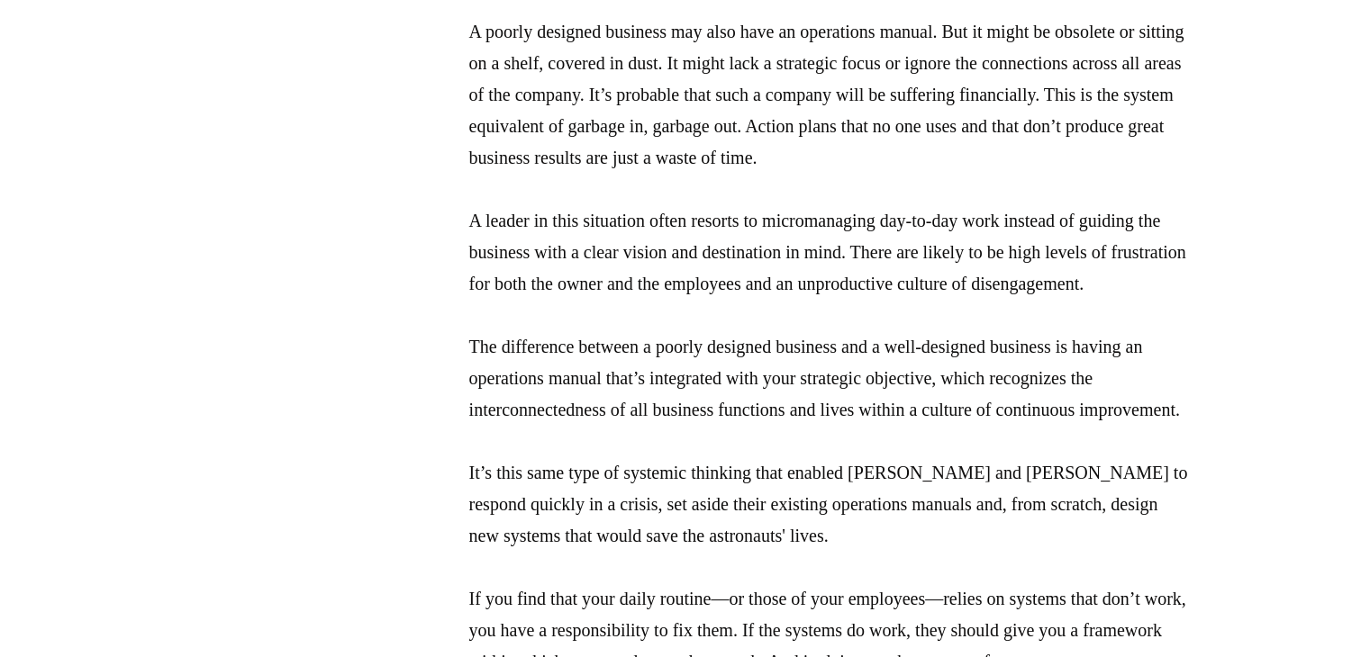
click at [562, 222] on p "A poorly designed business may also have an operations manual. But it might be …" at bounding box center [829, 394] width 720 height 756
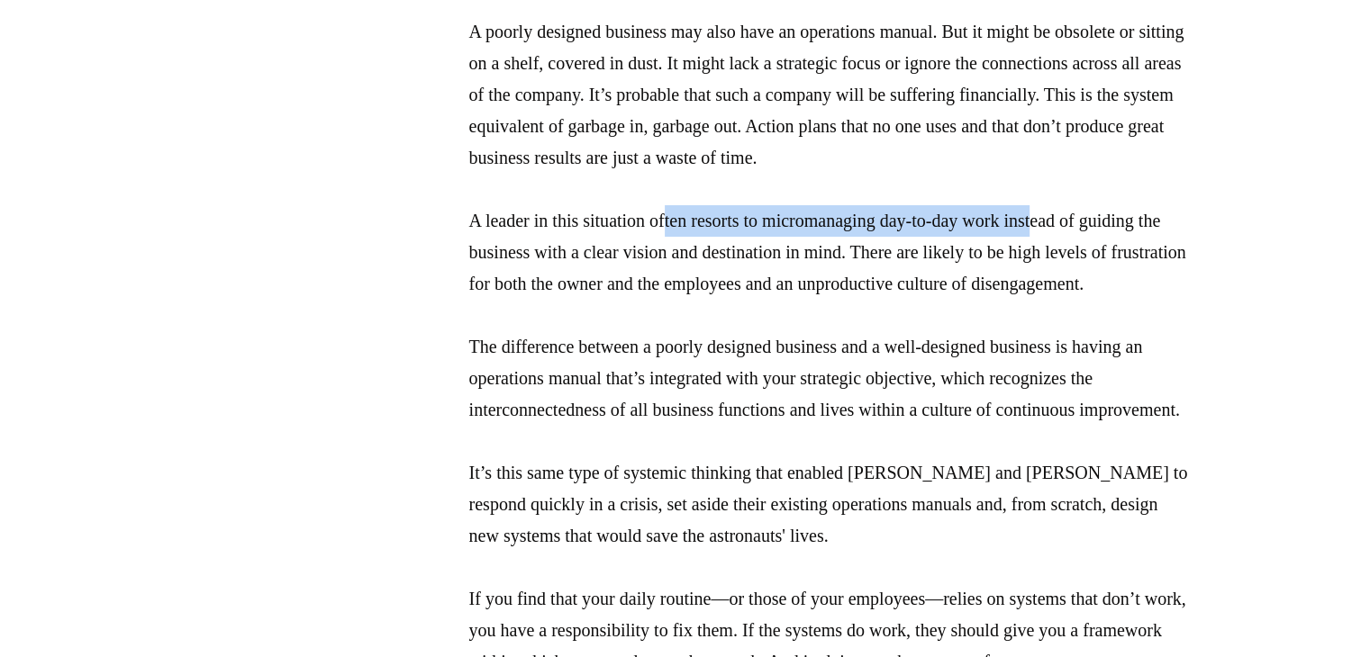
drag, startPoint x: 682, startPoint y: 285, endPoint x: 1089, endPoint y: 290, distance: 407.0
click at [1089, 290] on p "A poorly designed business may also have an operations manual. But it might be …" at bounding box center [829, 394] width 720 height 756
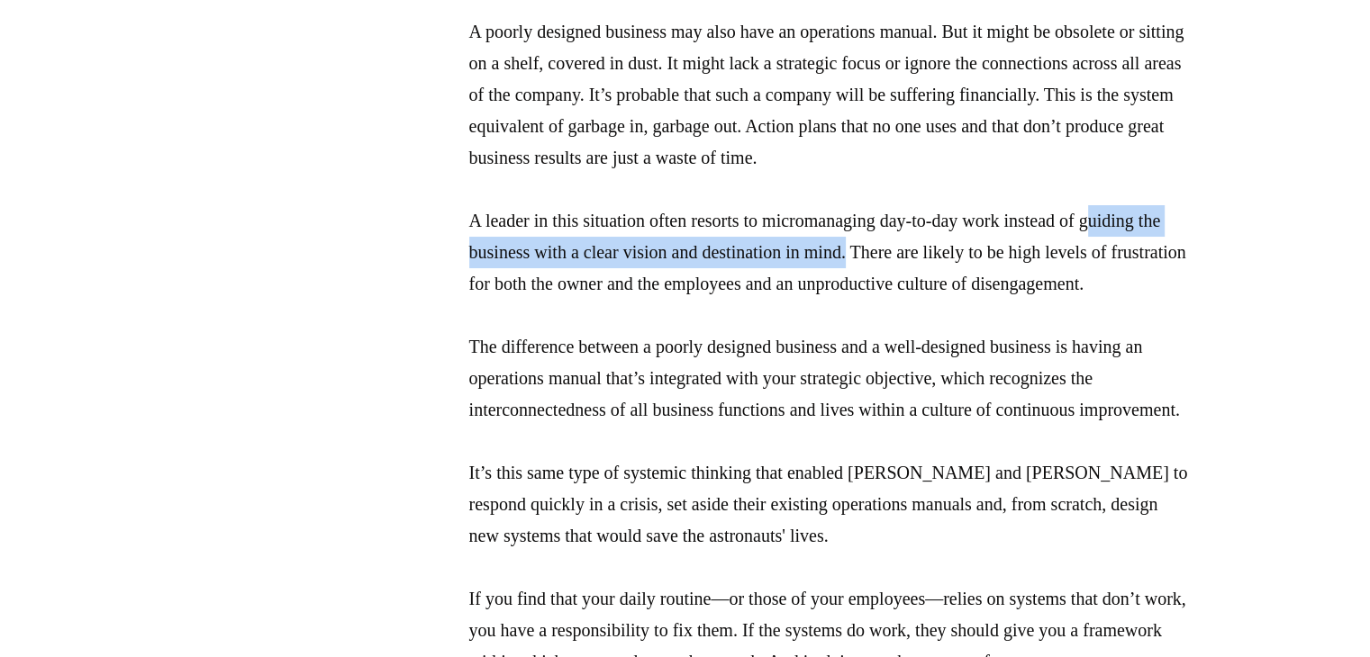
drag, startPoint x: 483, startPoint y: 330, endPoint x: 999, endPoint y: 320, distance: 517.0
click at [989, 320] on p "A poorly designed business may also have an operations manual. But it might be …" at bounding box center [829, 394] width 720 height 756
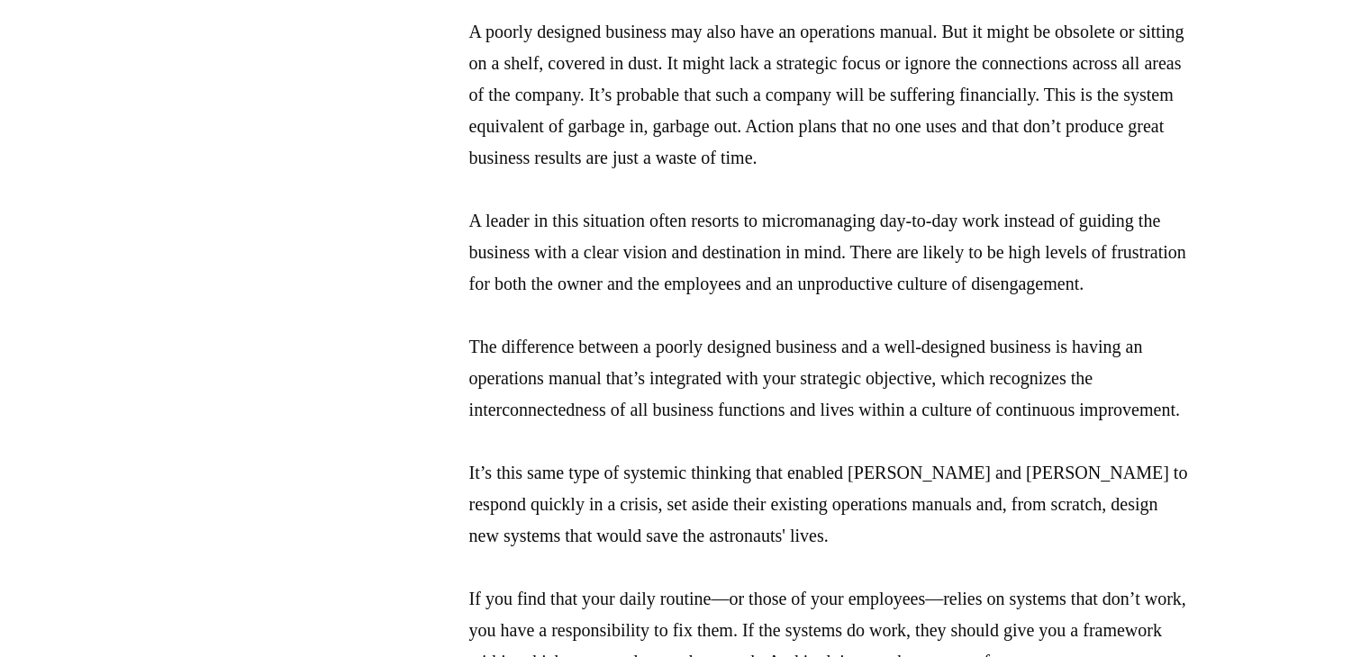
click at [1059, 384] on p "A poorly designed business may also have an operations manual. But it might be …" at bounding box center [829, 394] width 720 height 756
drag, startPoint x: 469, startPoint y: 352, endPoint x: 678, endPoint y: 352, distance: 208.9
click at [675, 352] on p "A poorly designed business may also have an operations manual. But it might be …" at bounding box center [829, 394] width 720 height 756
drag, startPoint x: 843, startPoint y: 390, endPoint x: 879, endPoint y: 390, distance: 36.0
click at [866, 390] on p "A poorly designed business may also have an operations manual. But it might be …" at bounding box center [829, 394] width 720 height 756
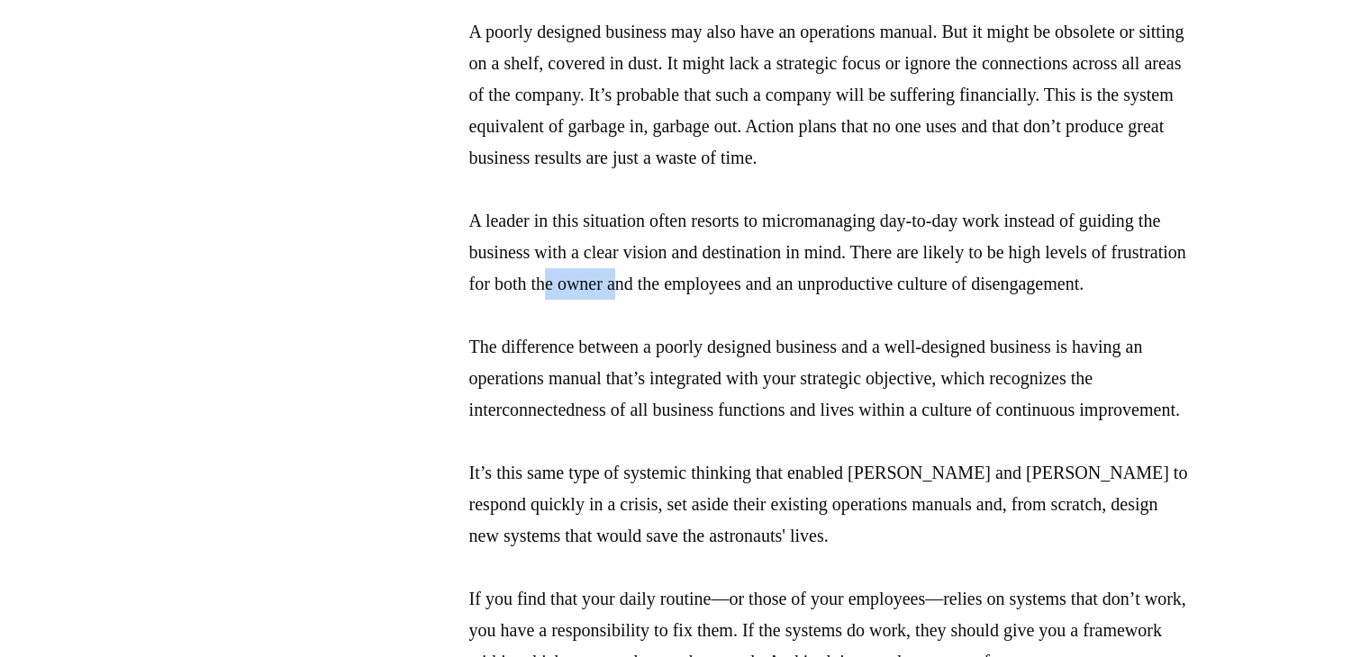
drag, startPoint x: 751, startPoint y: 349, endPoint x: 861, endPoint y: 353, distance: 109.9
click at [845, 350] on p "A poorly designed business may also have an operations manual. But it might be …" at bounding box center [829, 394] width 720 height 756
click at [902, 364] on p "A poorly designed business may also have an operations manual. But it might be …" at bounding box center [829, 394] width 720 height 756
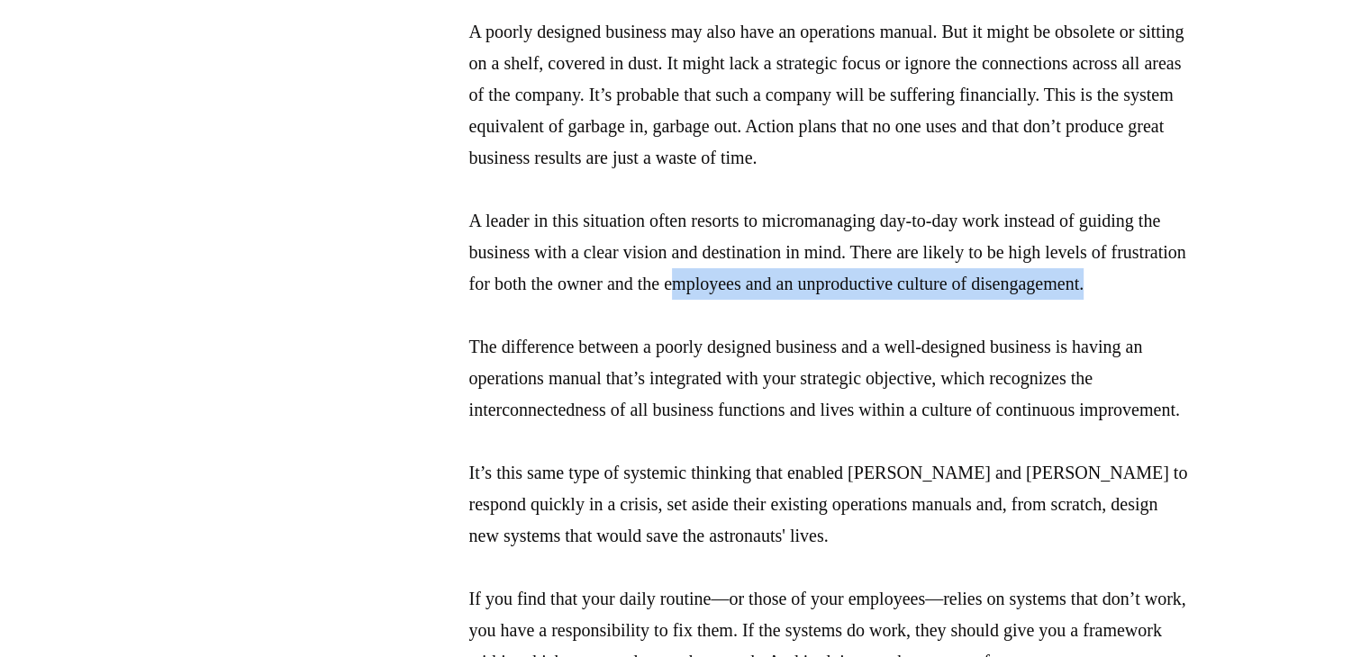
click at [860, 366] on p "A poorly designed business may also have an operations manual. But it might be …" at bounding box center [829, 394] width 720 height 756
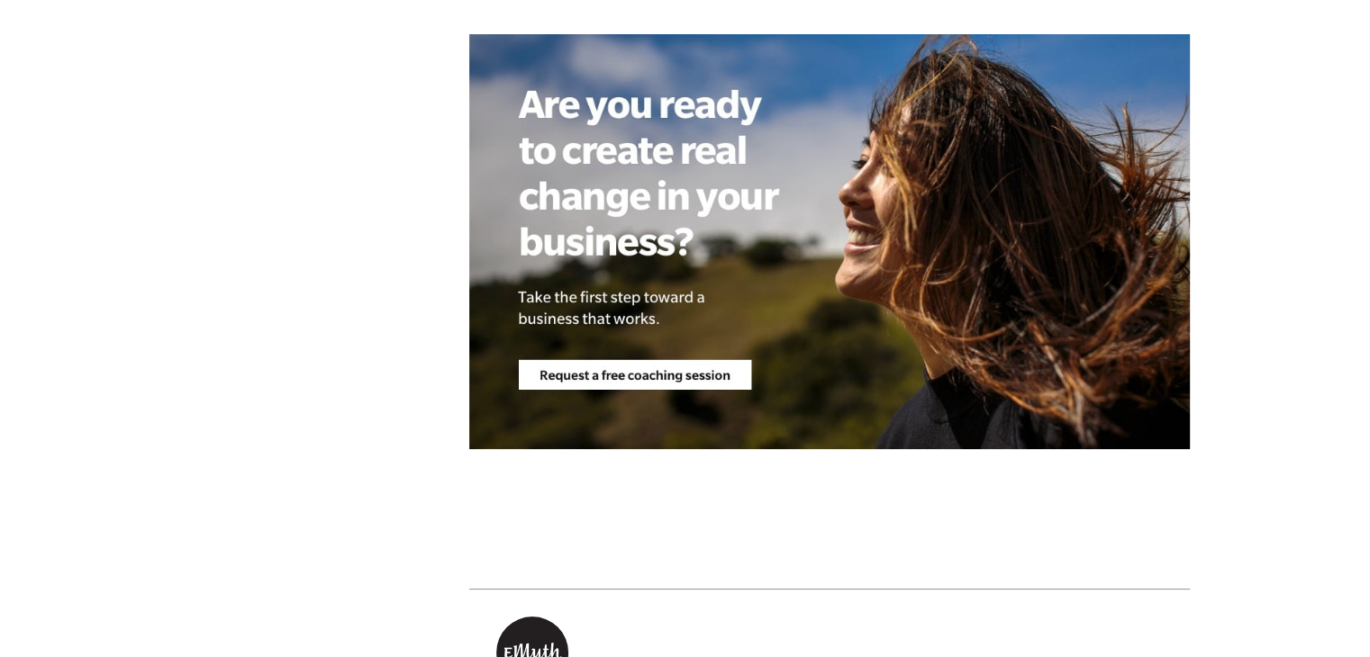
scroll to position [4862, 0]
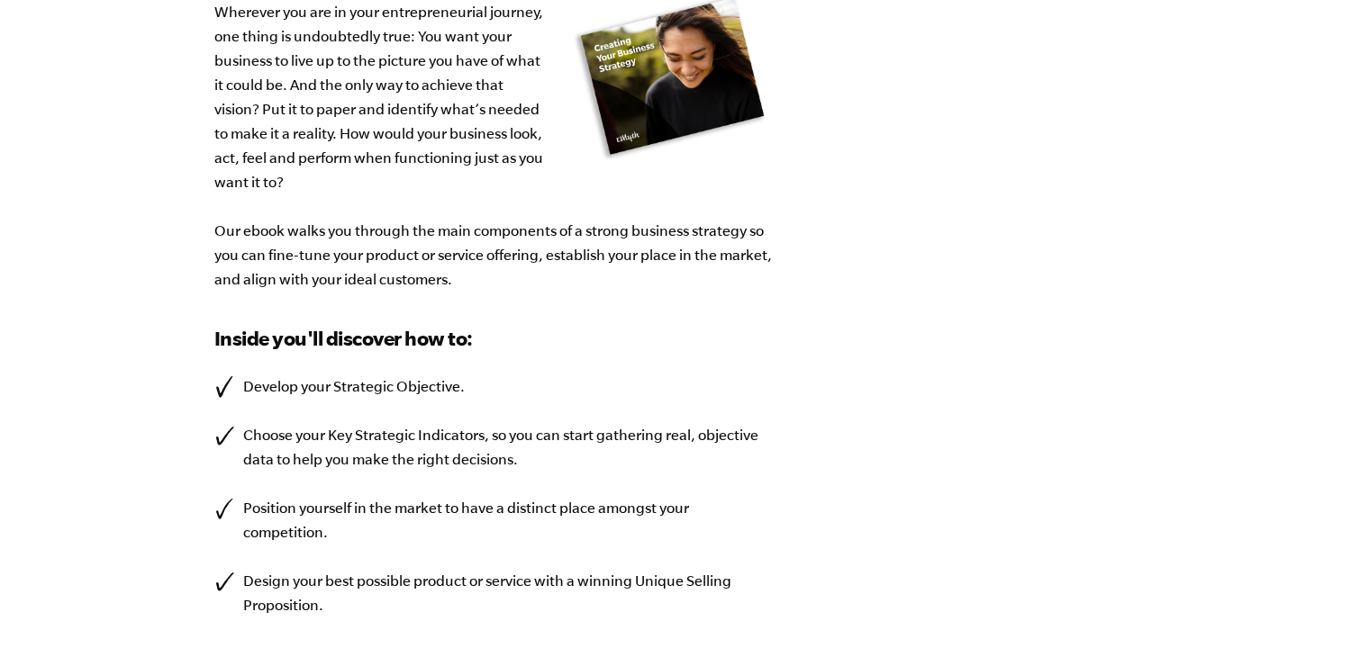
select select "0-75K"
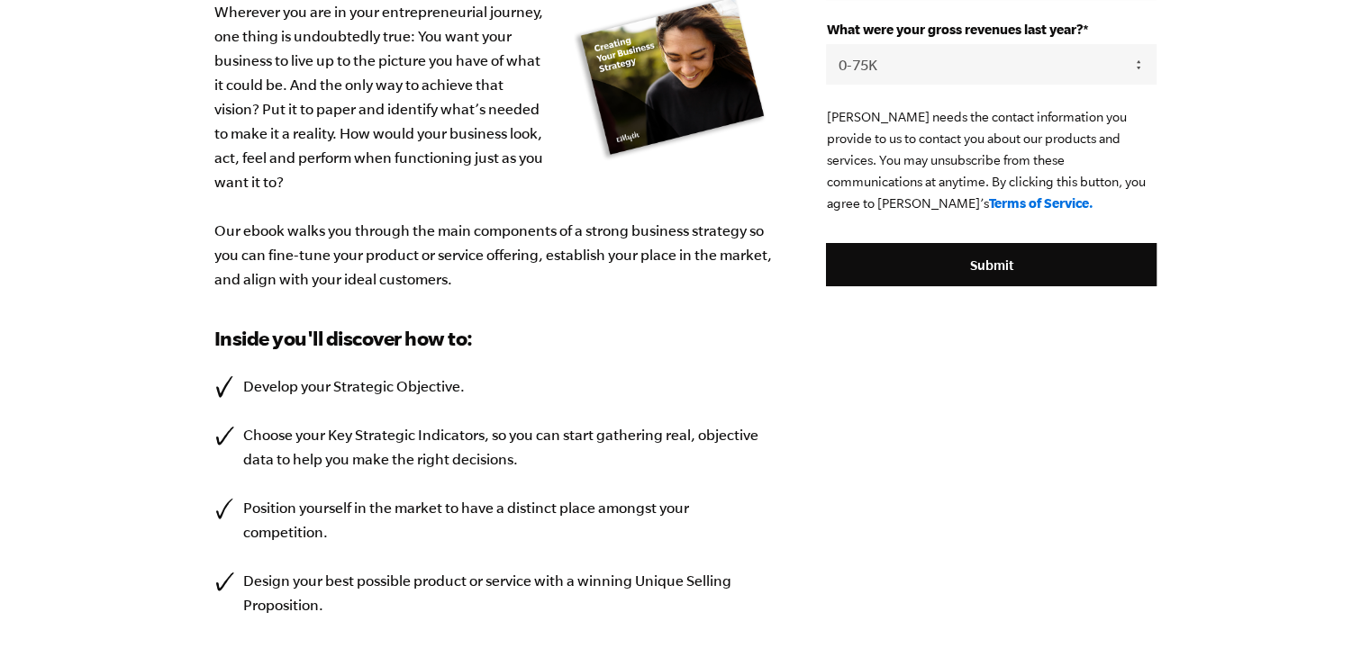
scroll to position [90, 0]
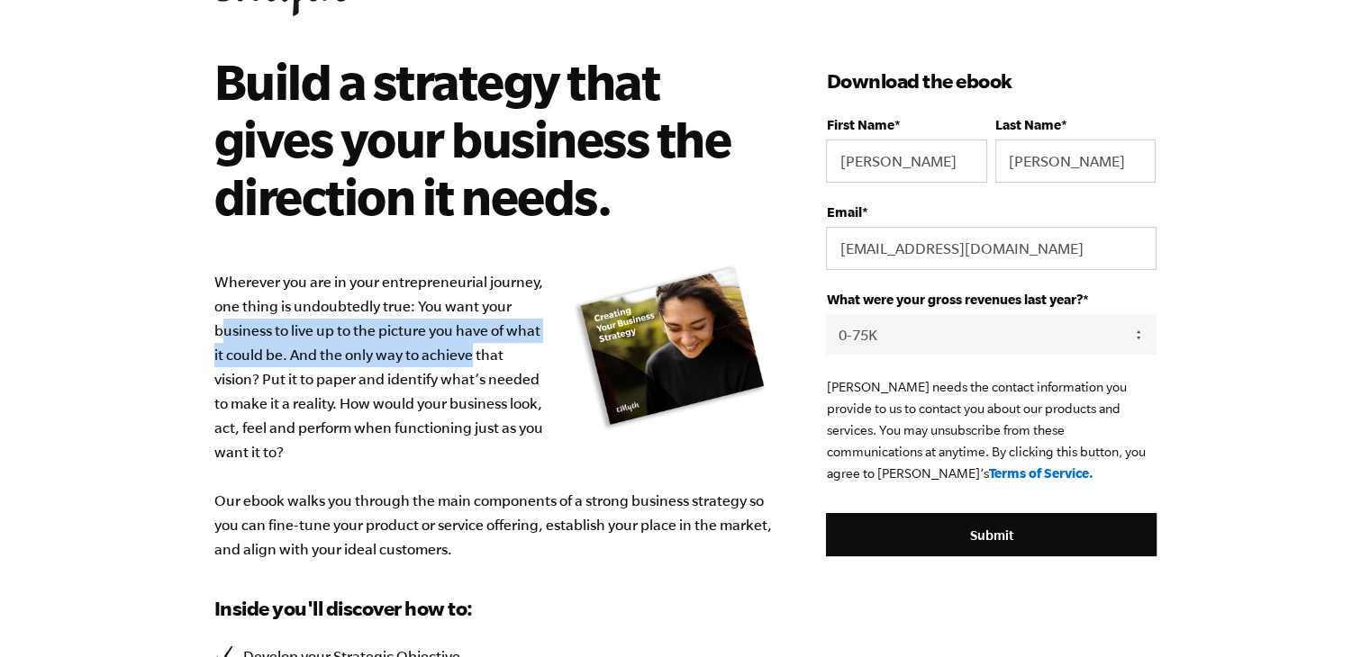
drag, startPoint x: 225, startPoint y: 332, endPoint x: 479, endPoint y: 350, distance: 254.6
click at [475, 348] on p "Wherever you are in your entrepreneurial journey, one thing is undoubtedly true…" at bounding box center [493, 416] width 558 height 292
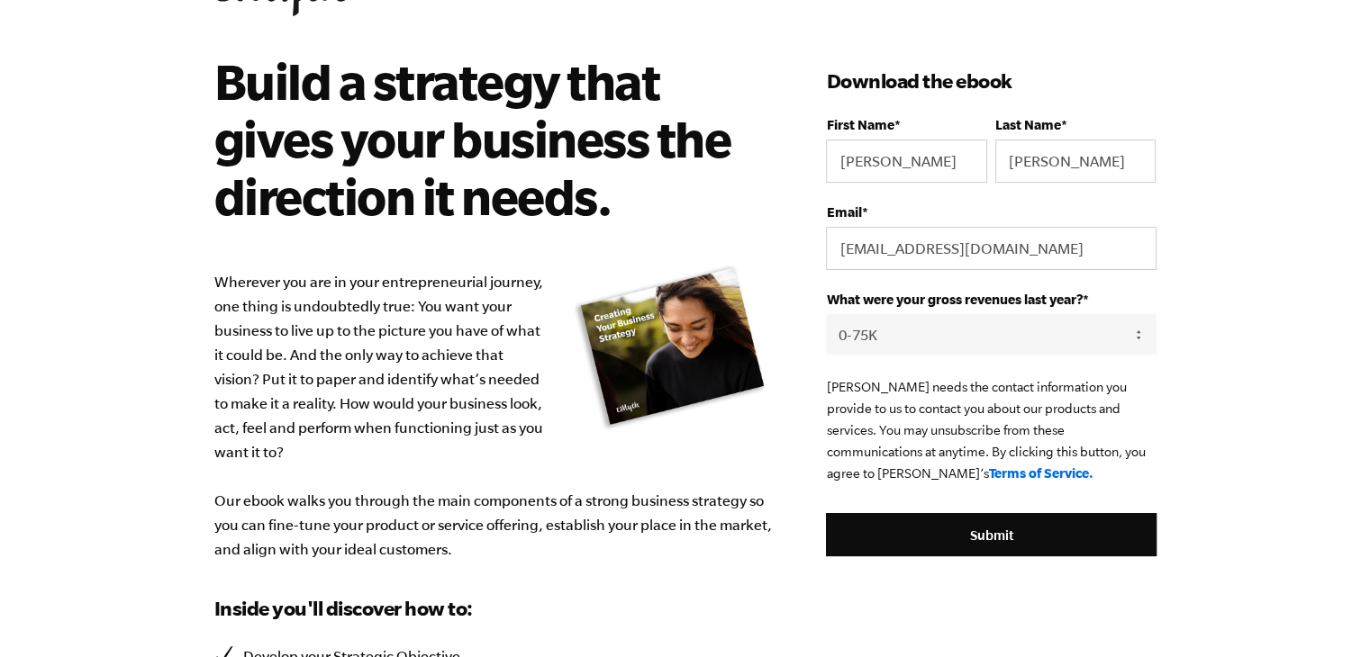
click at [452, 381] on p "Wherever you are in your entrepreneurial journey, one thing is undoubtedly true…" at bounding box center [493, 416] width 558 height 292
drag, startPoint x: 272, startPoint y: 386, endPoint x: 439, endPoint y: 380, distance: 167.6
click at [439, 380] on p "Wherever you are in your entrepreneurial journey, one thing is undoubtedly true…" at bounding box center [493, 416] width 558 height 292
click at [433, 411] on p "Wherever you are in your entrepreneurial journey, one thing is undoubtedly true…" at bounding box center [493, 416] width 558 height 292
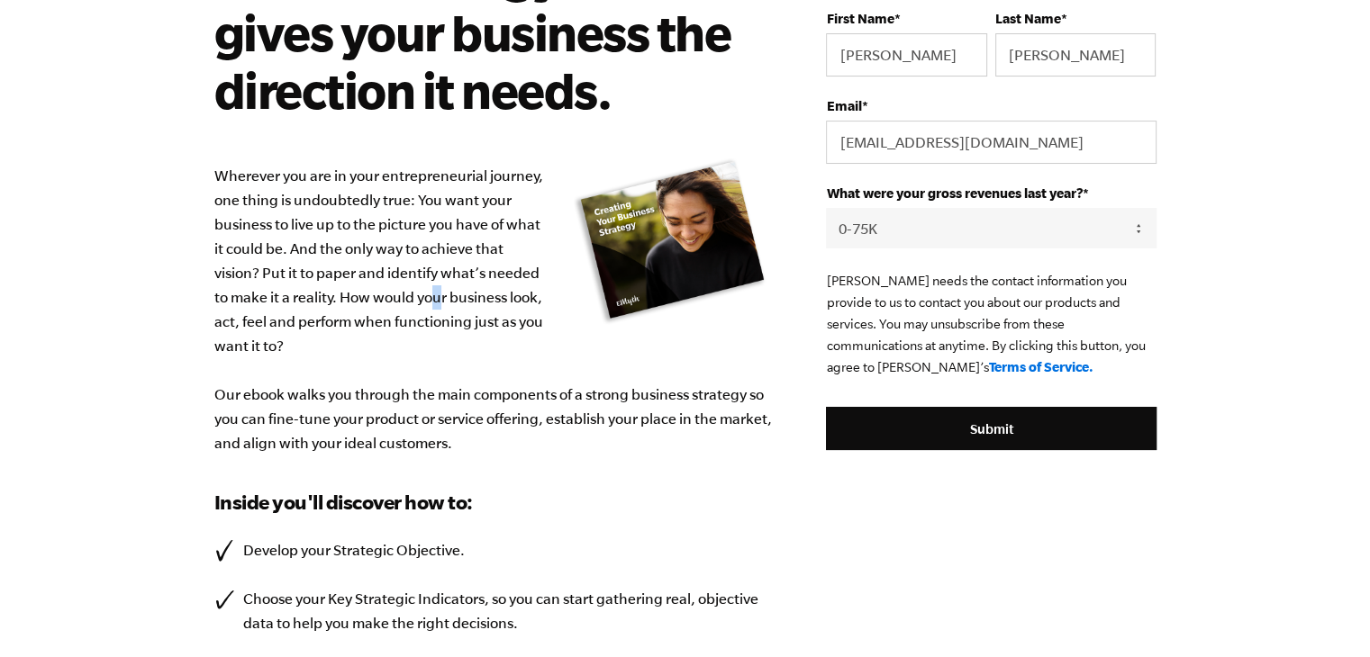
scroll to position [450, 0]
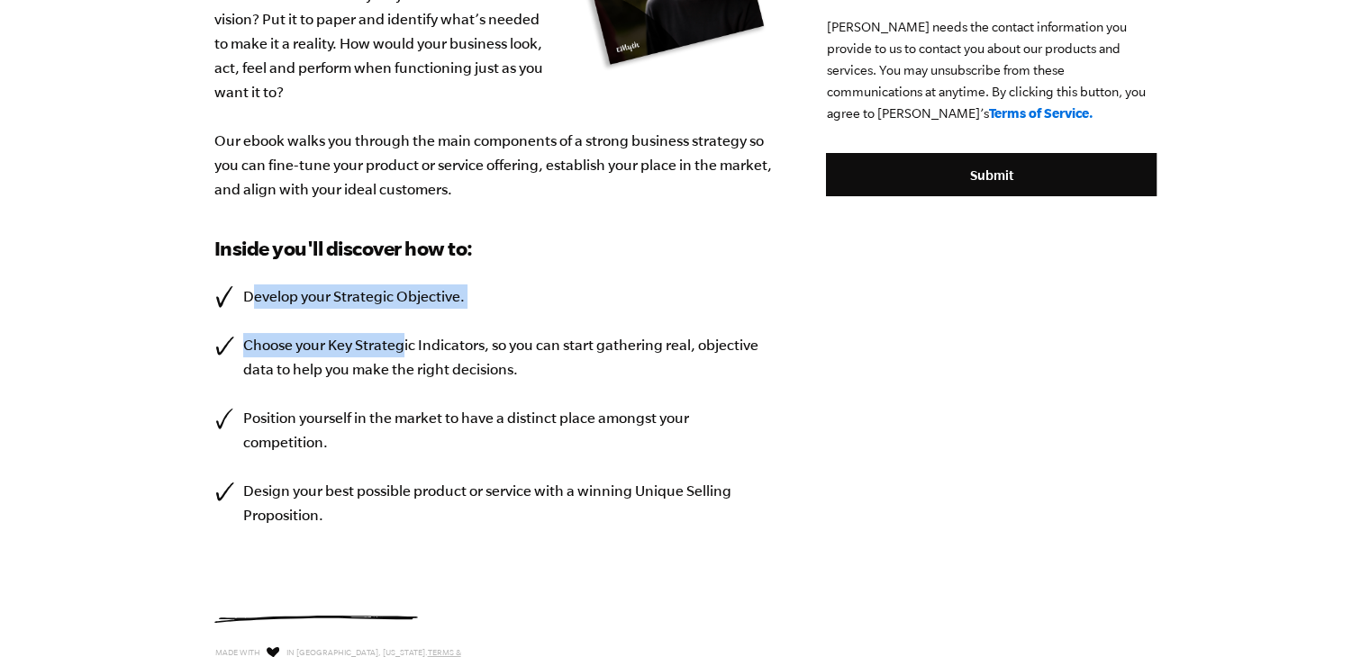
drag, startPoint x: 249, startPoint y: 294, endPoint x: 408, endPoint y: 311, distance: 159.4
click at [408, 311] on ul "Develop your Strategic Objective. Choose your Key Strategic Indicators, so you …" at bounding box center [493, 406] width 558 height 243
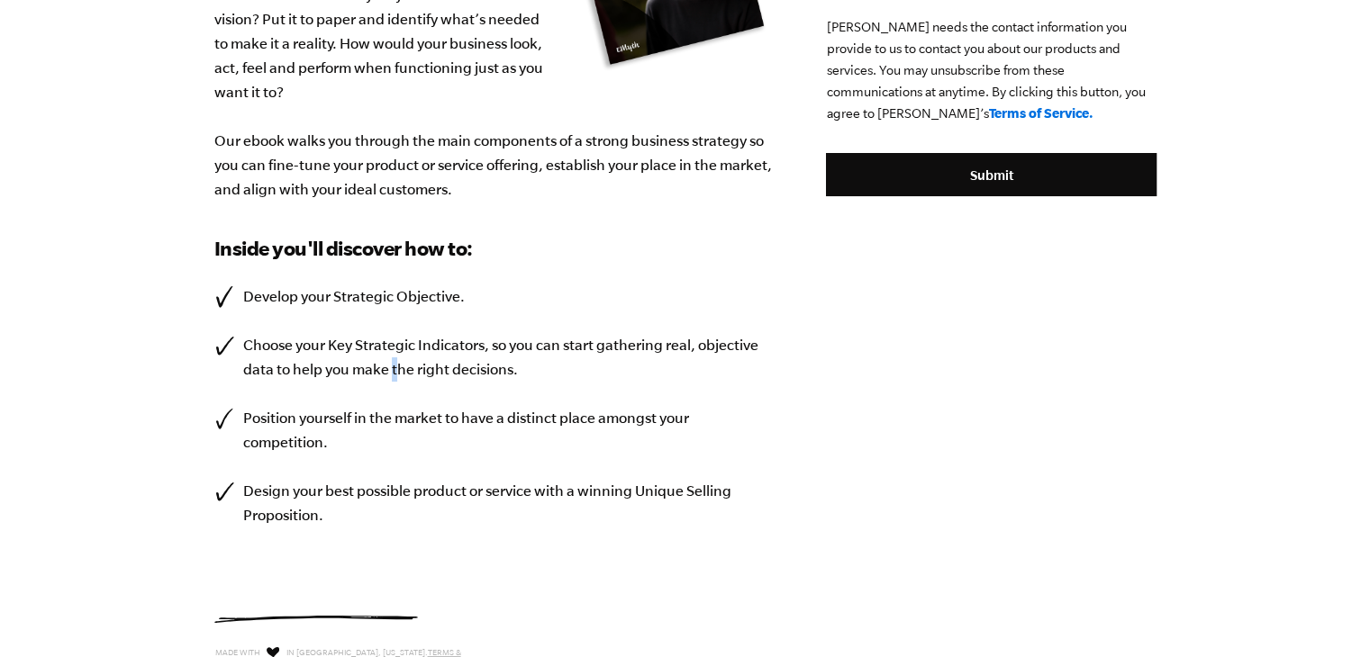
drag, startPoint x: 393, startPoint y: 365, endPoint x: 418, endPoint y: 375, distance: 27.1
click at [402, 372] on li "Choose your Key Strategic Indicators, so you can start gathering real, objectiv…" at bounding box center [493, 357] width 558 height 49
click at [637, 356] on li "Choose your Key Strategic Indicators, so you can start gathering real, objectiv…" at bounding box center [493, 357] width 558 height 49
drag, startPoint x: 274, startPoint y: 419, endPoint x: 529, endPoint y: 421, distance: 255.7
click at [527, 421] on li "Position yourself in the market to have a distinct place amongst your competiti…" at bounding box center [493, 430] width 558 height 49
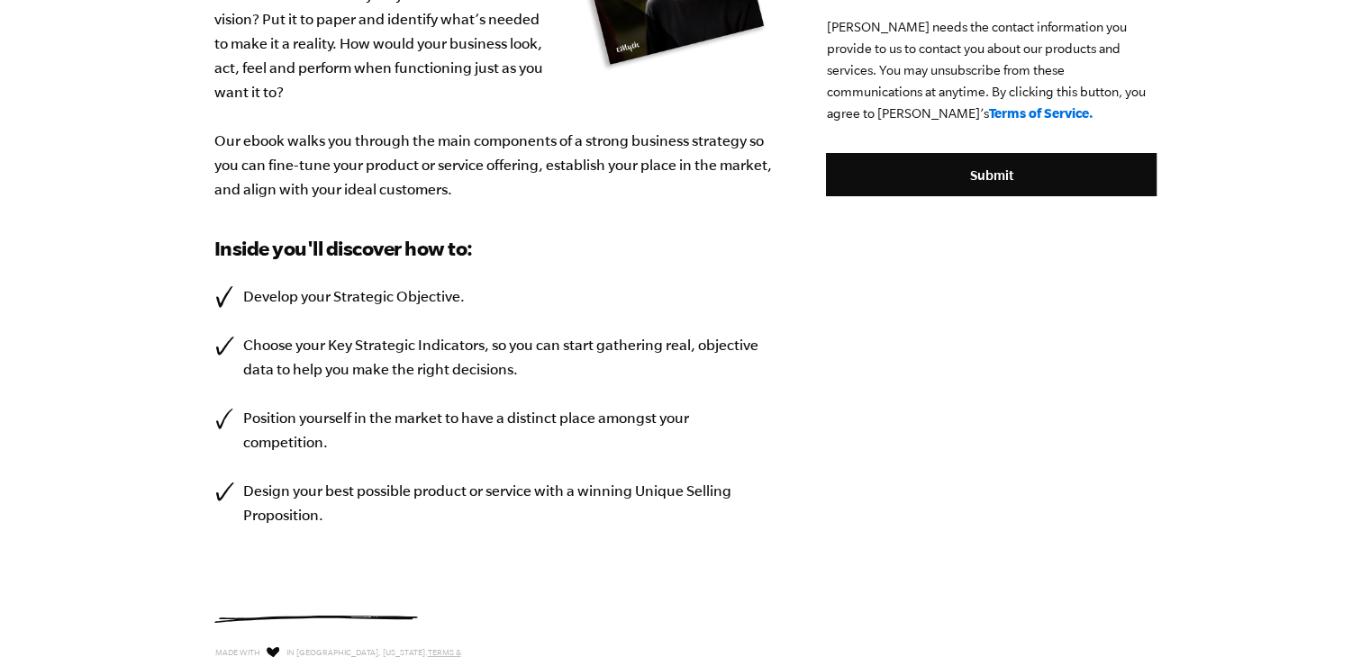
click at [537, 440] on li "Position yourself in the market to have a distinct place amongst your competiti…" at bounding box center [493, 430] width 558 height 49
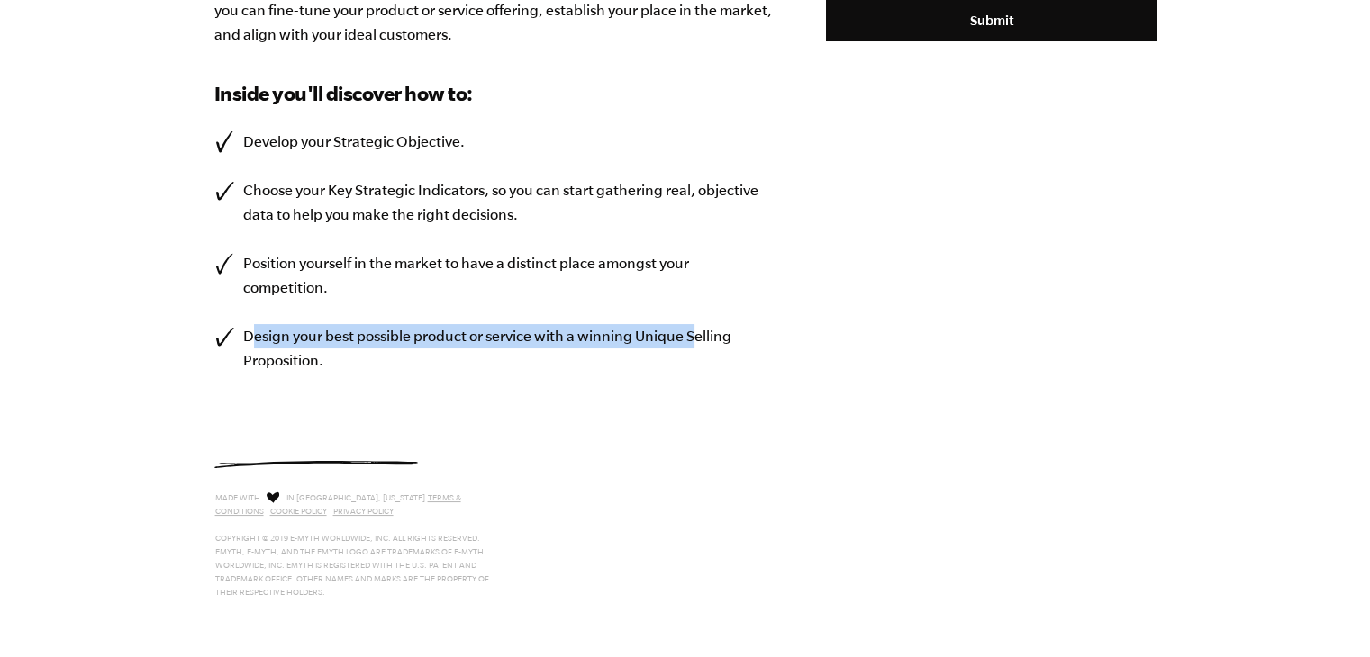
drag, startPoint x: 393, startPoint y: 343, endPoint x: 769, endPoint y: 324, distance: 376.8
click at [703, 345] on li "Design your best possible product or service with a winning Unique Selling Prop…" at bounding box center [493, 348] width 558 height 49
